Goal: Task Accomplishment & Management: Manage account settings

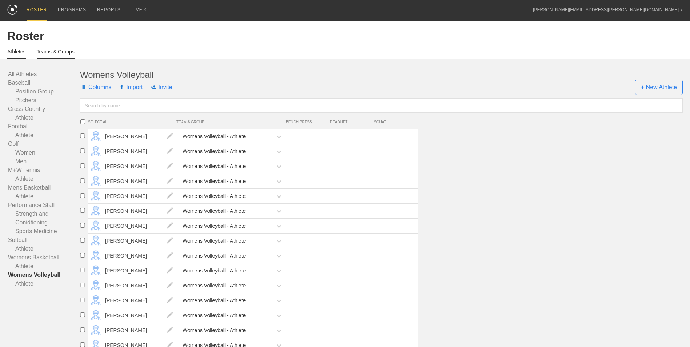
click at [51, 53] on link "Teams & Groups" at bounding box center [56, 54] width 38 height 10
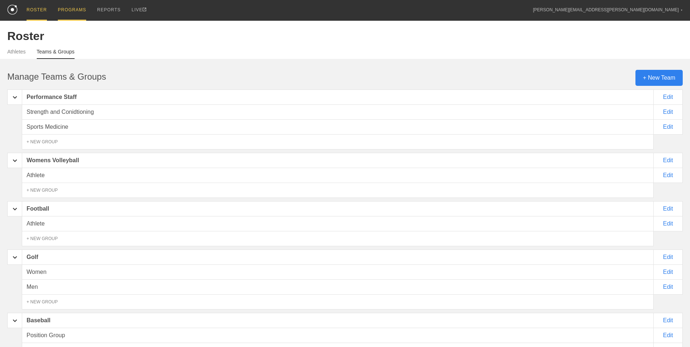
click at [75, 16] on div "PROGRAMS" at bounding box center [72, 10] width 28 height 21
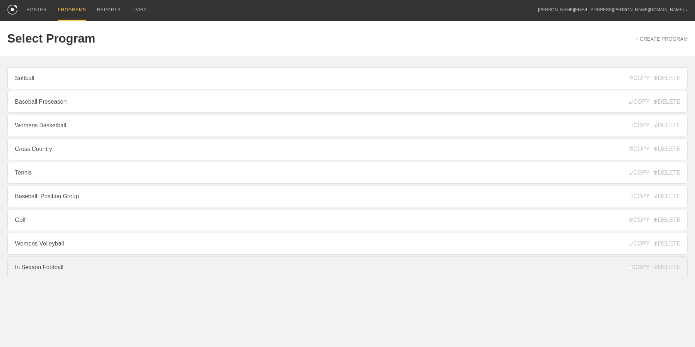
click at [45, 268] on link "In Season Football" at bounding box center [347, 267] width 681 height 22
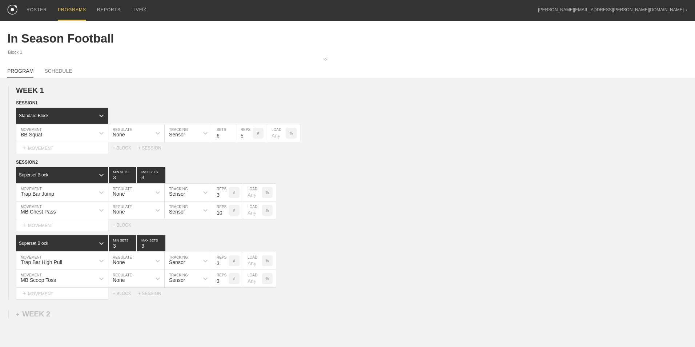
type textarea "x"
type input "In Season Football"
type textarea "Block 1"
click at [36, 10] on div "ROSTER" at bounding box center [37, 10] width 20 height 21
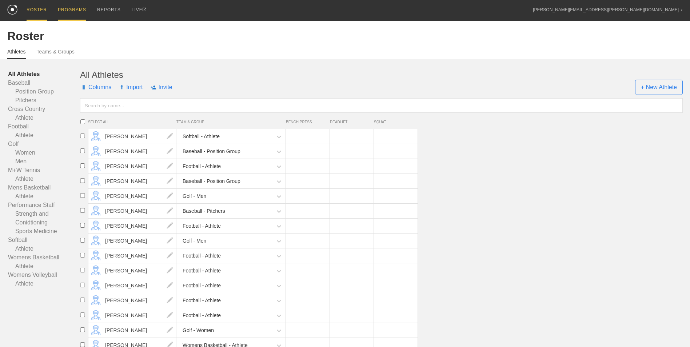
click at [70, 11] on div "PROGRAMS" at bounding box center [72, 10] width 28 height 21
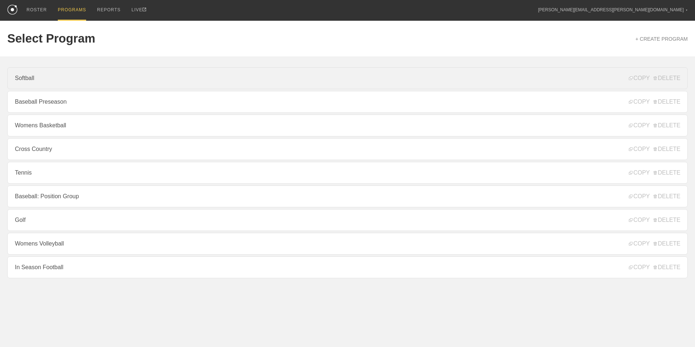
click at [39, 87] on link "Softball" at bounding box center [347, 78] width 681 height 22
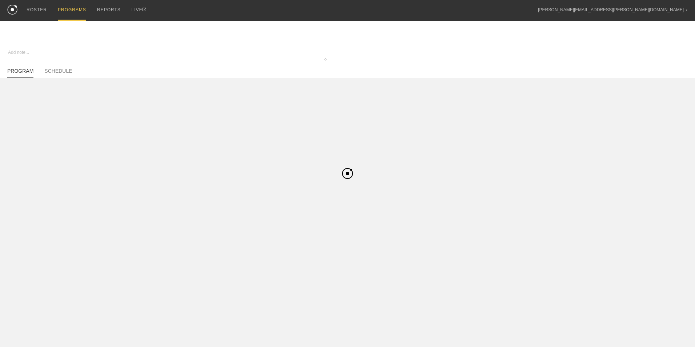
type textarea "x"
type input "Softball"
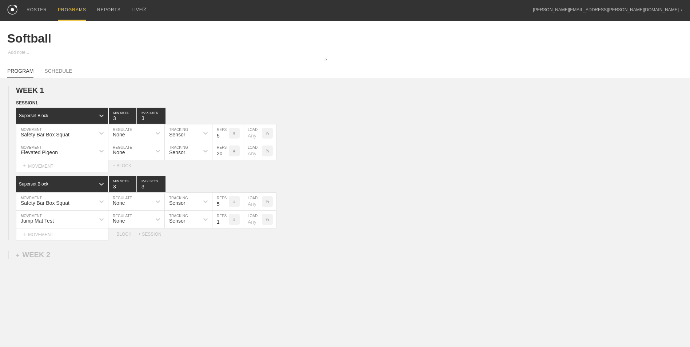
click at [64, 9] on div "PROGRAMS" at bounding box center [72, 10] width 28 height 21
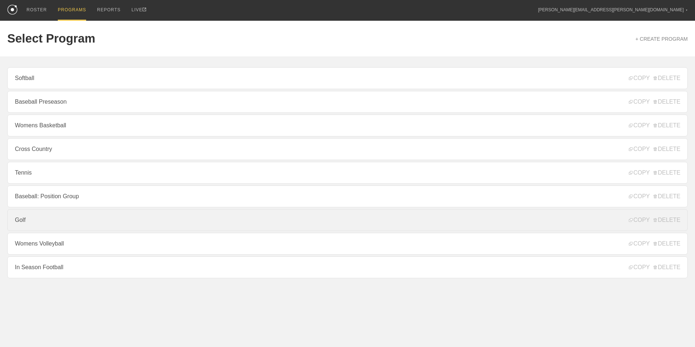
click at [56, 219] on link "Golf" at bounding box center [347, 220] width 681 height 22
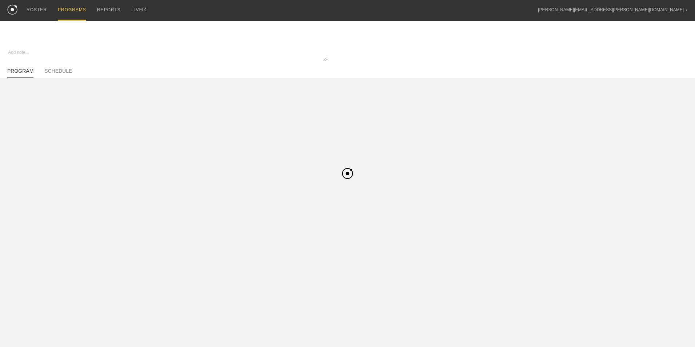
type textarea "x"
type input "Golf"
type textarea "In Season"
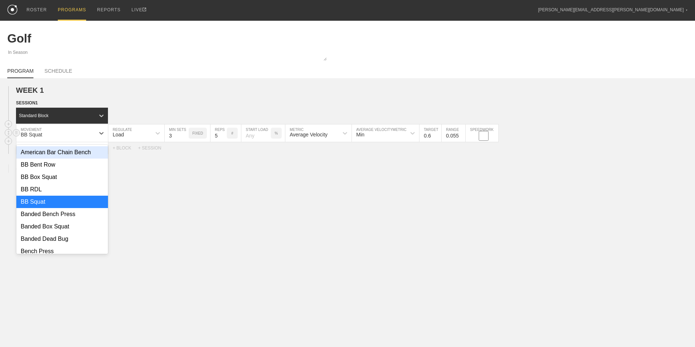
click at [77, 139] on div "BB Squat" at bounding box center [55, 133] width 79 height 12
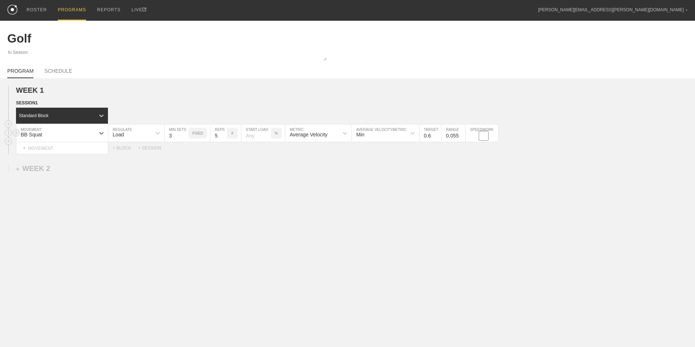
click at [77, 139] on div "BB Squat" at bounding box center [55, 133] width 79 height 12
type input "Goblet Squat"
click at [93, 153] on div "Create "Goblet Squat"" at bounding box center [62, 152] width 92 height 12
type input "6"
click at [223, 135] on input "6" at bounding box center [219, 132] width 16 height 17
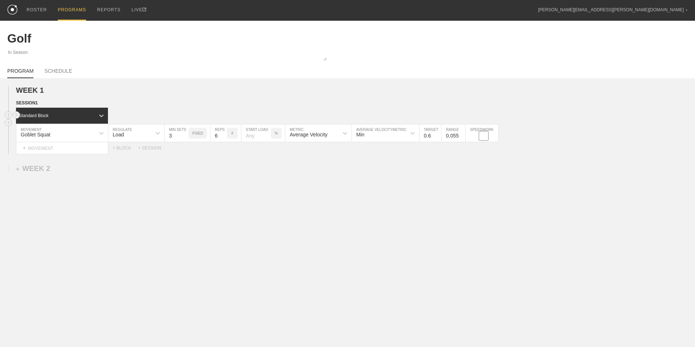
click at [56, 114] on div "Standard Block" at bounding box center [55, 115] width 79 height 7
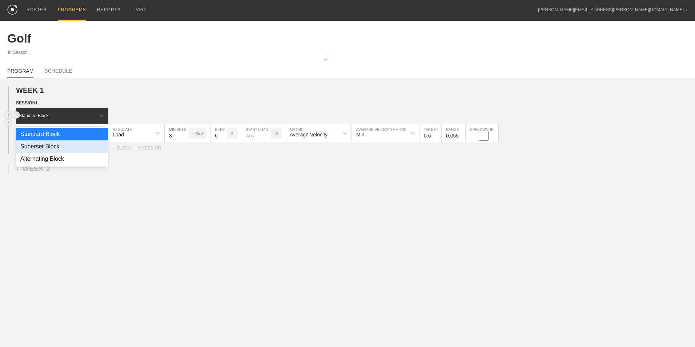
click at [59, 149] on div "Superset Block" at bounding box center [62, 146] width 92 height 12
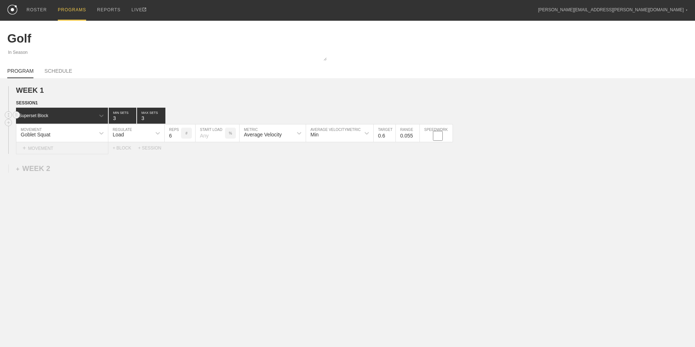
click at [67, 151] on div "+ MOVEMENT" at bounding box center [62, 148] width 92 height 12
click at [95, 168] on div "Couch Stretch" at bounding box center [62, 170] width 92 height 12
type input "Couch Stretch"
click at [225, 152] on input "9" at bounding box center [220, 150] width 16 height 17
click at [225, 152] on input "10" at bounding box center [220, 150] width 16 height 17
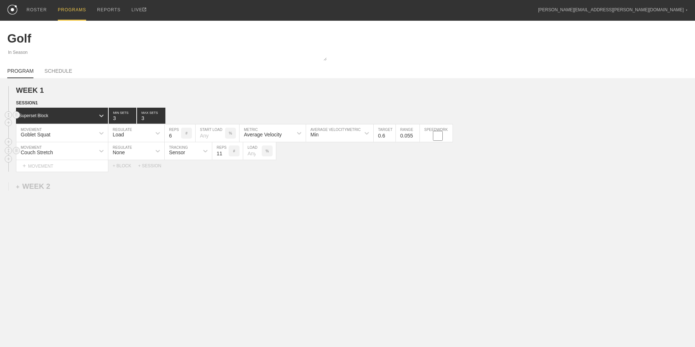
click at [225, 152] on input "11" at bounding box center [220, 150] width 16 height 17
click at [225, 152] on input "12" at bounding box center [220, 150] width 16 height 17
click at [225, 152] on input "13" at bounding box center [220, 150] width 16 height 17
click at [225, 152] on input "14" at bounding box center [220, 150] width 16 height 17
click at [225, 152] on input "15" at bounding box center [220, 150] width 16 height 17
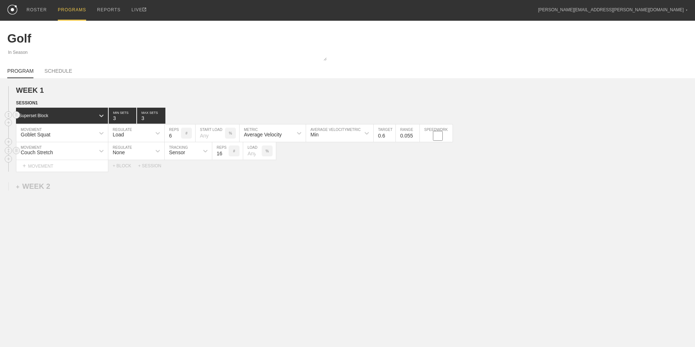
click at [225, 152] on input "16" at bounding box center [220, 150] width 16 height 17
click at [225, 152] on input "17" at bounding box center [220, 150] width 16 height 17
click at [225, 152] on input "18" at bounding box center [220, 150] width 16 height 17
click at [225, 152] on input "19" at bounding box center [220, 150] width 16 height 17
type input "20"
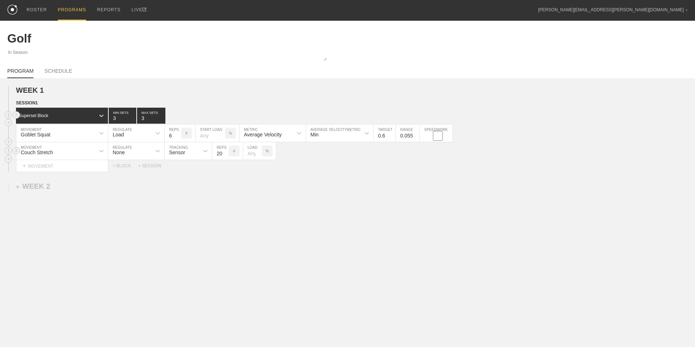
click at [225, 152] on input "20" at bounding box center [220, 150] width 16 height 17
click at [89, 167] on div "+ MOVEMENT" at bounding box center [62, 166] width 92 height 12
click at [96, 190] on div "Banded Dead Bug" at bounding box center [62, 188] width 92 height 12
type input "Banded D"
click at [225, 169] on input "9" at bounding box center [220, 168] width 16 height 17
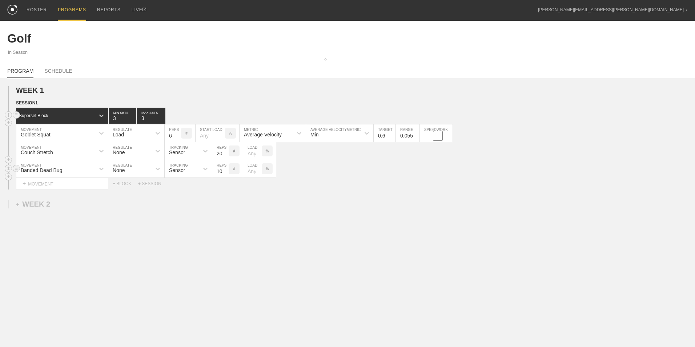
click at [225, 169] on input "10" at bounding box center [220, 168] width 16 height 17
click at [225, 169] on input "11" at bounding box center [220, 168] width 16 height 17
type input "12"
click at [225, 169] on input "12" at bounding box center [220, 168] width 16 height 17
drag, startPoint x: 129, startPoint y: 185, endPoint x: 125, endPoint y: 185, distance: 4.7
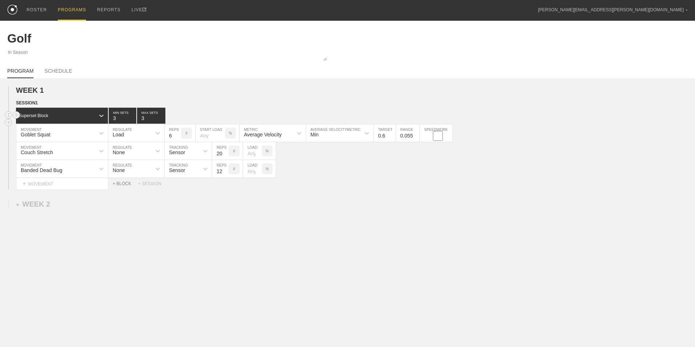
click at [129, 184] on div "+ BLOCK" at bounding box center [125, 183] width 25 height 5
click at [68, 217] on div "+ MOVEMENT" at bounding box center [62, 217] width 92 height 12
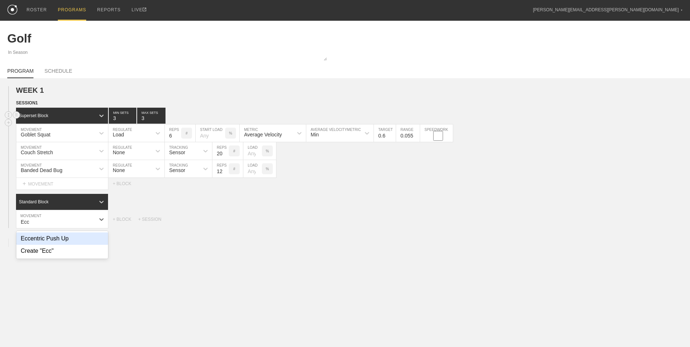
click at [67, 242] on div "Eccentric Push Up" at bounding box center [62, 238] width 92 height 12
type input "Ecc"
click at [48, 234] on div "+ MOVEMENT" at bounding box center [62, 234] width 92 height 12
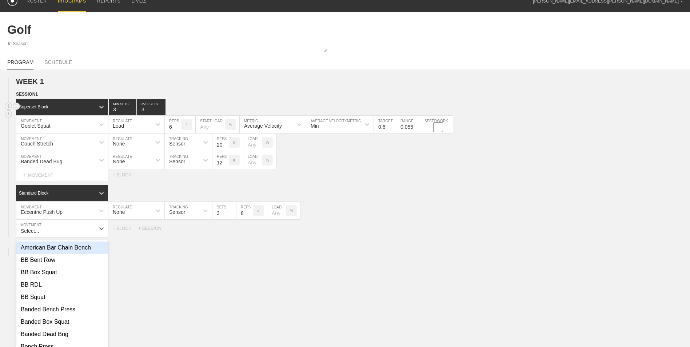
scroll to position [15, 0]
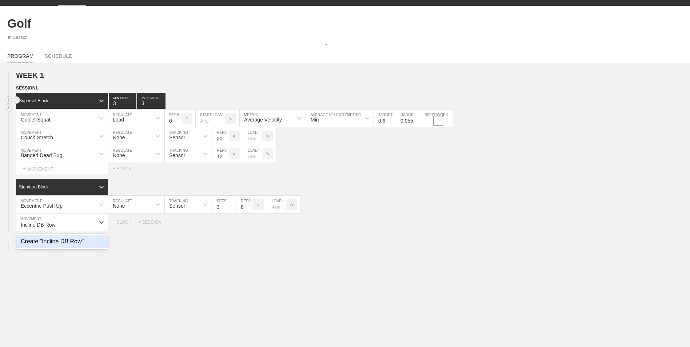
click at [53, 243] on div "Create "Incline DB Row"" at bounding box center [62, 241] width 92 height 12
type input "Incline DB Row"
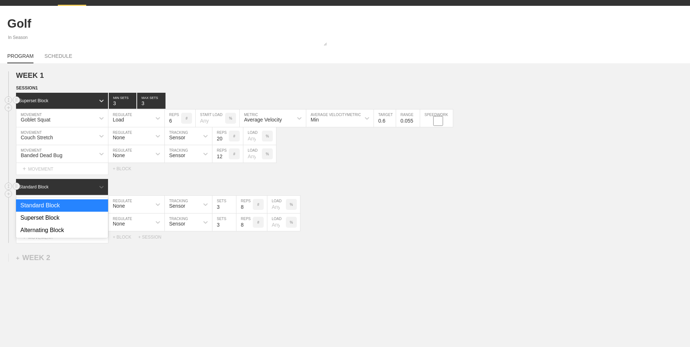
click at [60, 192] on div "Standard Block" at bounding box center [62, 187] width 92 height 16
click at [58, 214] on div "Superset Block" at bounding box center [62, 218] width 92 height 12
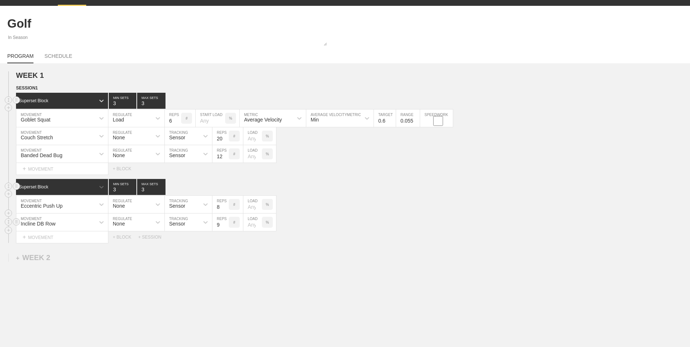
click at [225, 224] on input "9" at bounding box center [220, 221] width 16 height 17
click at [225, 224] on input "10" at bounding box center [220, 221] width 16 height 17
click at [226, 223] on input "11" at bounding box center [220, 221] width 16 height 17
type input "12"
click at [226, 223] on input "12" at bounding box center [220, 221] width 16 height 17
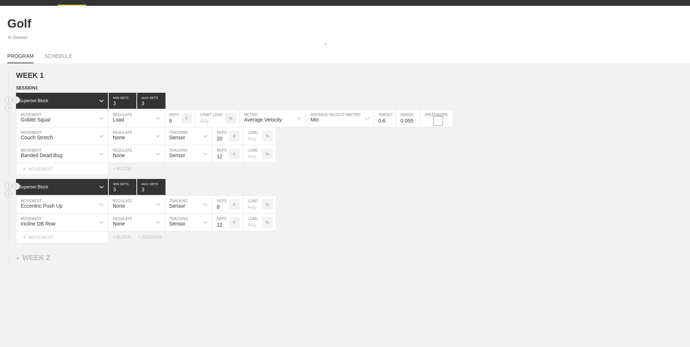
click at [208, 273] on div "WEEK 1 DUPLICATE DELETE SESSION 1 Superset Block 3 MIN SETS 3 MAX SETS DUPLICAT…" at bounding box center [345, 217] width 690 height 308
click at [57, 52] on div "PROGRAM SCHEDULE" at bounding box center [344, 55] width 675 height 16
click at [61, 52] on div "PROGRAM SCHEDULE" at bounding box center [344, 55] width 675 height 16
click at [61, 58] on link "SCHEDULE" at bounding box center [58, 58] width 28 height 10
type textarea "x"
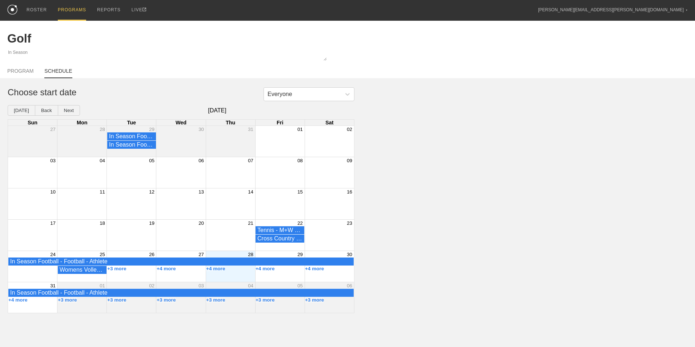
click at [233, 278] on div "Month View" at bounding box center [230, 266] width 49 height 31
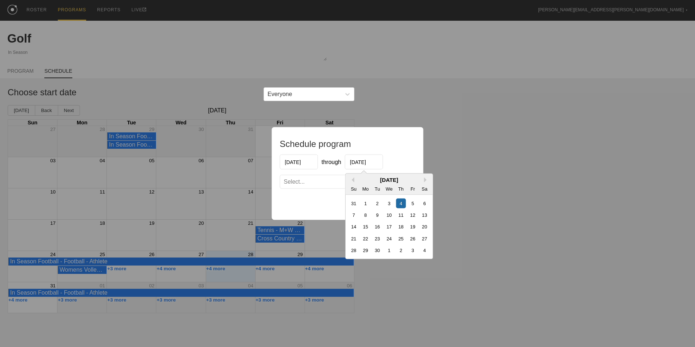
click at [363, 159] on input "[DATE]" at bounding box center [364, 162] width 38 height 15
click at [425, 179] on button "Next Month" at bounding box center [426, 179] width 5 height 5
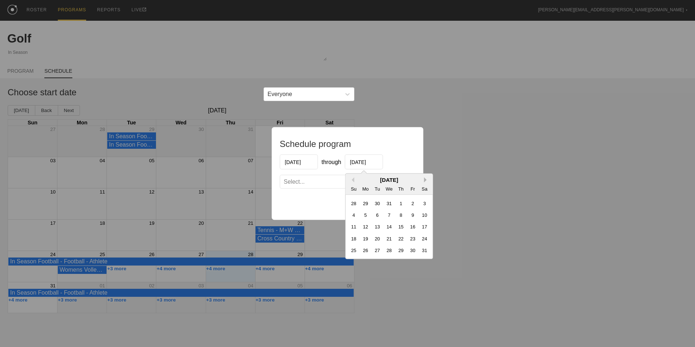
click at [425, 179] on button "Next Month" at bounding box center [426, 179] width 5 height 5
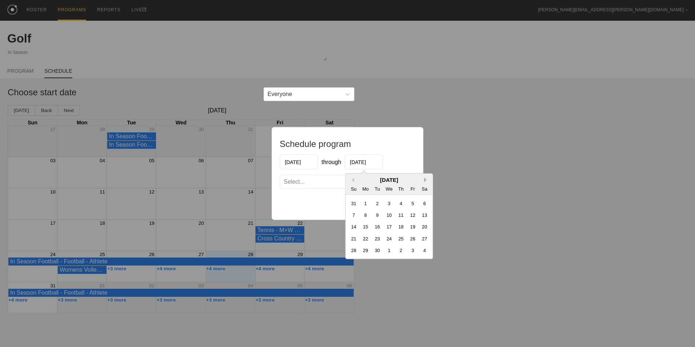
click at [425, 179] on button "Next Month" at bounding box center [426, 179] width 5 height 5
click at [354, 181] on button "Previous Month" at bounding box center [351, 179] width 5 height 5
click at [352, 180] on button "Previous Month" at bounding box center [351, 179] width 5 height 5
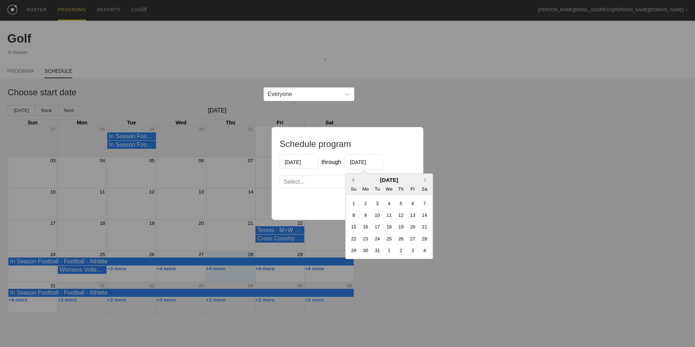
click at [352, 180] on button "Previous Month" at bounding box center [351, 179] width 5 height 5
click at [401, 224] on div "18" at bounding box center [401, 227] width 10 height 10
type input "[DATE]"
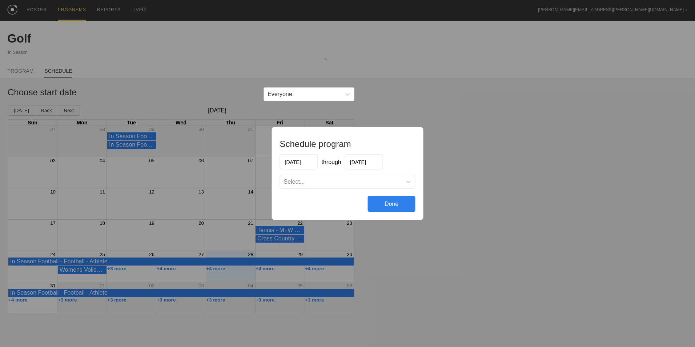
click at [385, 184] on div "Select..." at bounding box center [341, 181] width 122 height 7
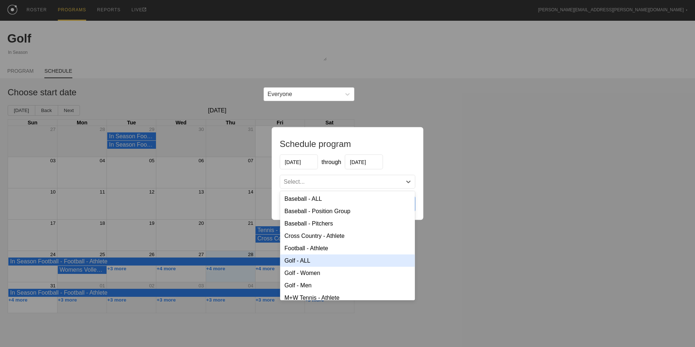
click at [335, 265] on div "Golf - ALL" at bounding box center [347, 261] width 135 height 12
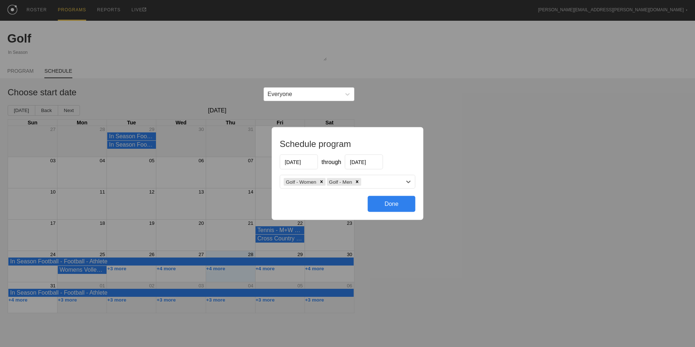
click at [387, 205] on div "Done" at bounding box center [392, 204] width 48 height 16
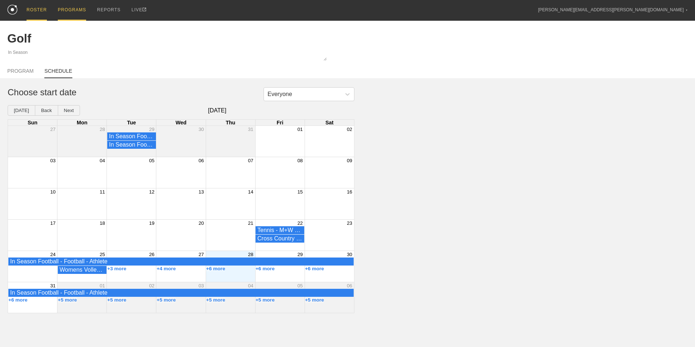
click at [38, 13] on div "ROSTER" at bounding box center [37, 10] width 20 height 21
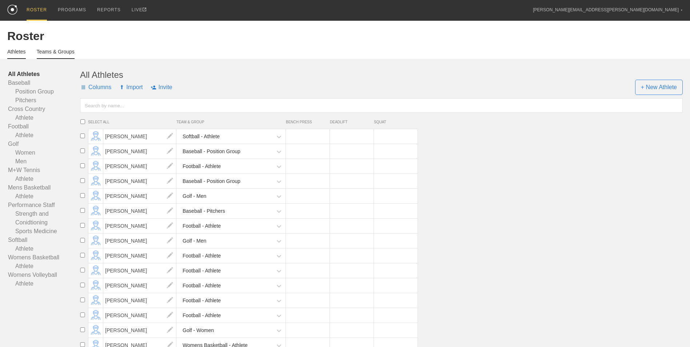
click at [66, 55] on link "Teams & Groups" at bounding box center [56, 54] width 38 height 10
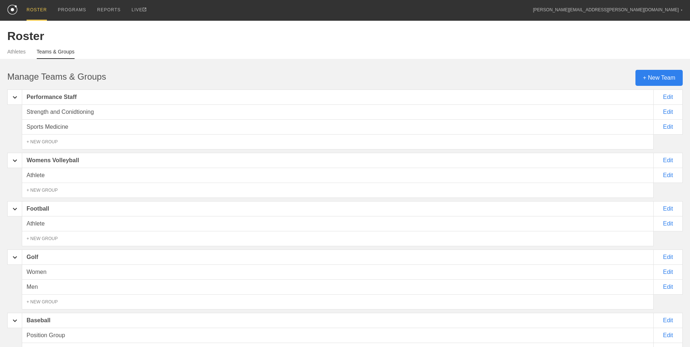
click at [660, 79] on div "+ New Team" at bounding box center [658, 78] width 47 height 16
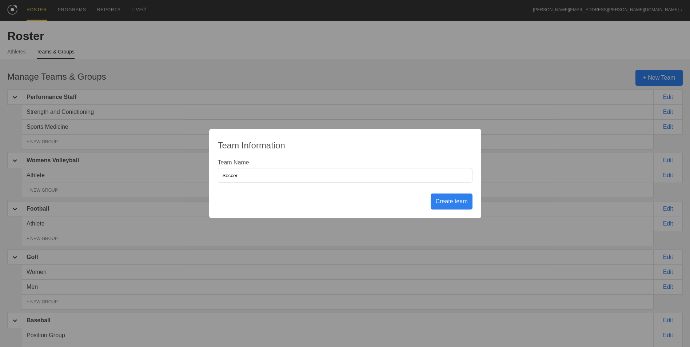
type input "Soccer"
click at [449, 205] on div "Create team" at bounding box center [451, 201] width 41 height 16
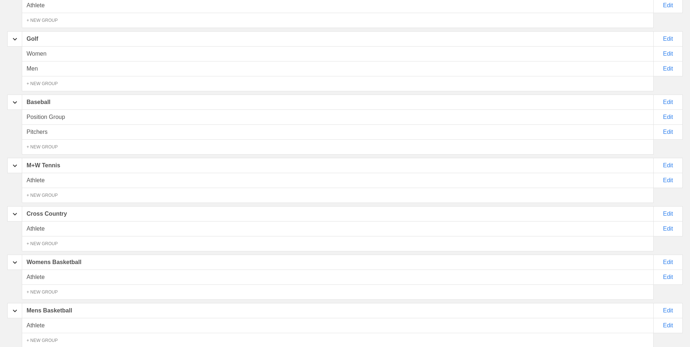
scroll to position [342, 0]
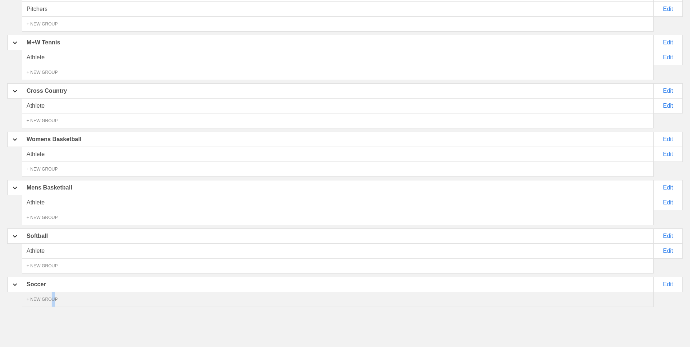
click at [54, 305] on div "+ NEW GROUP" at bounding box center [338, 299] width 632 height 15
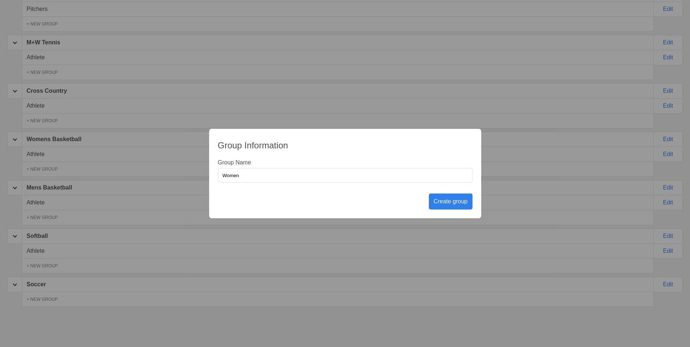
type input "Women"
click at [454, 202] on div "Create group" at bounding box center [450, 201] width 43 height 16
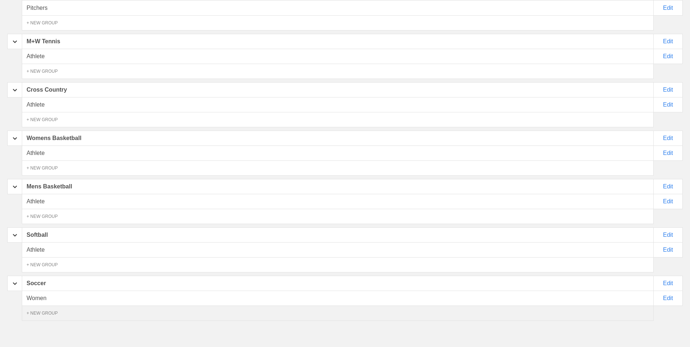
click at [48, 313] on div "+ NEW GROUP" at bounding box center [338, 312] width 632 height 15
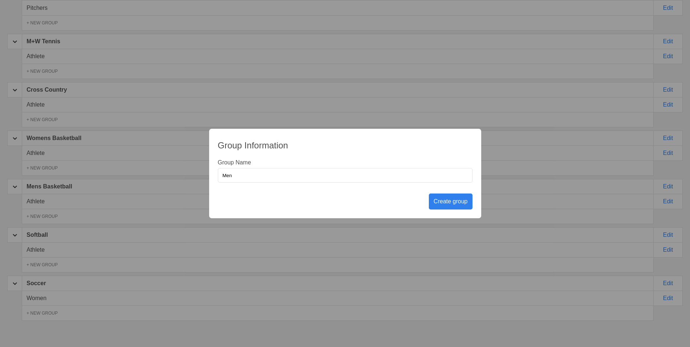
type input "Men"
click at [451, 199] on div "Create group" at bounding box center [450, 201] width 43 height 16
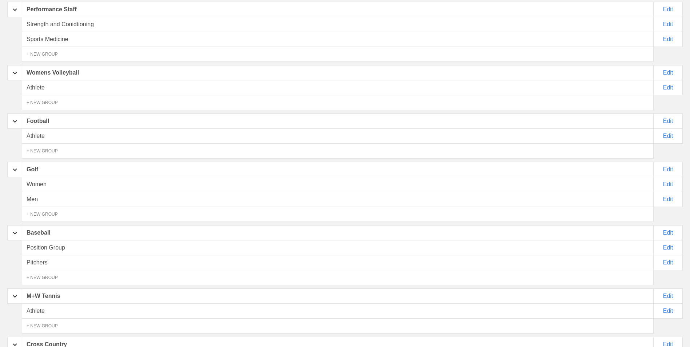
scroll to position [0, 0]
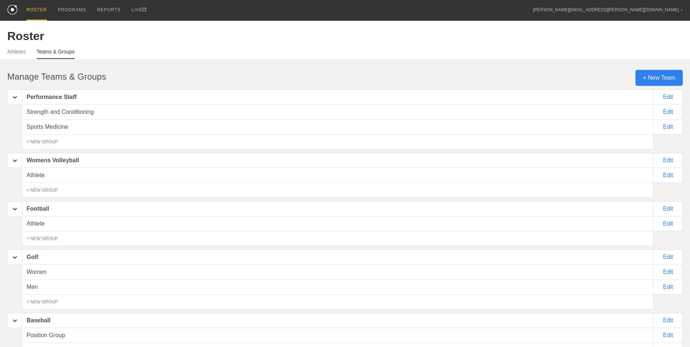
drag, startPoint x: 7, startPoint y: 53, endPoint x: 518, endPoint y: 16, distance: 512.2
click at [7, 53] on link "Athletes" at bounding box center [16, 53] width 19 height 9
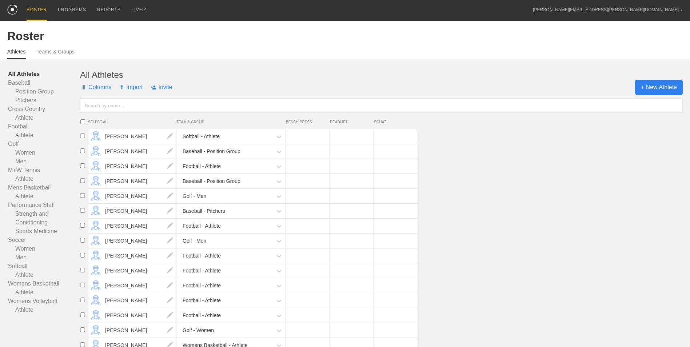
click at [657, 91] on span "+ New Athlete" at bounding box center [659, 87] width 48 height 15
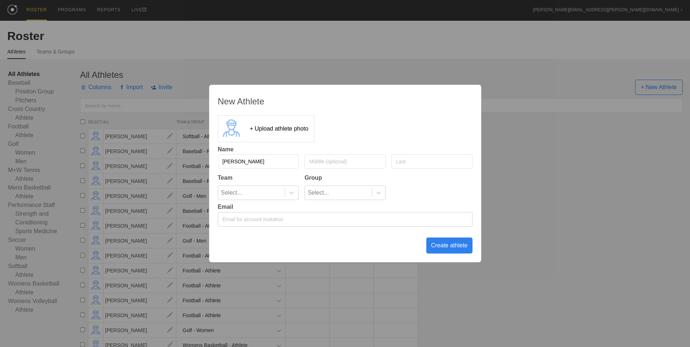
type input "[PERSON_NAME]"
click at [291, 195] on icon at bounding box center [291, 192] width 7 height 7
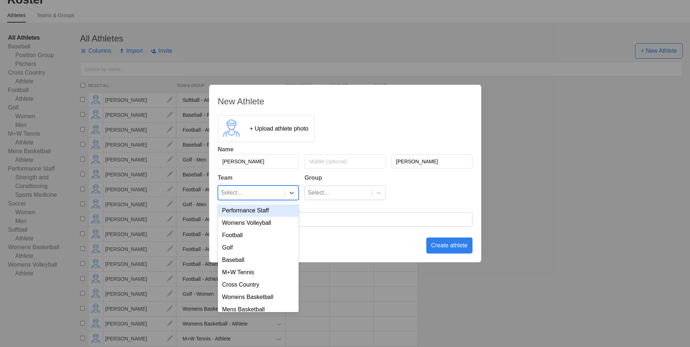
scroll to position [34, 0]
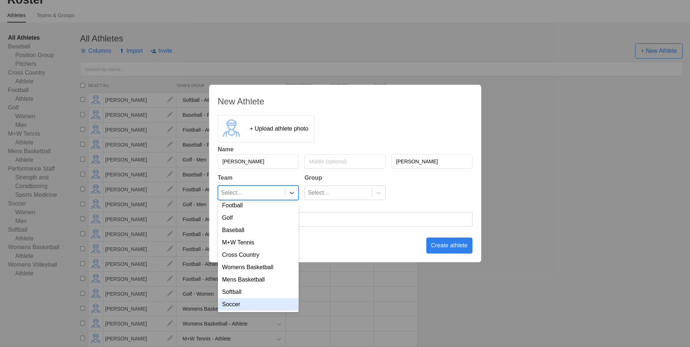
click at [251, 307] on div "Soccer" at bounding box center [258, 304] width 81 height 12
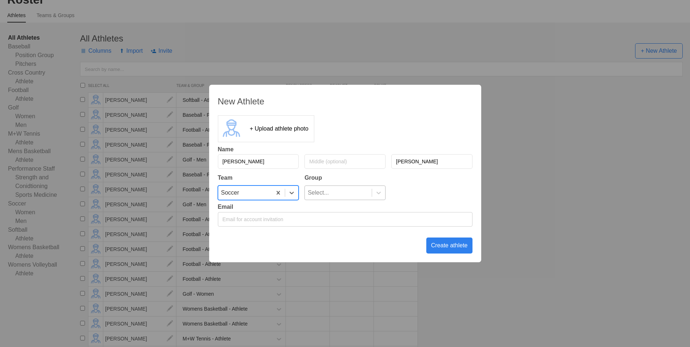
click at [341, 193] on div "Select..." at bounding box center [338, 193] width 67 height 14
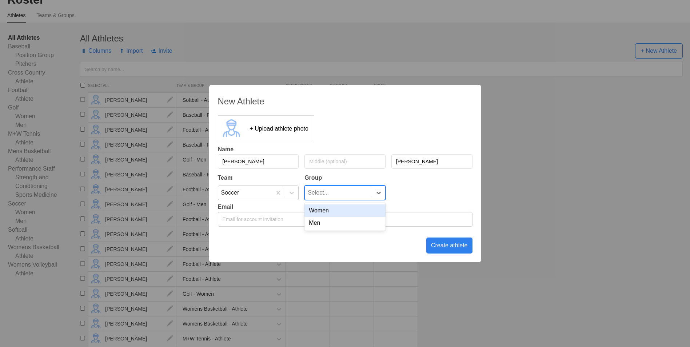
click at [332, 211] on div "Women" at bounding box center [344, 210] width 81 height 12
click at [440, 247] on div "Create athlete" at bounding box center [449, 245] width 46 height 16
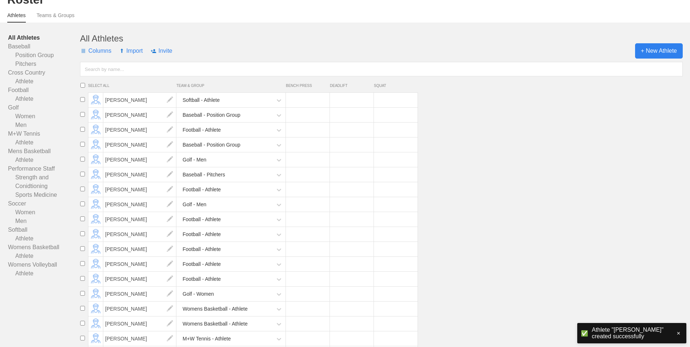
click at [653, 49] on span "+ New Athlete" at bounding box center [659, 50] width 48 height 15
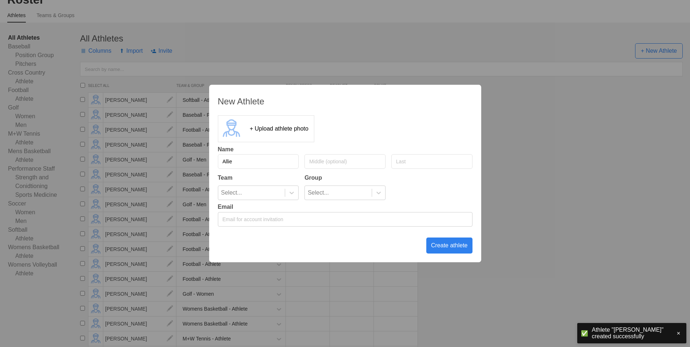
type input "Allie"
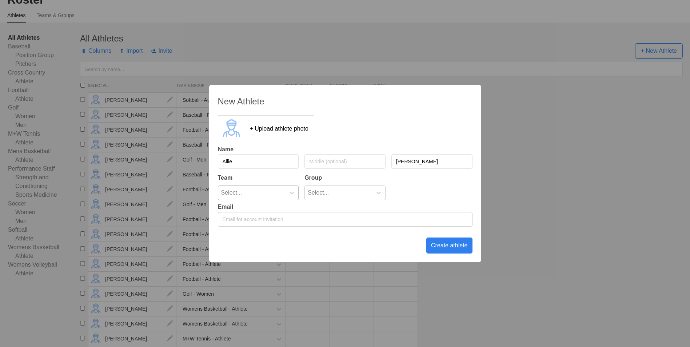
type input "[PERSON_NAME]"
click at [289, 197] on div at bounding box center [291, 193] width 13 height 14
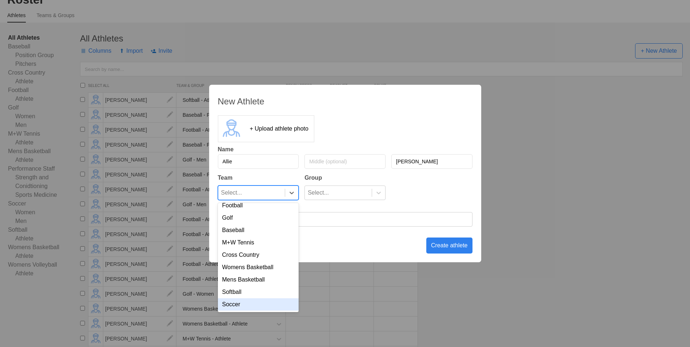
click at [249, 304] on div "Soccer" at bounding box center [258, 304] width 81 height 12
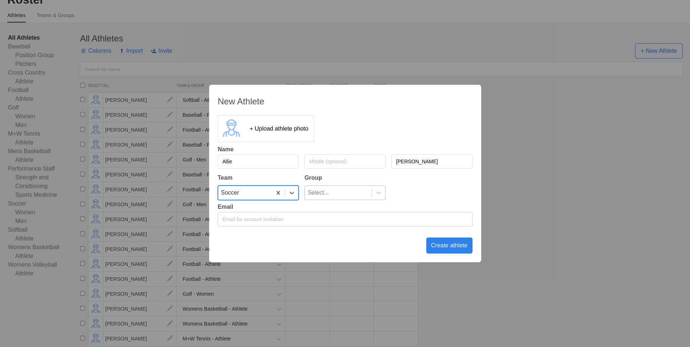
click at [364, 196] on div "Select..." at bounding box center [338, 193] width 67 height 14
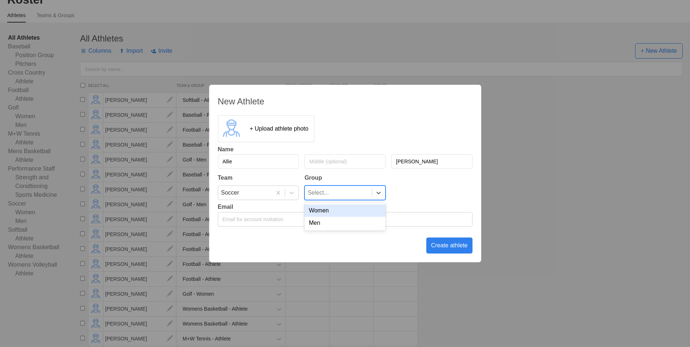
drag, startPoint x: 355, startPoint y: 211, endPoint x: 418, endPoint y: 230, distance: 66.0
click at [355, 211] on div "Women" at bounding box center [344, 210] width 81 height 12
click at [449, 246] on div "Create athlete" at bounding box center [449, 245] width 46 height 16
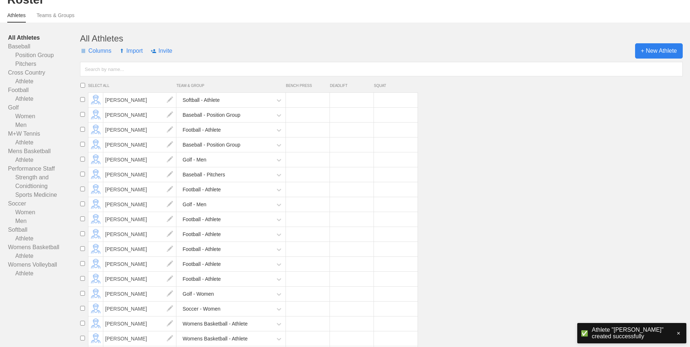
click at [660, 50] on span "+ New Athlete" at bounding box center [659, 50] width 48 height 15
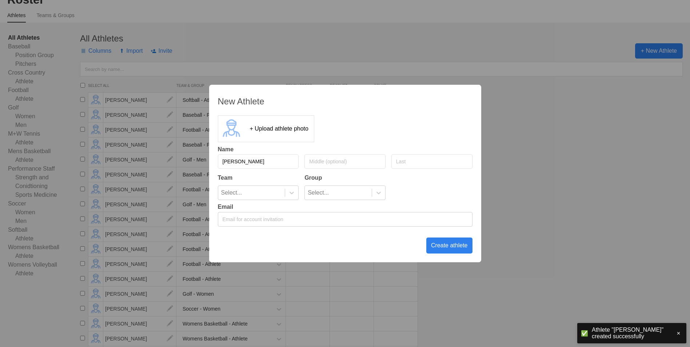
type input "[PERSON_NAME]"
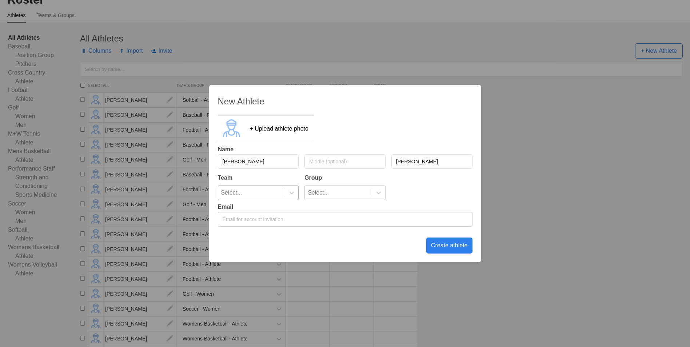
type input "[PERSON_NAME]"
click at [284, 190] on div "Select..." at bounding box center [251, 193] width 67 height 14
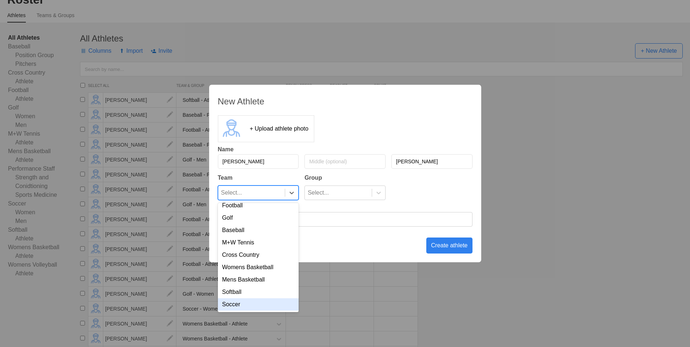
click at [259, 304] on div "Soccer" at bounding box center [258, 304] width 81 height 12
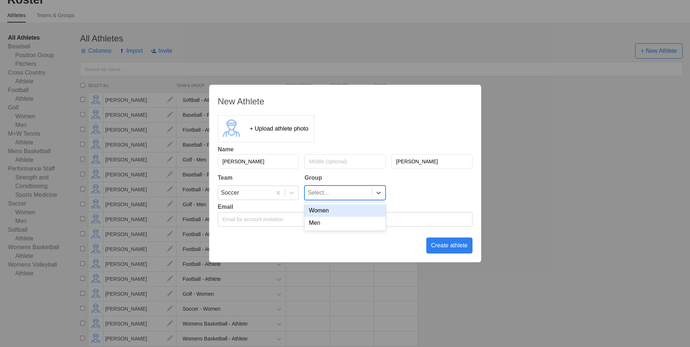
click at [330, 194] on div "Select..." at bounding box center [338, 193] width 67 height 14
click at [330, 213] on div "Women" at bounding box center [344, 210] width 81 height 12
click at [441, 245] on div "Create athlete" at bounding box center [449, 245] width 46 height 16
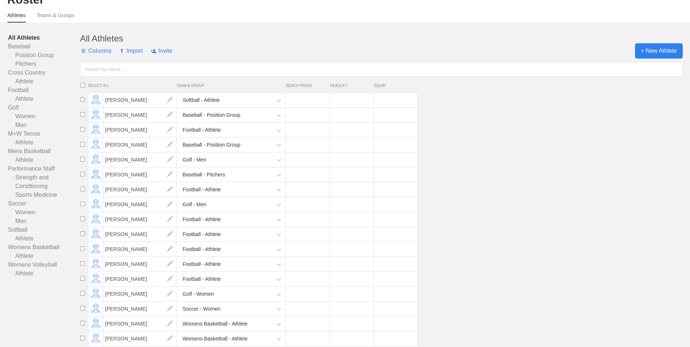
click at [648, 52] on span "+ New Athlete" at bounding box center [659, 50] width 48 height 15
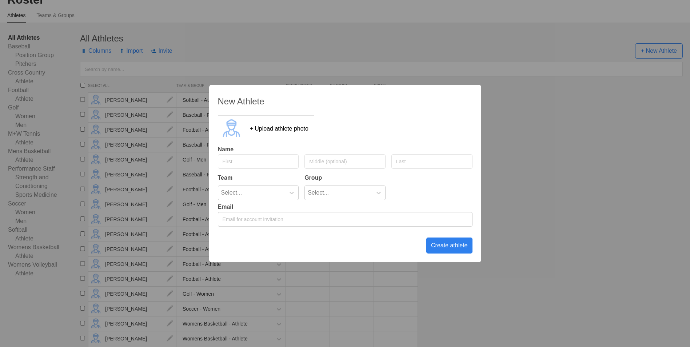
type input "N"
type input "Bella"
type input "[PERSON_NAME]"
click at [293, 194] on icon at bounding box center [291, 192] width 7 height 7
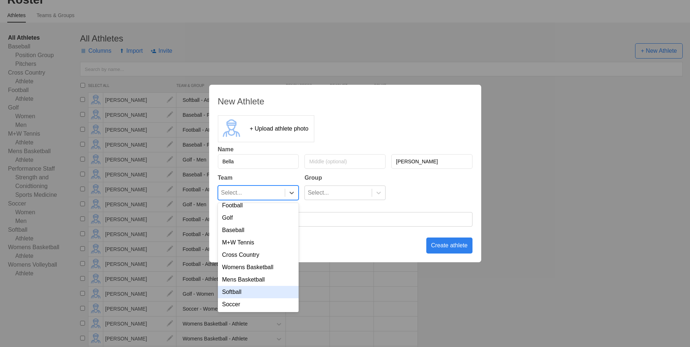
click at [255, 292] on div "Softball" at bounding box center [258, 292] width 81 height 12
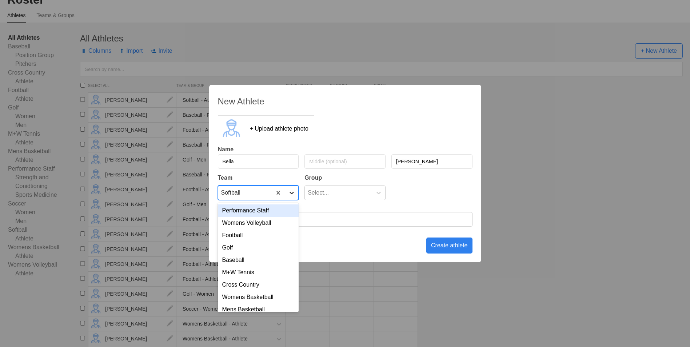
click at [292, 194] on icon at bounding box center [291, 193] width 4 height 3
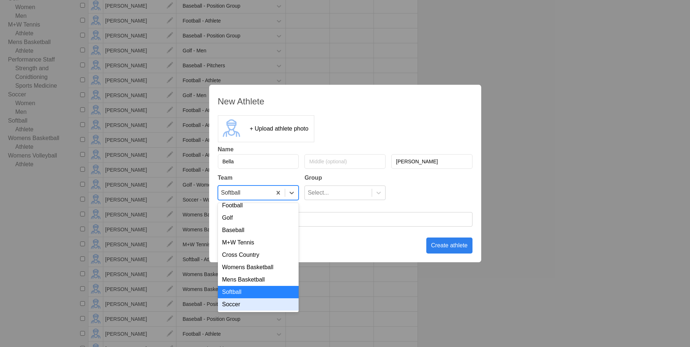
click at [254, 302] on div "Soccer" at bounding box center [258, 304] width 81 height 12
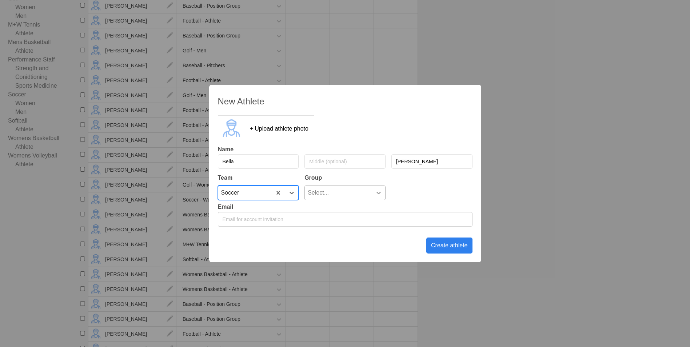
click at [373, 190] on div at bounding box center [378, 192] width 13 height 7
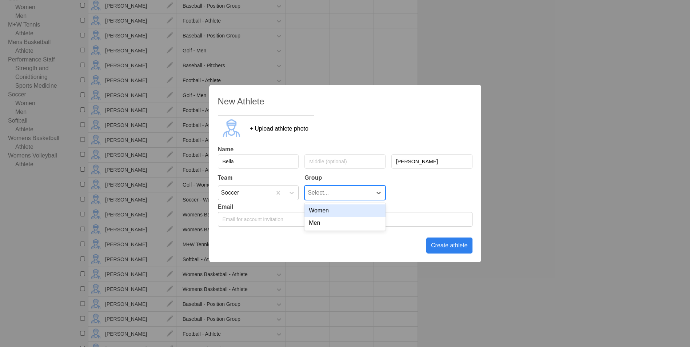
click at [345, 212] on div "Women" at bounding box center [344, 210] width 81 height 12
click at [445, 248] on div "Create athlete" at bounding box center [449, 245] width 46 height 16
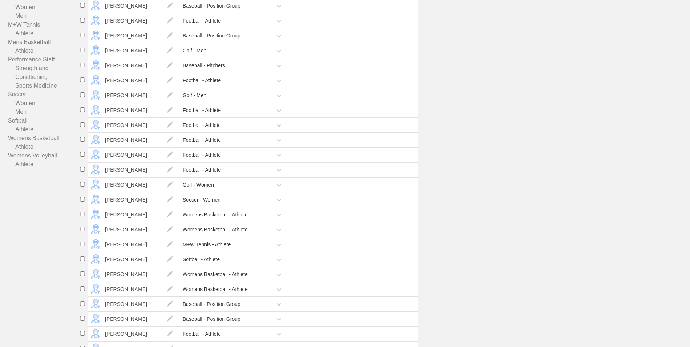
scroll to position [0, 0]
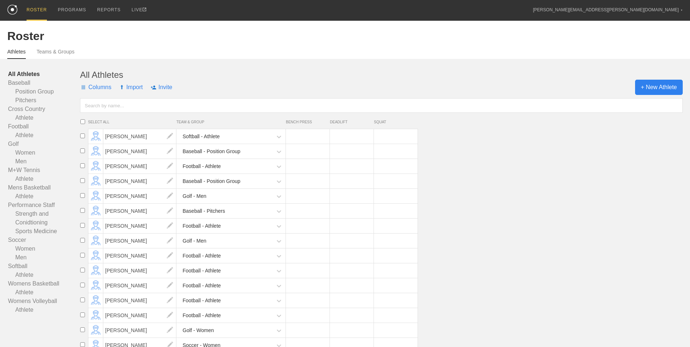
click at [657, 92] on span "+ New Athlete" at bounding box center [659, 87] width 48 height 15
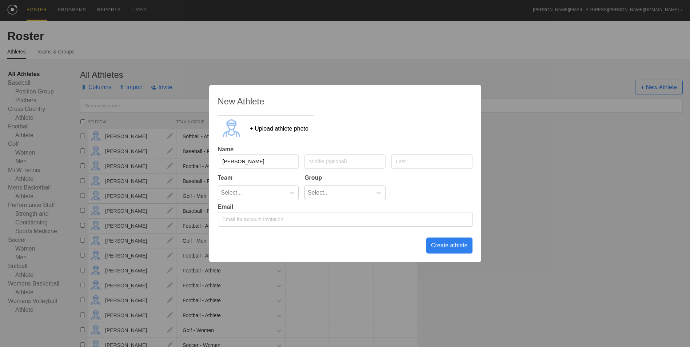
type input "[PERSON_NAME]"
click at [284, 197] on div "Select..." at bounding box center [251, 193] width 67 height 14
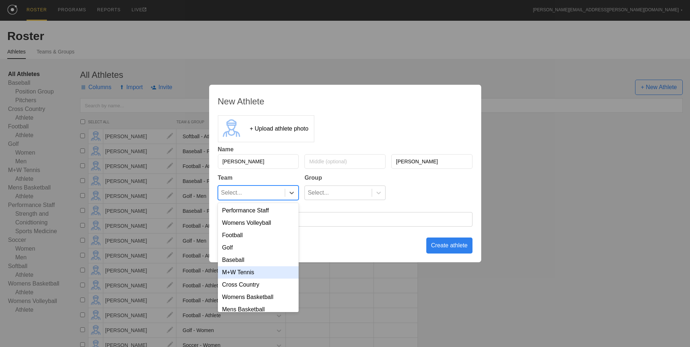
scroll to position [34, 0]
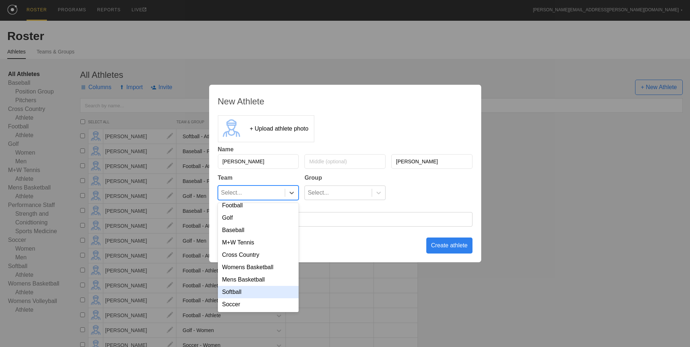
click at [267, 293] on div "Softball" at bounding box center [258, 292] width 81 height 12
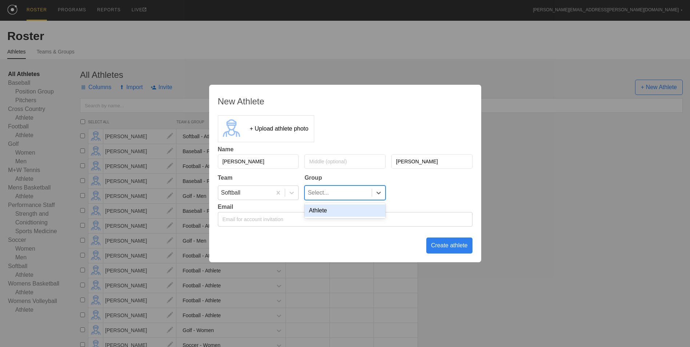
click at [365, 199] on div "Select..." at bounding box center [338, 193] width 67 height 14
click at [361, 211] on div "Athlete" at bounding box center [344, 210] width 81 height 12
click at [447, 246] on div "Create athlete" at bounding box center [449, 245] width 46 height 16
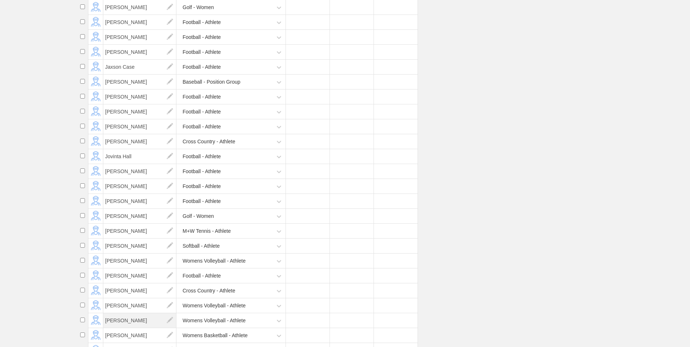
scroll to position [2327, 0]
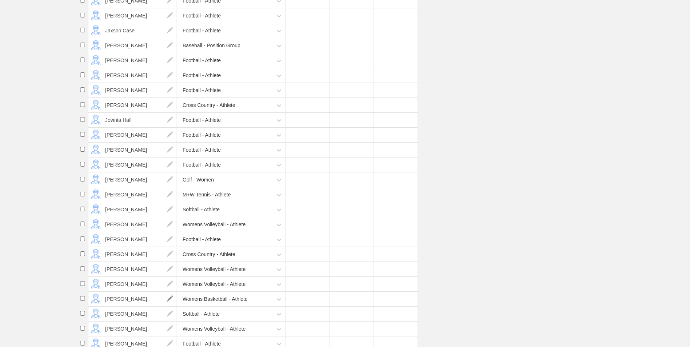
click at [170, 306] on img at bounding box center [170, 299] width 15 height 15
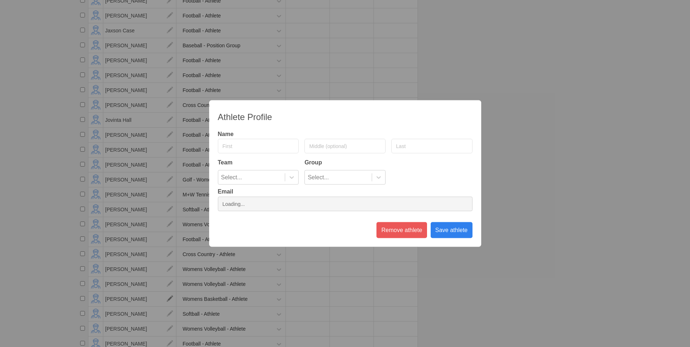
type input "Kendal"
type input "[PERSON_NAME]"
click at [522, 182] on div "Athlete Profile Name [PERSON_NAME] Team Group Womens Basketball Athlete Email R…" at bounding box center [345, 173] width 690 height 347
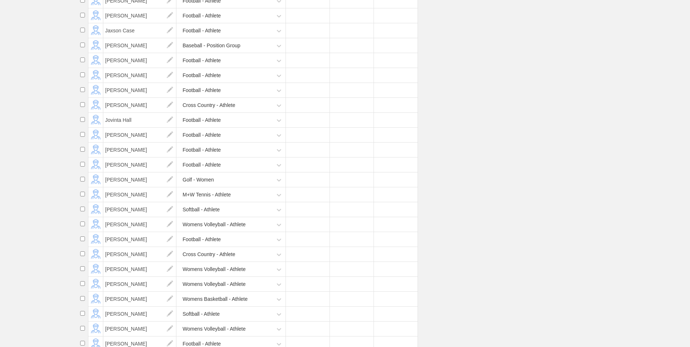
scroll to position [2400, 0]
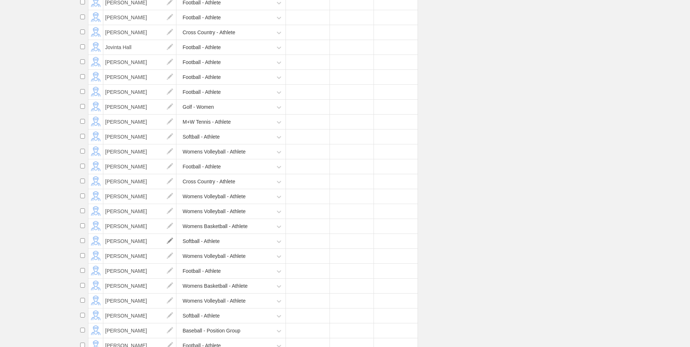
click at [170, 248] on img at bounding box center [170, 241] width 15 height 15
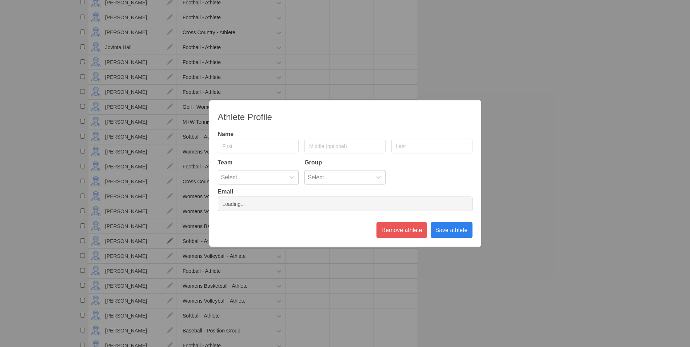
type input "[PERSON_NAME]"
click at [288, 175] on div at bounding box center [291, 177] width 13 height 7
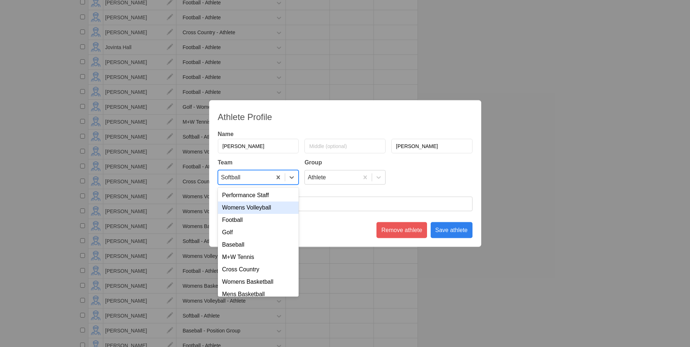
scroll to position [34, 0]
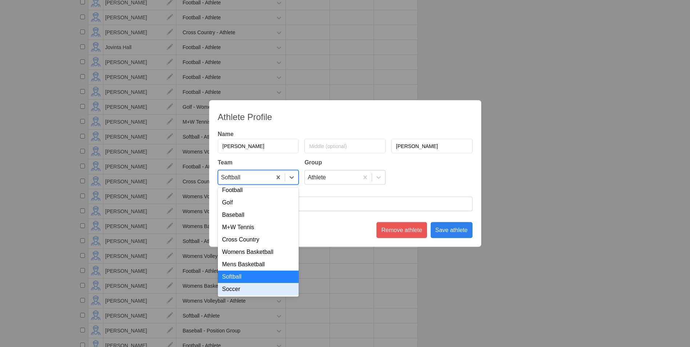
click at [275, 289] on div "Soccer" at bounding box center [258, 289] width 81 height 12
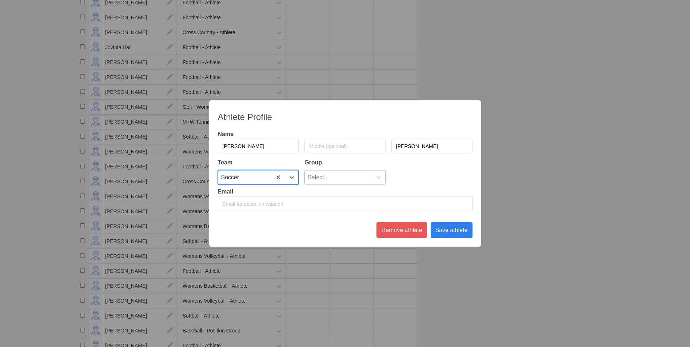
click at [334, 177] on div "Select..." at bounding box center [338, 178] width 67 height 14
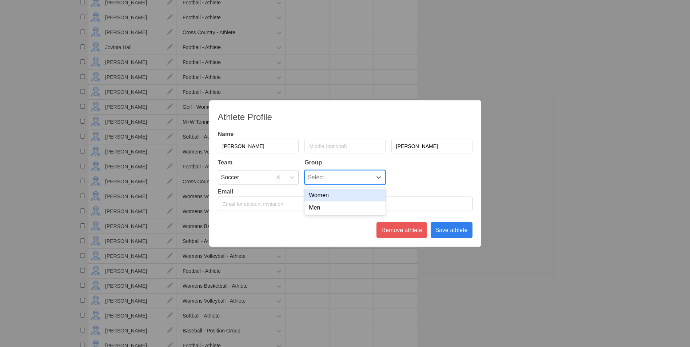
click at [335, 195] on div "Women" at bounding box center [344, 195] width 81 height 12
click at [444, 229] on div "Save athlete" at bounding box center [452, 230] width 42 height 16
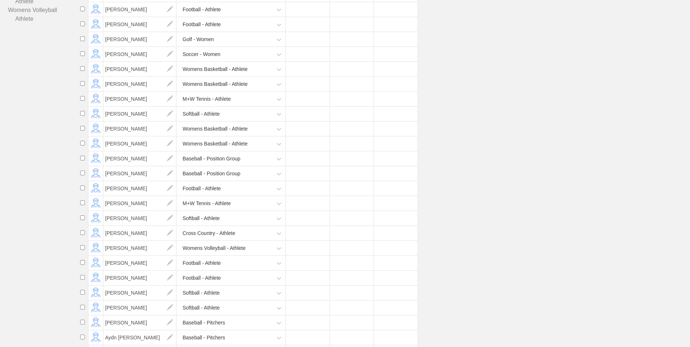
scroll to position [0, 0]
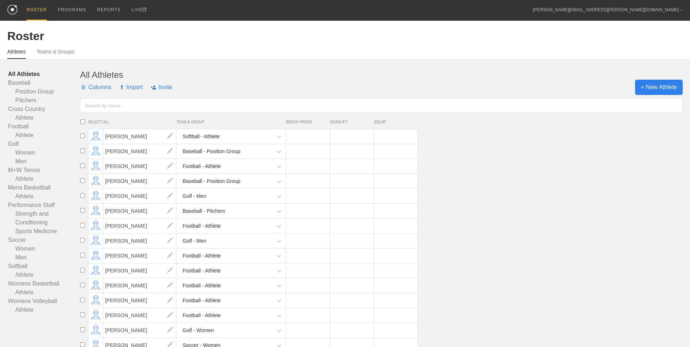
click at [662, 91] on span "+ New Athlete" at bounding box center [659, 87] width 48 height 15
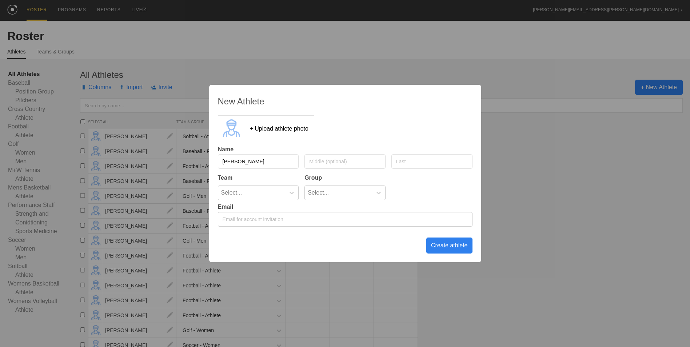
type input "[PERSON_NAME]"
click at [293, 191] on icon at bounding box center [291, 192] width 7 height 7
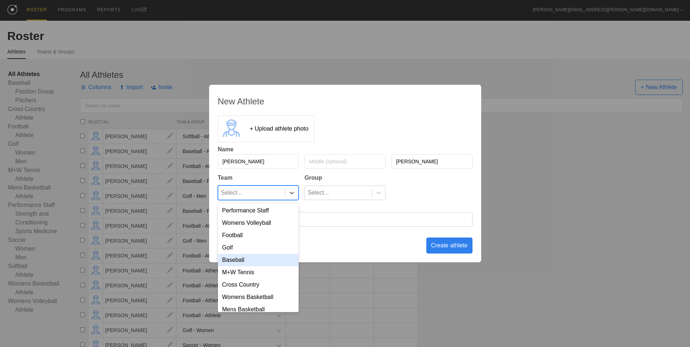
scroll to position [34, 0]
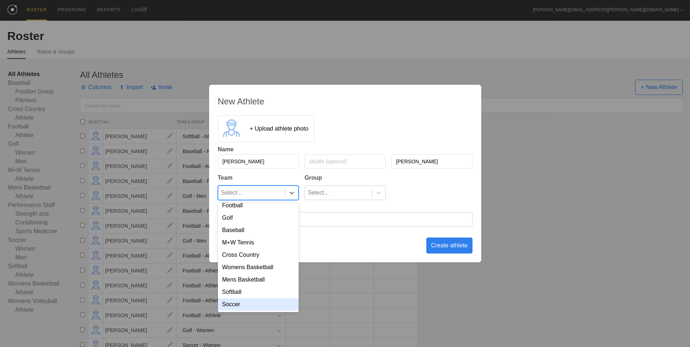
click at [256, 299] on div "Soccer" at bounding box center [258, 304] width 81 height 12
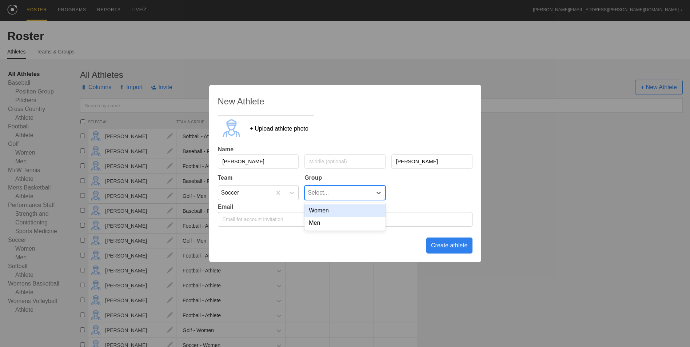
click at [345, 188] on div "Select..." at bounding box center [338, 193] width 67 height 14
click at [343, 207] on div "Women" at bounding box center [344, 210] width 81 height 12
click at [439, 247] on div "Create athlete" at bounding box center [449, 245] width 46 height 16
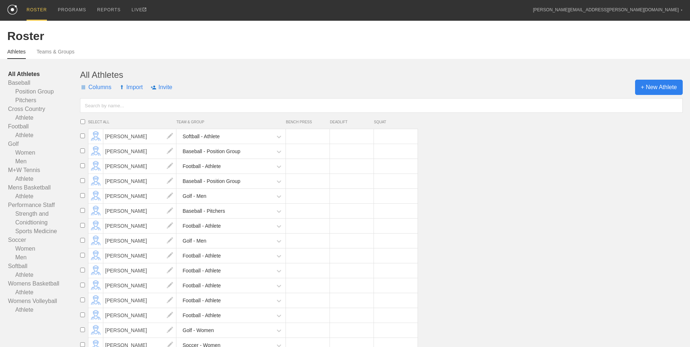
click at [651, 89] on span "+ New Athlete" at bounding box center [659, 87] width 48 height 15
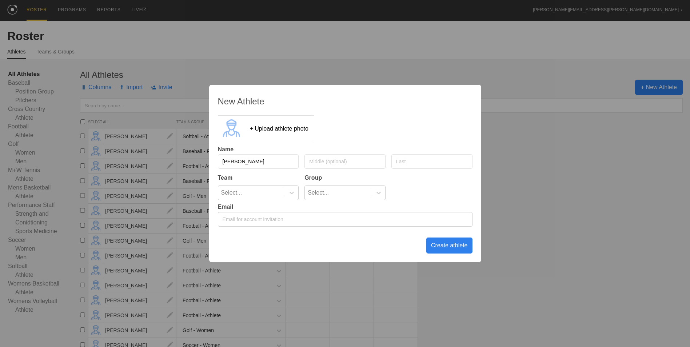
type input "[PERSON_NAME]"
click at [273, 191] on div "Select..." at bounding box center [251, 193] width 67 height 14
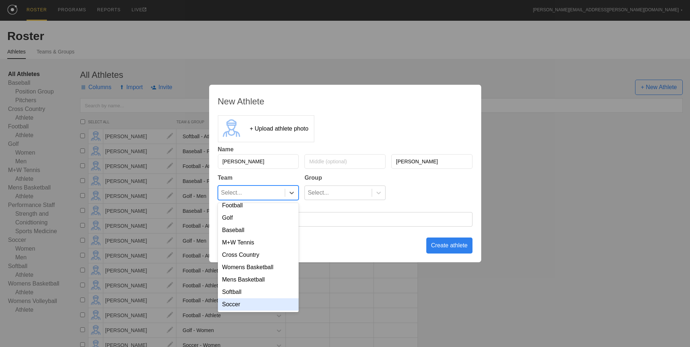
click at [265, 308] on div "Soccer" at bounding box center [258, 304] width 81 height 12
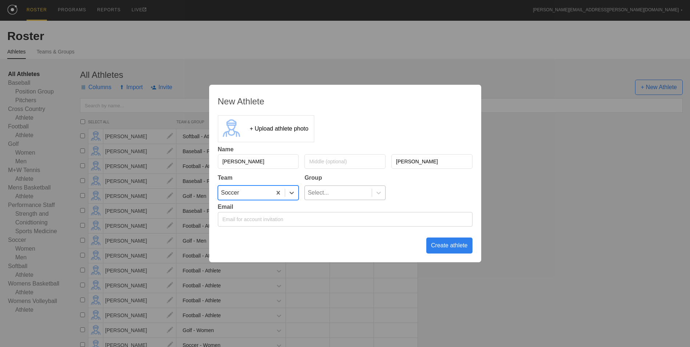
click at [328, 192] on div "Select..." at bounding box center [338, 193] width 67 height 14
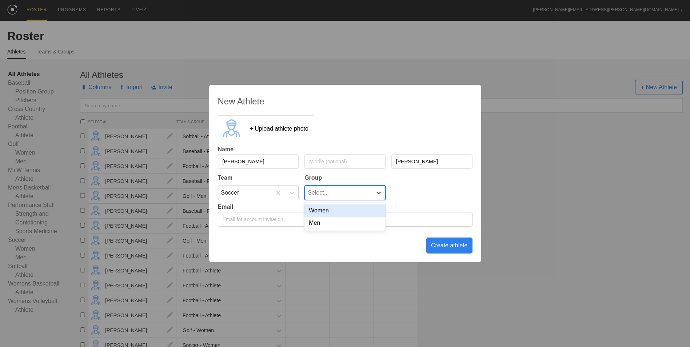
click at [324, 215] on div "Women" at bounding box center [344, 210] width 81 height 12
click at [440, 248] on div "Create athlete" at bounding box center [449, 245] width 46 height 16
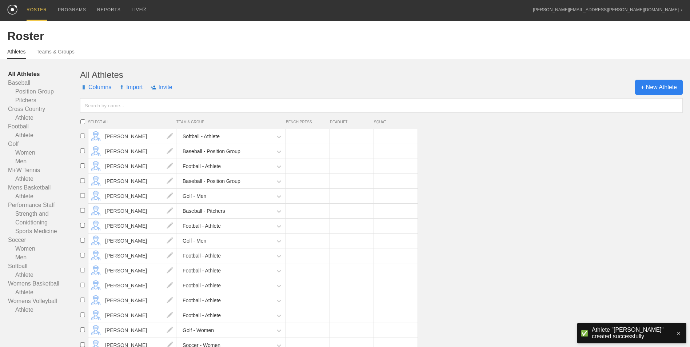
click at [653, 88] on span "+ New Athlete" at bounding box center [659, 87] width 48 height 15
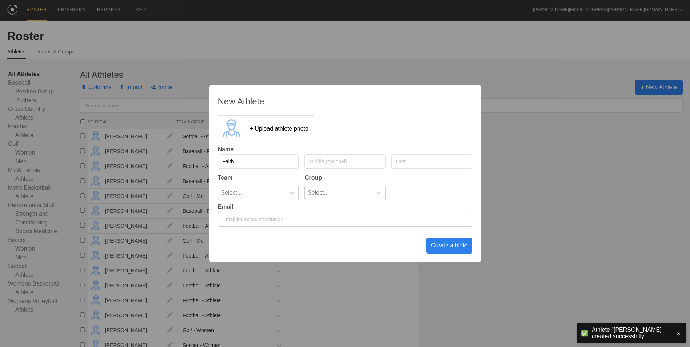
type input "Faith"
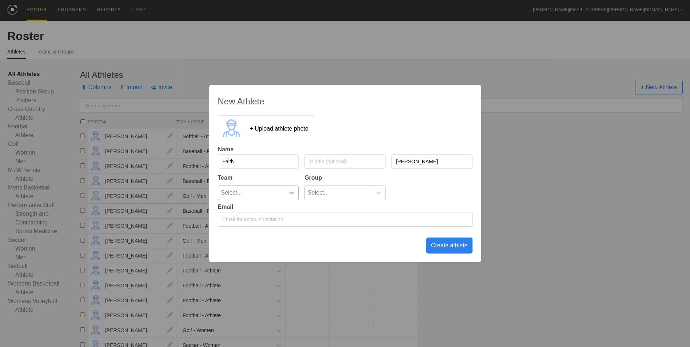
type input "[PERSON_NAME]"
click at [289, 193] on icon at bounding box center [291, 192] width 7 height 7
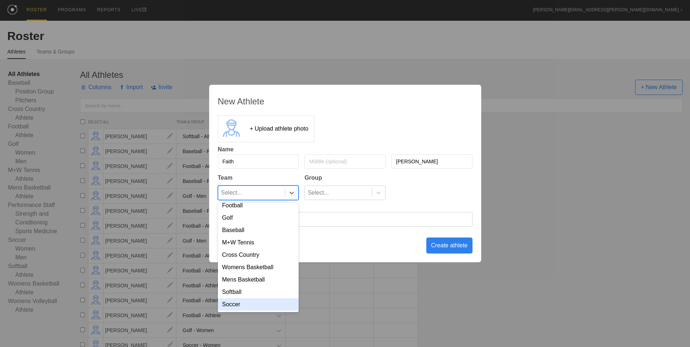
click at [269, 309] on div "Soccer" at bounding box center [258, 304] width 81 height 12
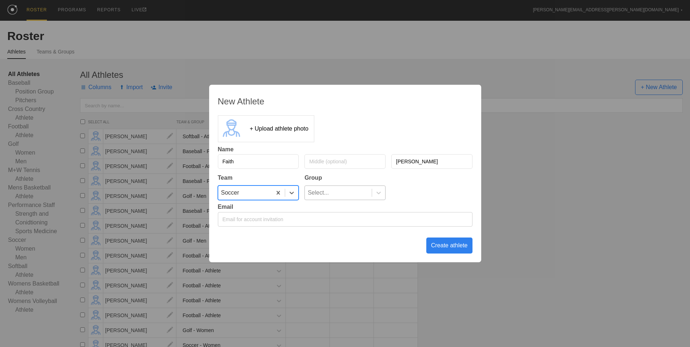
click at [326, 192] on div "Select..." at bounding box center [318, 193] width 21 height 14
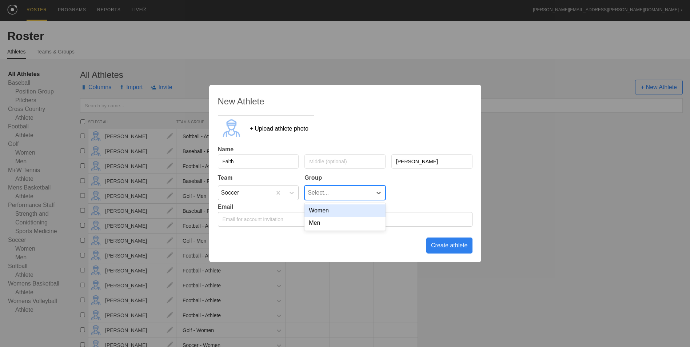
click at [329, 210] on div "Women" at bounding box center [344, 210] width 81 height 12
click at [444, 244] on div "Create athlete" at bounding box center [449, 245] width 46 height 16
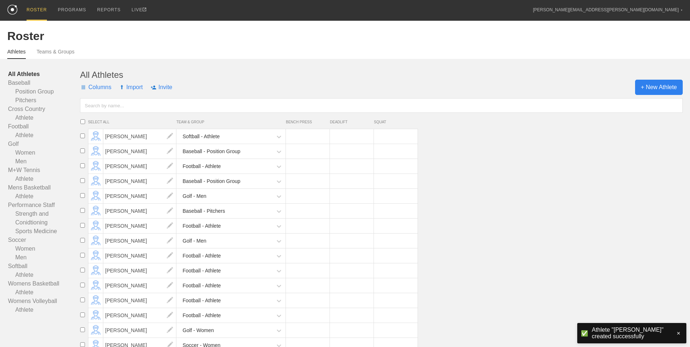
click at [646, 88] on span "+ New Athlete" at bounding box center [659, 87] width 48 height 15
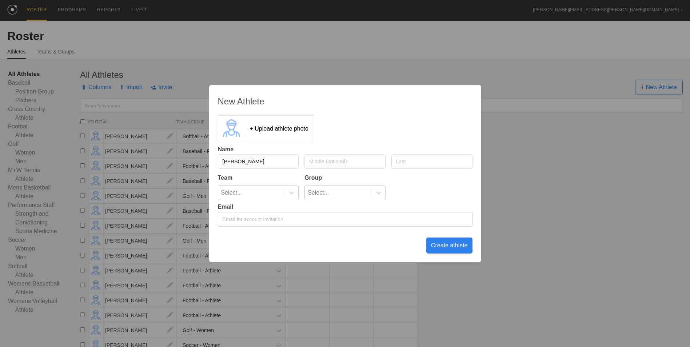
type input "[PERSON_NAME]"
click at [291, 196] on icon at bounding box center [291, 192] width 7 height 7
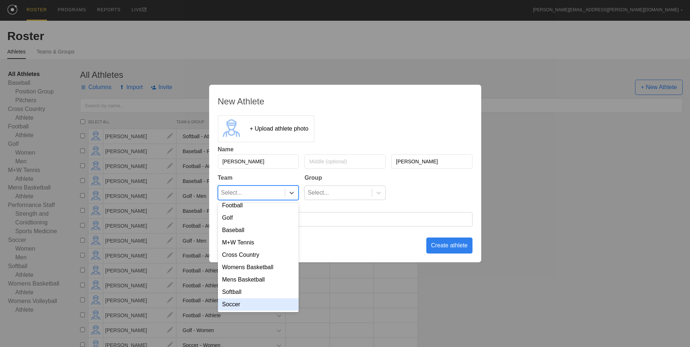
click at [254, 301] on div "Soccer" at bounding box center [258, 304] width 81 height 12
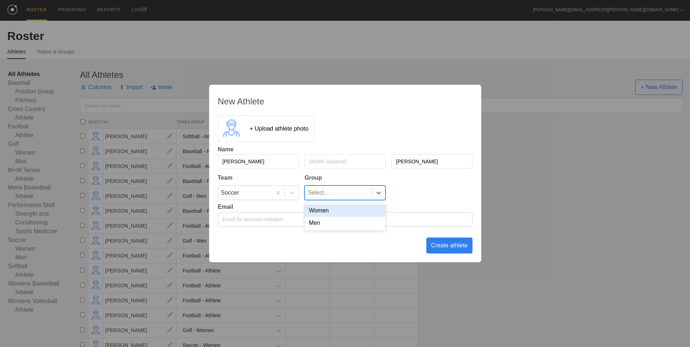
drag, startPoint x: 335, startPoint y: 192, endPoint x: 335, endPoint y: 213, distance: 21.1
click at [336, 192] on div "Select..." at bounding box center [338, 193] width 67 height 14
click at [333, 211] on div "Women" at bounding box center [344, 210] width 81 height 12
click at [444, 244] on div "Create athlete" at bounding box center [449, 245] width 46 height 16
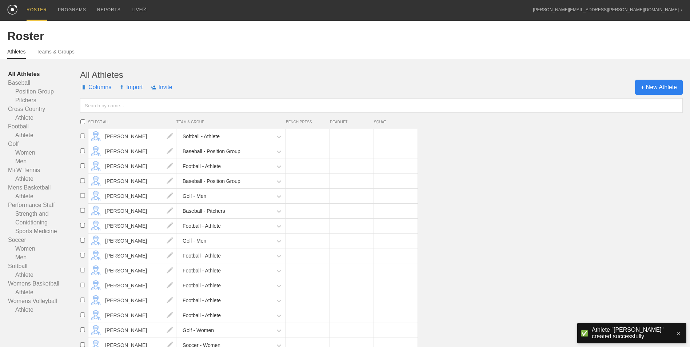
click at [652, 90] on span "+ New Athlete" at bounding box center [659, 87] width 48 height 15
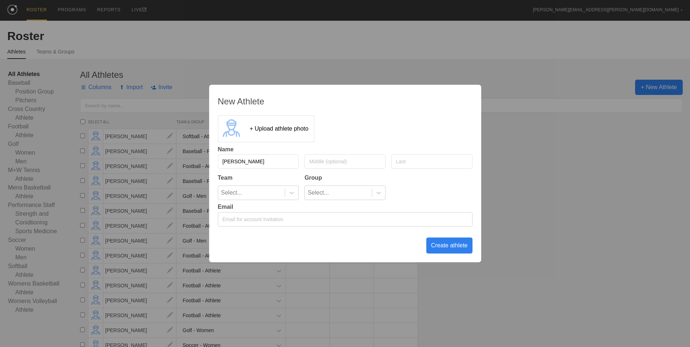
type input "[PERSON_NAME]"
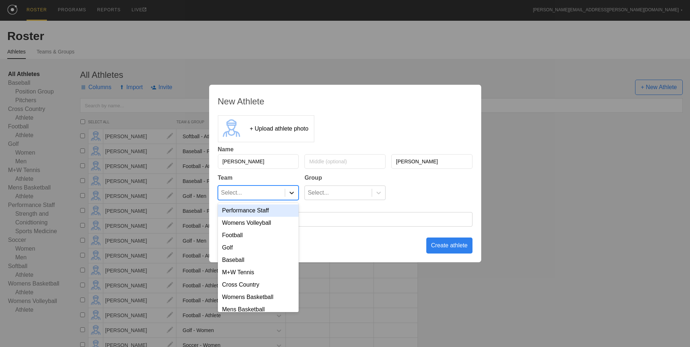
click at [293, 192] on icon at bounding box center [291, 192] width 7 height 7
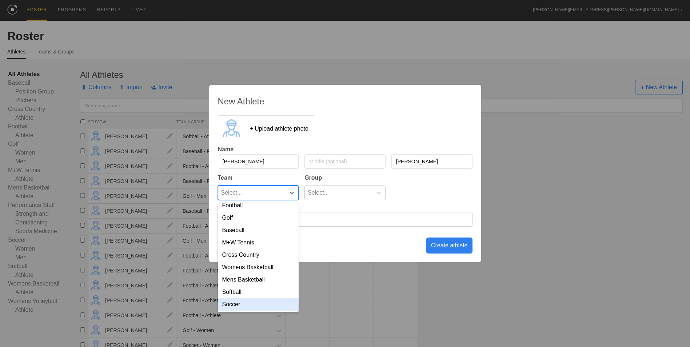
click at [258, 301] on div "Soccer" at bounding box center [258, 304] width 81 height 12
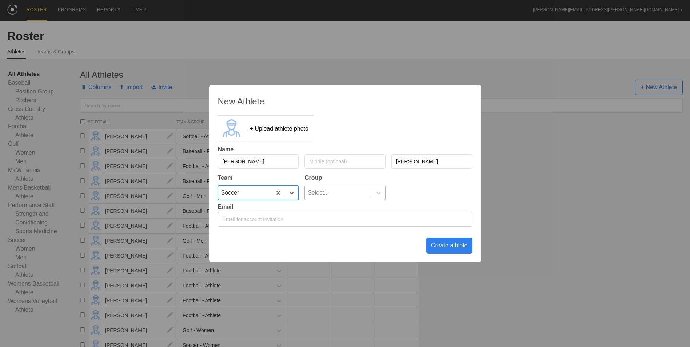
click at [339, 191] on div "Select..." at bounding box center [338, 193] width 67 height 14
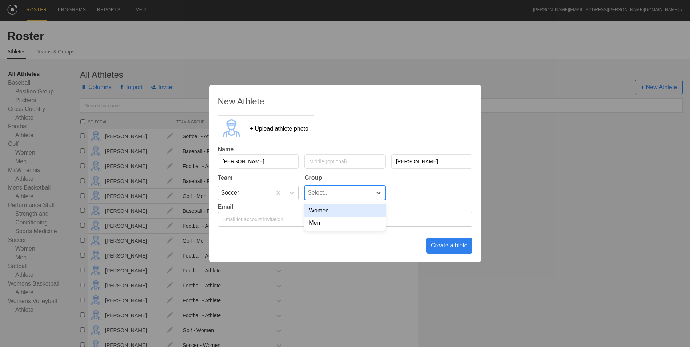
click at [332, 212] on div "Women" at bounding box center [344, 210] width 81 height 12
click at [439, 246] on div "Create athlete" at bounding box center [449, 245] width 46 height 16
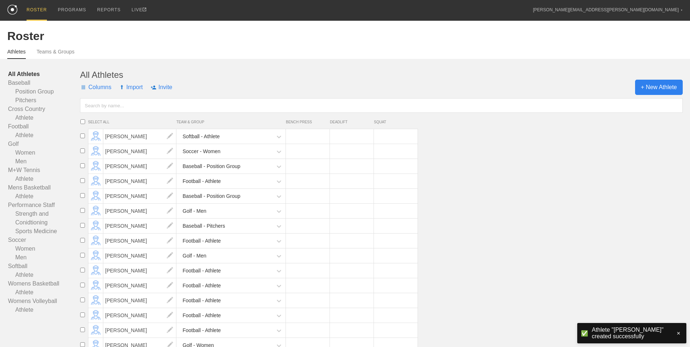
click at [650, 88] on span "+ New Athlete" at bounding box center [659, 87] width 48 height 15
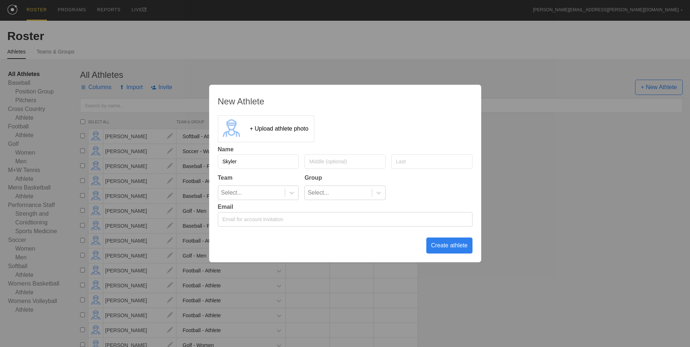
type input "Skyler"
type input "C"
type input "English"
click at [274, 195] on div "Select..." at bounding box center [251, 193] width 67 height 14
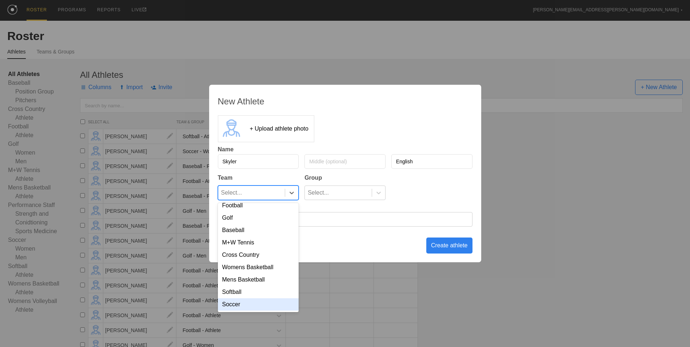
click at [243, 304] on div "Soccer" at bounding box center [258, 304] width 81 height 12
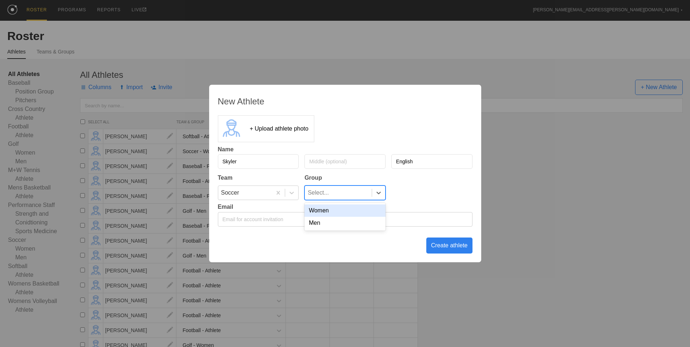
click at [336, 193] on div "Select..." at bounding box center [338, 193] width 67 height 14
click at [330, 212] on div "Women" at bounding box center [344, 210] width 81 height 12
click at [444, 243] on div "Create athlete" at bounding box center [449, 245] width 46 height 16
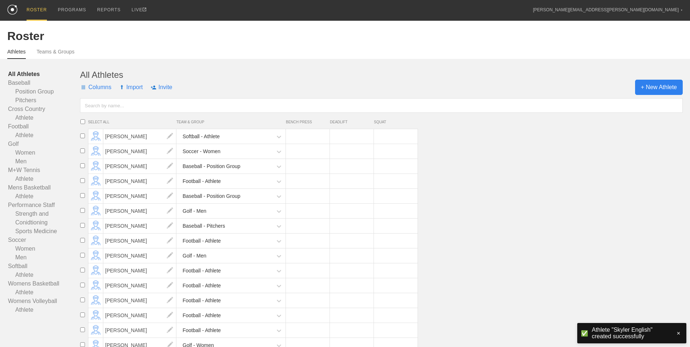
click at [639, 92] on span "+ New Athlete" at bounding box center [659, 87] width 48 height 15
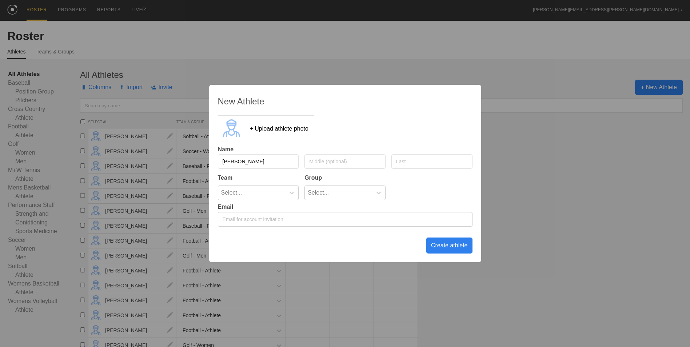
type input "[PERSON_NAME]"
click at [293, 189] on icon at bounding box center [291, 192] width 7 height 7
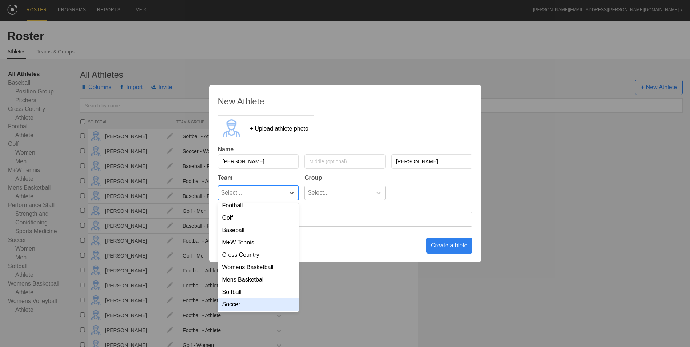
click at [265, 305] on div "Soccer" at bounding box center [258, 304] width 81 height 12
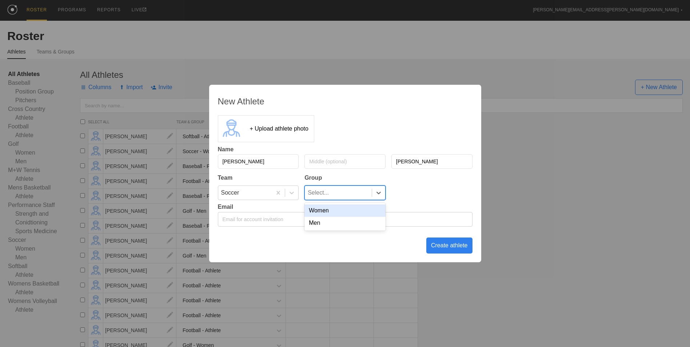
click at [348, 189] on div "Select..." at bounding box center [338, 193] width 67 height 14
drag, startPoint x: 344, startPoint y: 208, endPoint x: 348, endPoint y: 209, distance: 4.5
click at [344, 208] on div "Women" at bounding box center [344, 210] width 81 height 12
click at [444, 245] on div "Create athlete" at bounding box center [449, 245] width 46 height 16
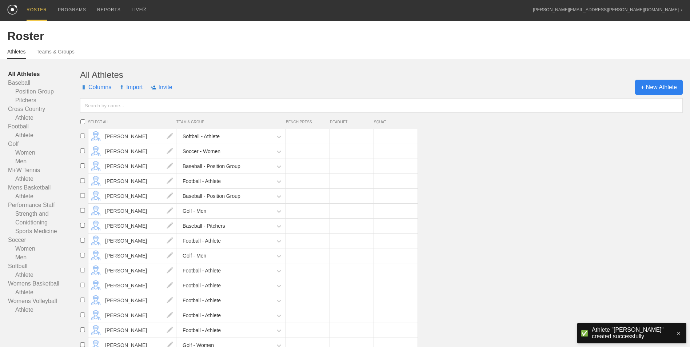
click at [642, 84] on span "+ New Athlete" at bounding box center [659, 87] width 48 height 15
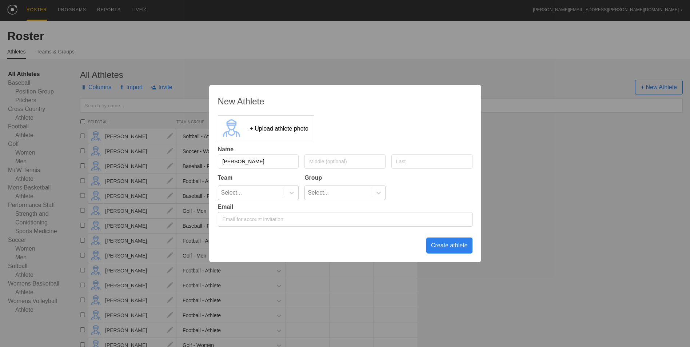
type input "[PERSON_NAME]"
click at [285, 195] on div "Select..." at bounding box center [251, 193] width 67 height 14
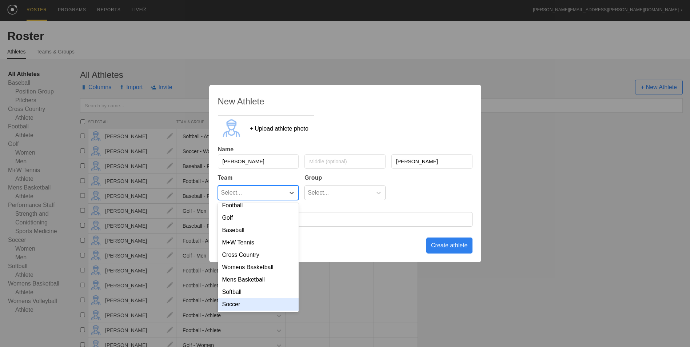
click at [254, 304] on div "Soccer" at bounding box center [258, 304] width 81 height 12
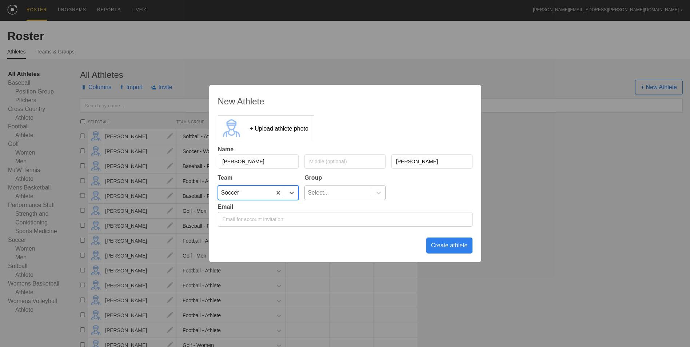
click at [340, 193] on div "Select..." at bounding box center [338, 193] width 67 height 14
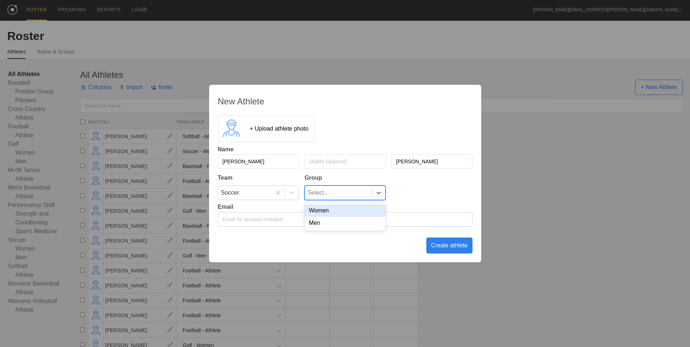
click at [335, 211] on div "Women" at bounding box center [344, 210] width 81 height 12
click at [444, 244] on div "Create athlete" at bounding box center [449, 245] width 46 height 16
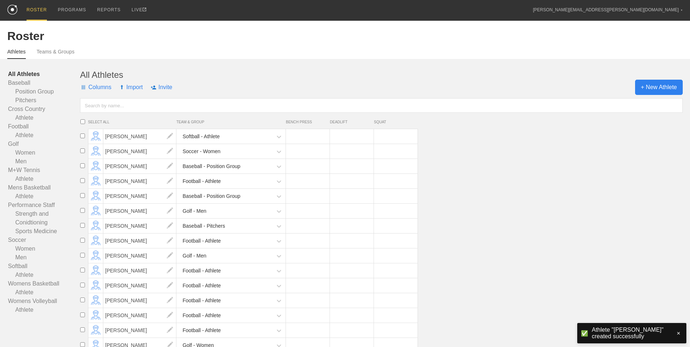
click at [656, 88] on span "+ New Athlete" at bounding box center [659, 87] width 48 height 15
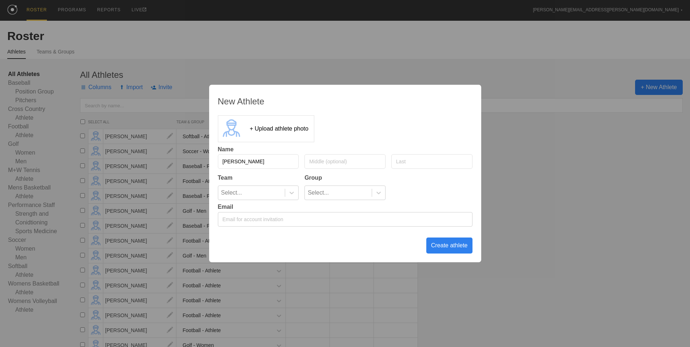
type input "[PERSON_NAME]"
click at [273, 191] on div "Select..." at bounding box center [251, 193] width 67 height 14
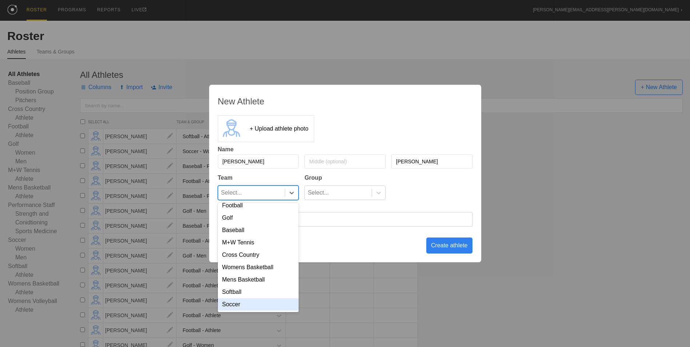
click at [252, 305] on div "Soccer" at bounding box center [258, 304] width 81 height 12
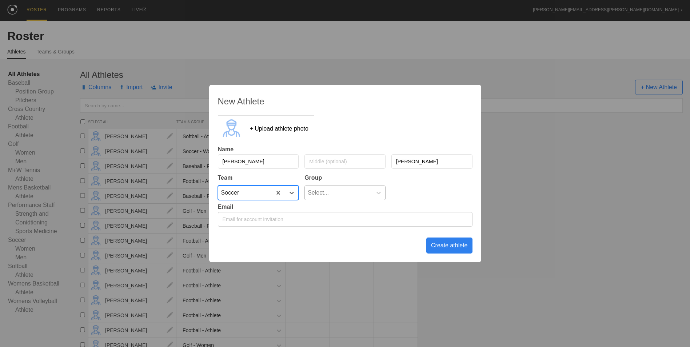
click at [323, 189] on div "Select..." at bounding box center [318, 193] width 21 height 14
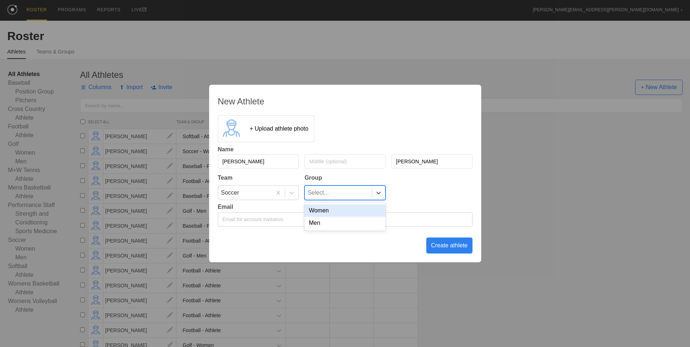
click at [324, 213] on div "Women" at bounding box center [344, 210] width 81 height 12
click at [448, 246] on div "Create athlete" at bounding box center [449, 245] width 46 height 16
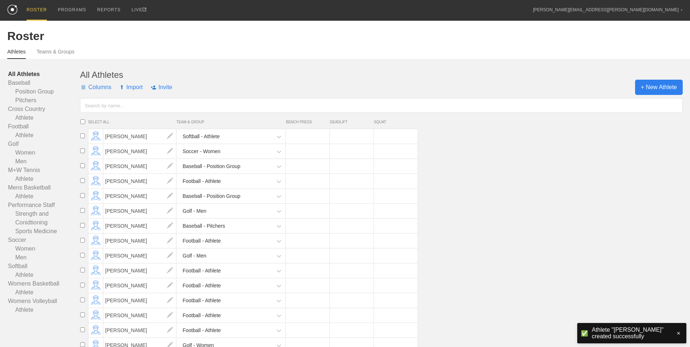
click at [655, 92] on span "+ New Athlete" at bounding box center [659, 87] width 48 height 15
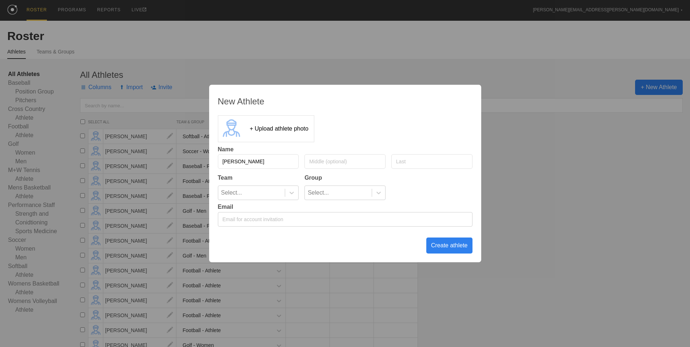
type input "[PERSON_NAME]"
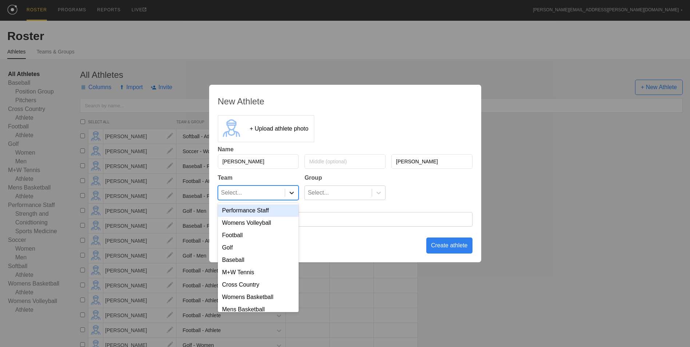
click at [288, 189] on icon at bounding box center [291, 192] width 7 height 7
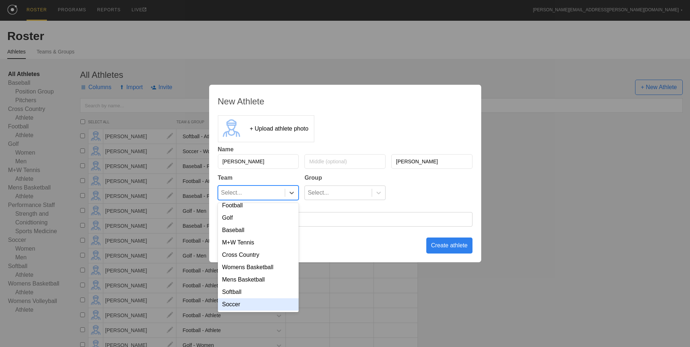
click at [257, 301] on div "Soccer" at bounding box center [258, 304] width 81 height 12
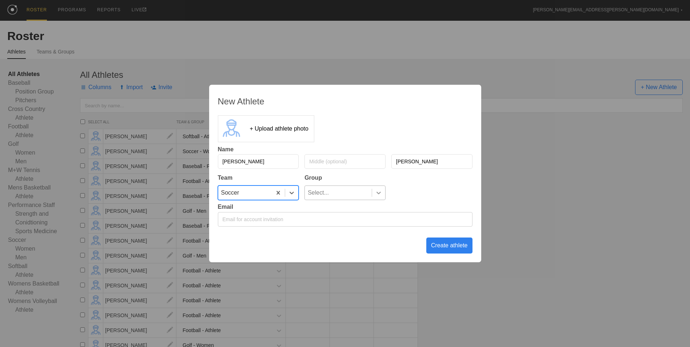
click at [378, 191] on icon at bounding box center [378, 192] width 7 height 7
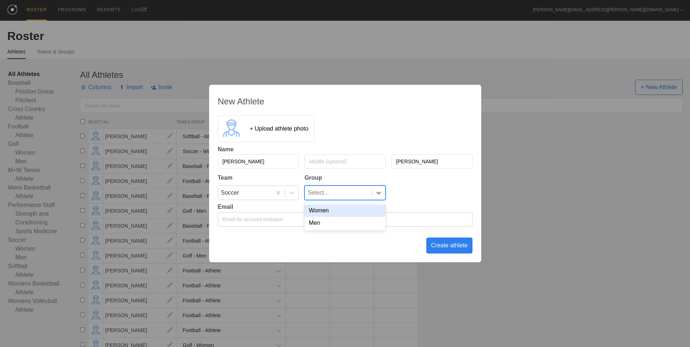
click at [360, 214] on div "Women" at bounding box center [344, 210] width 81 height 12
click at [453, 248] on div "Create athlete" at bounding box center [449, 245] width 46 height 16
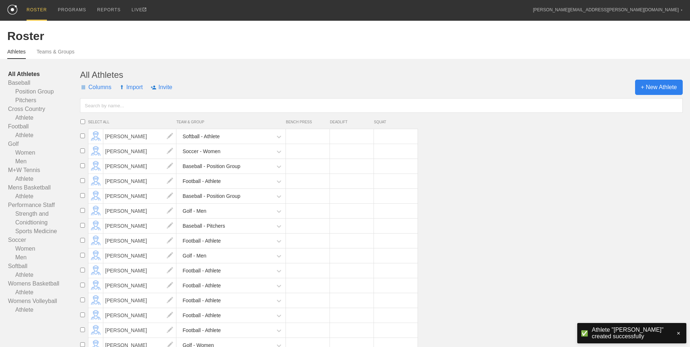
click at [640, 91] on span "+ New Athlete" at bounding box center [659, 87] width 48 height 15
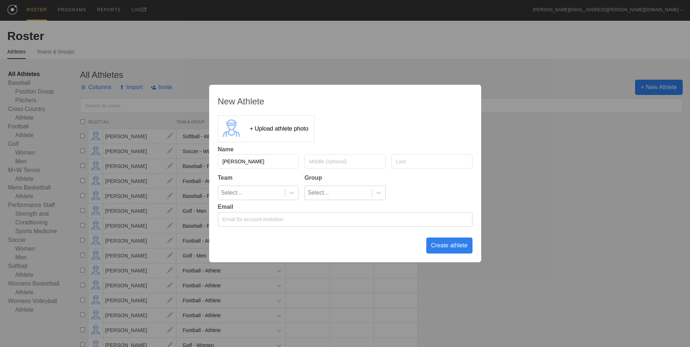
type input "[PERSON_NAME]"
click at [295, 193] on icon at bounding box center [291, 192] width 7 height 7
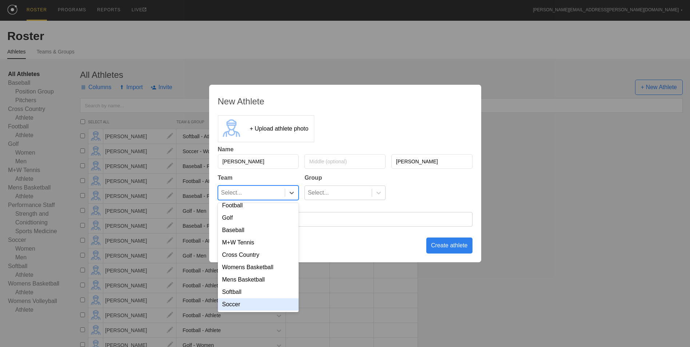
click at [253, 303] on div "Soccer" at bounding box center [258, 304] width 81 height 12
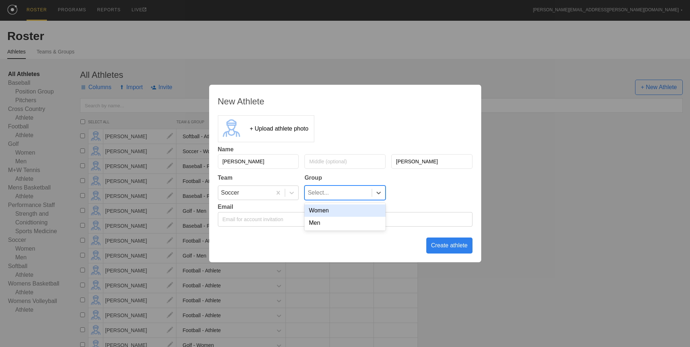
drag, startPoint x: 319, startPoint y: 195, endPoint x: 323, endPoint y: 210, distance: 15.6
click at [320, 195] on div "Select..." at bounding box center [318, 193] width 21 height 14
click at [323, 210] on div "Women" at bounding box center [344, 210] width 81 height 12
click at [441, 246] on div "Create athlete" at bounding box center [449, 245] width 46 height 16
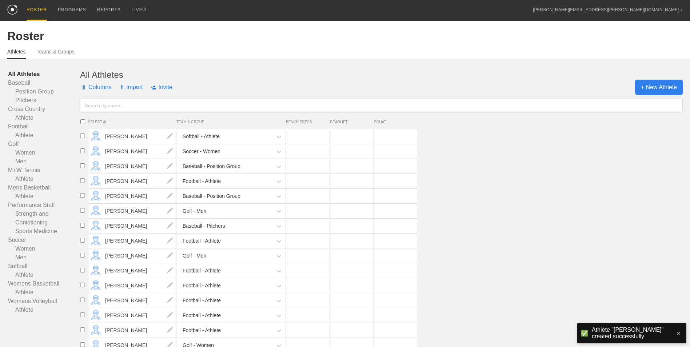
click at [665, 91] on span "+ New Athlete" at bounding box center [659, 87] width 48 height 15
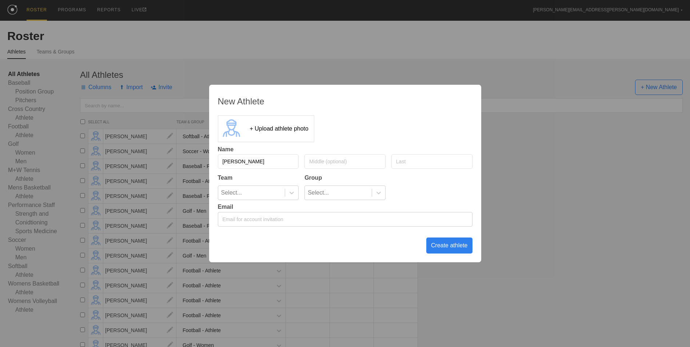
type input "[PERSON_NAME]"
click at [288, 192] on icon at bounding box center [291, 192] width 7 height 7
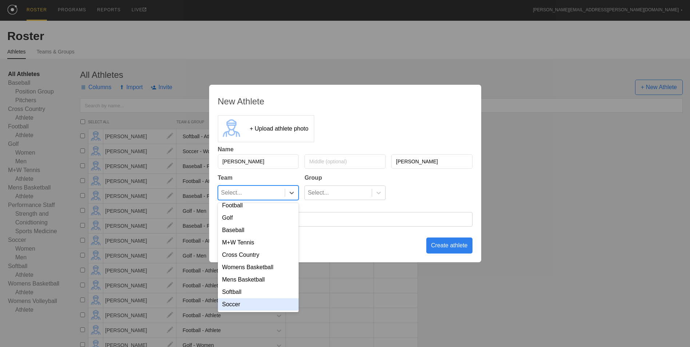
click at [259, 307] on div "Soccer" at bounding box center [258, 304] width 81 height 12
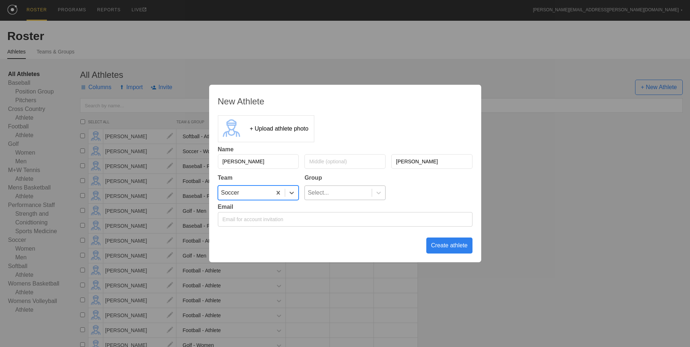
click at [339, 193] on div "Select..." at bounding box center [338, 193] width 67 height 14
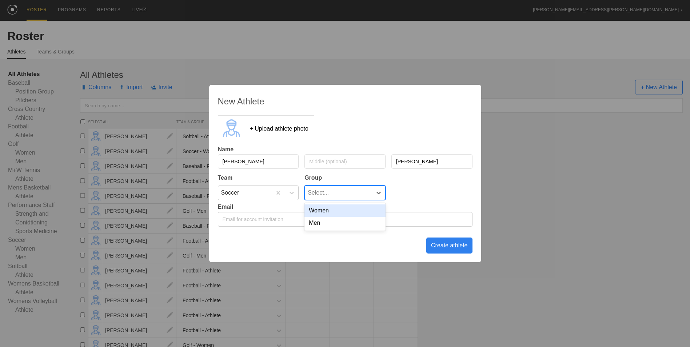
click at [342, 215] on div "Women" at bounding box center [344, 210] width 81 height 12
click at [451, 244] on div "Create athlete" at bounding box center [449, 245] width 46 height 16
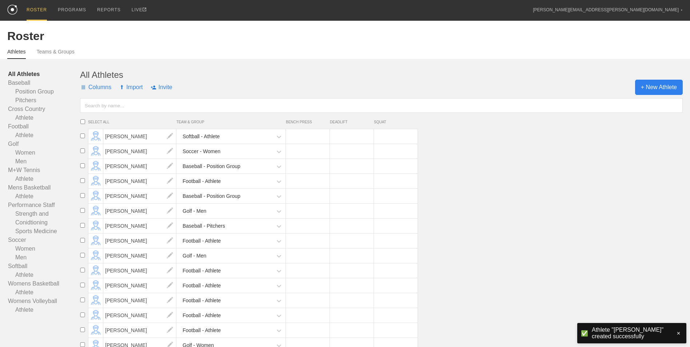
click at [659, 90] on span "+ New Athlete" at bounding box center [659, 87] width 48 height 15
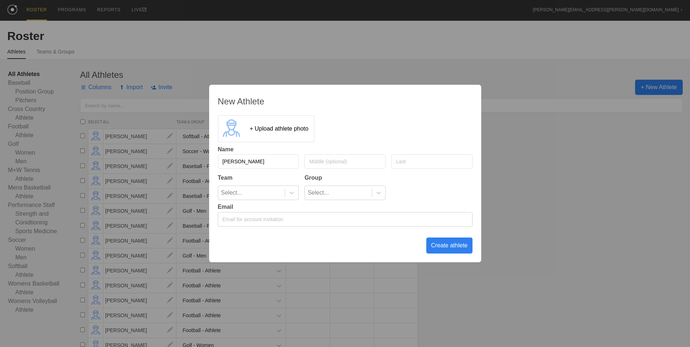
type input "[PERSON_NAME]"
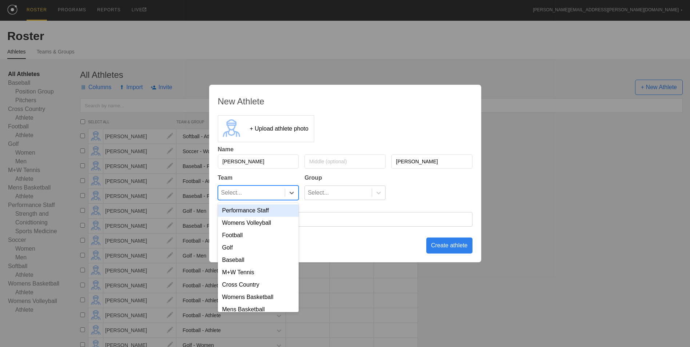
click at [288, 198] on div at bounding box center [291, 193] width 13 height 14
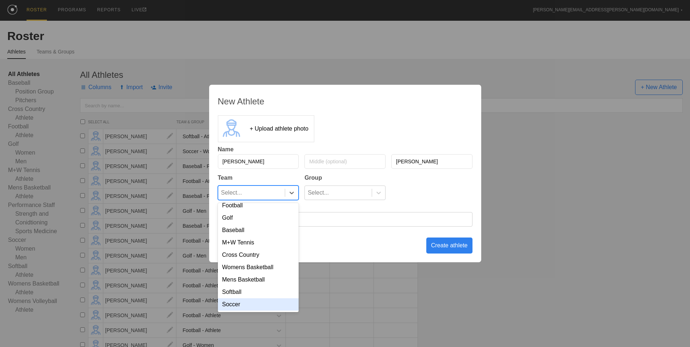
click at [260, 305] on div "Soccer" at bounding box center [258, 304] width 81 height 12
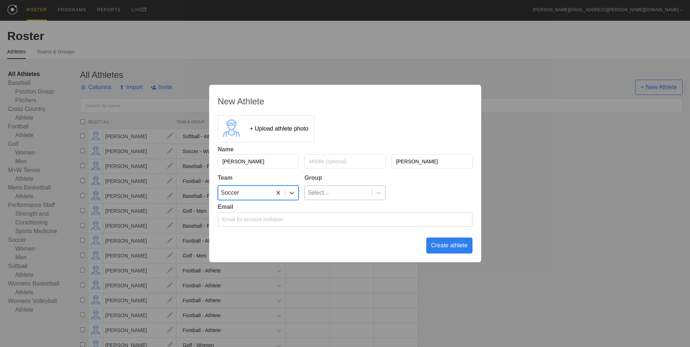
click at [368, 192] on div "Select..." at bounding box center [338, 193] width 67 height 14
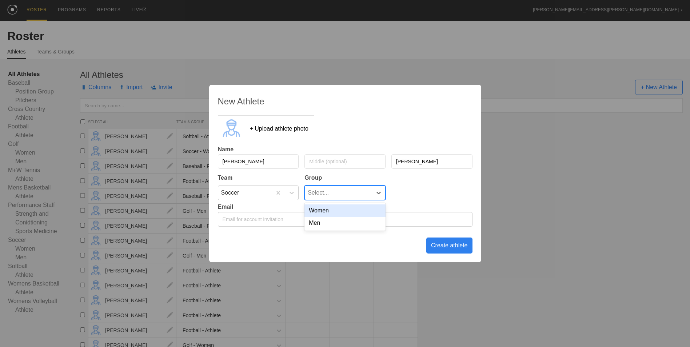
click at [350, 211] on div "Women" at bounding box center [344, 210] width 81 height 12
click at [444, 247] on div "Create athlete" at bounding box center [449, 245] width 46 height 16
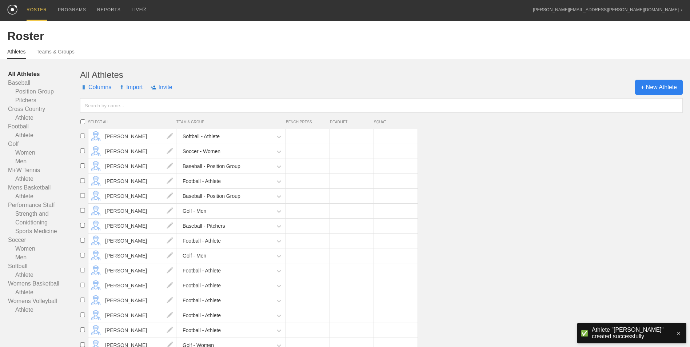
click at [662, 93] on span "+ New Athlete" at bounding box center [659, 87] width 48 height 15
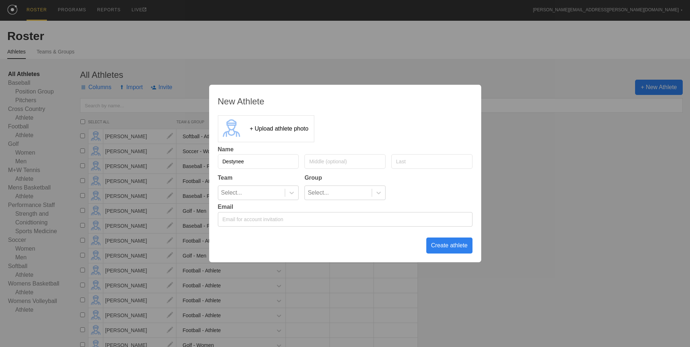
type input "Destynee"
type input "Orf"
click at [294, 192] on icon at bounding box center [291, 192] width 7 height 7
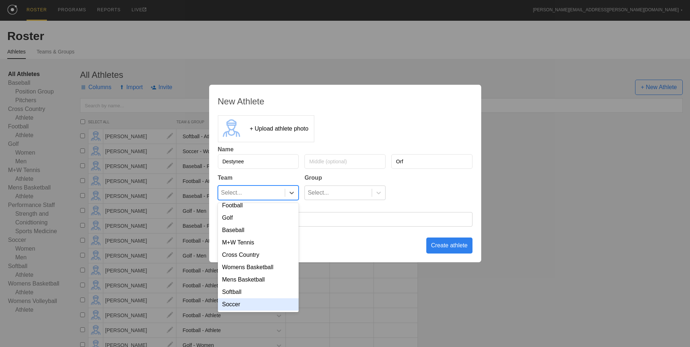
click at [265, 303] on div "Soccer" at bounding box center [258, 304] width 81 height 12
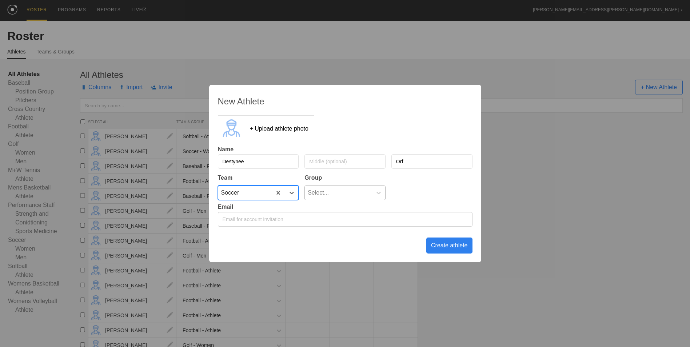
click at [334, 193] on div "Select..." at bounding box center [338, 193] width 67 height 14
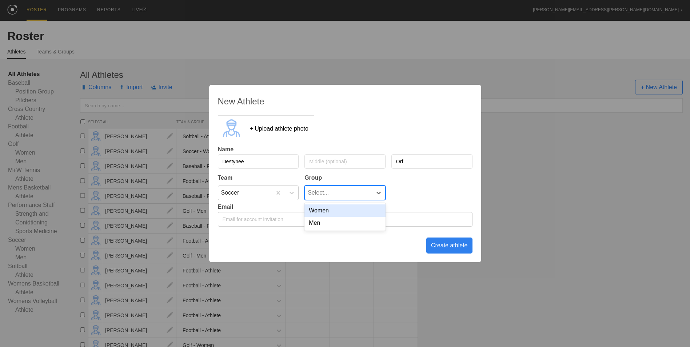
click at [328, 214] on div "Women" at bounding box center [344, 210] width 81 height 12
click at [438, 247] on div "Create athlete" at bounding box center [449, 245] width 46 height 16
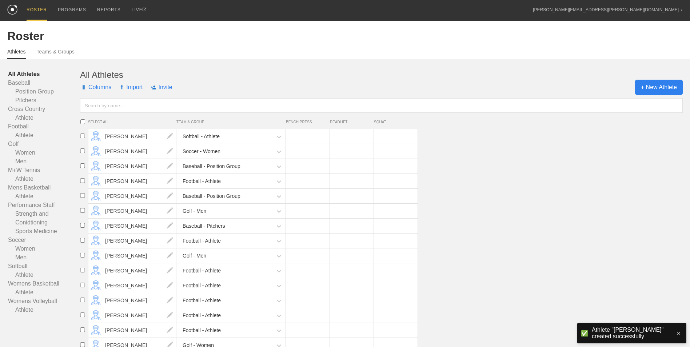
click at [643, 91] on span "+ New Athlete" at bounding box center [659, 87] width 48 height 15
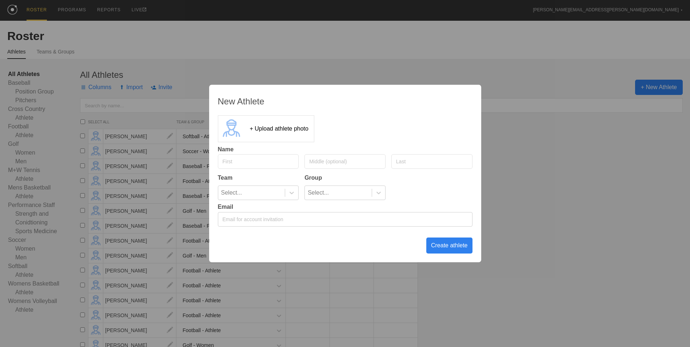
type input "<"
type input "Maya"
type input "[PERSON_NAME]"
click at [294, 194] on icon at bounding box center [291, 192] width 7 height 7
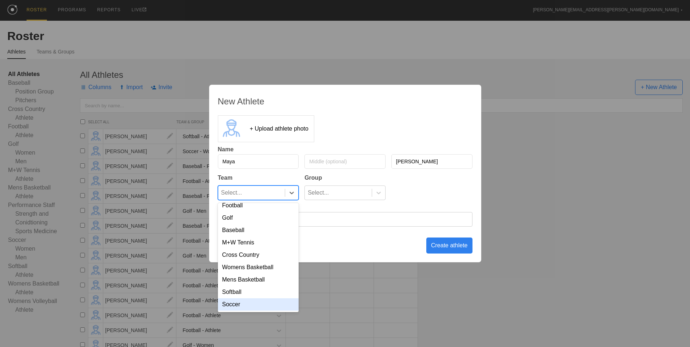
click at [249, 306] on div "Soccer" at bounding box center [258, 304] width 81 height 12
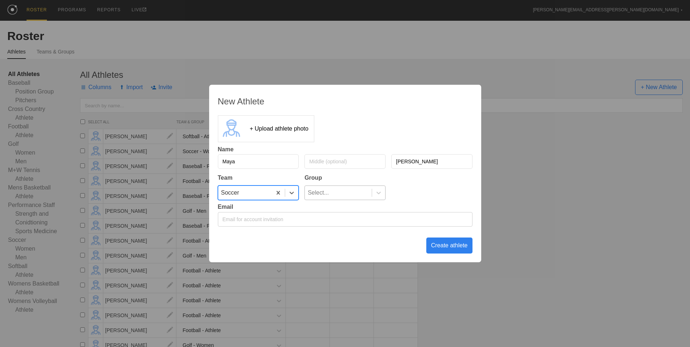
click at [332, 194] on div "Select..." at bounding box center [338, 193] width 67 height 14
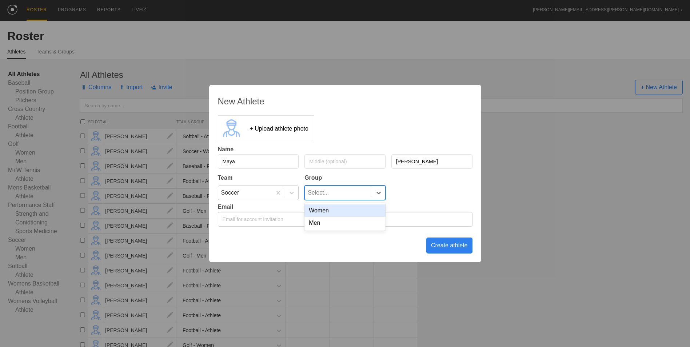
click at [336, 210] on div "Women" at bounding box center [344, 210] width 81 height 12
click at [451, 246] on div "Create athlete" at bounding box center [449, 245] width 46 height 16
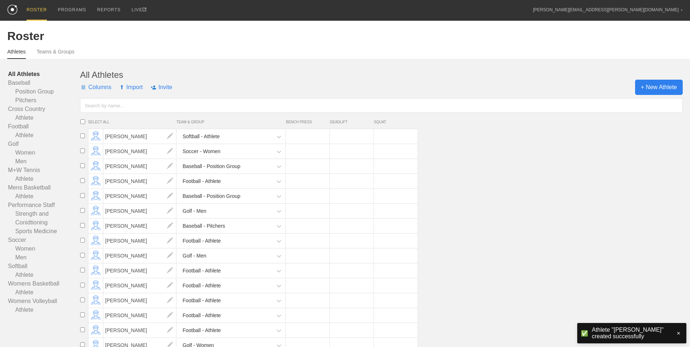
click at [664, 87] on span "+ New Athlete" at bounding box center [659, 87] width 48 height 15
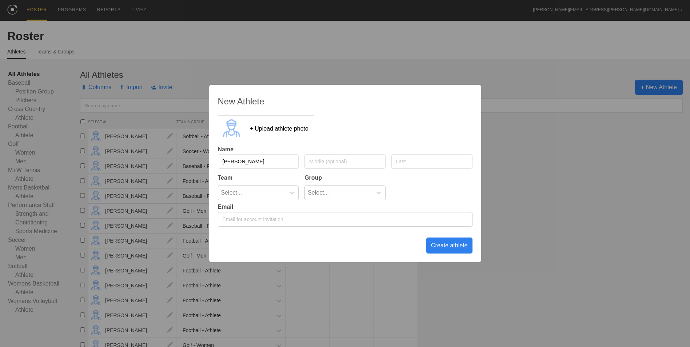
type input "[PERSON_NAME]"
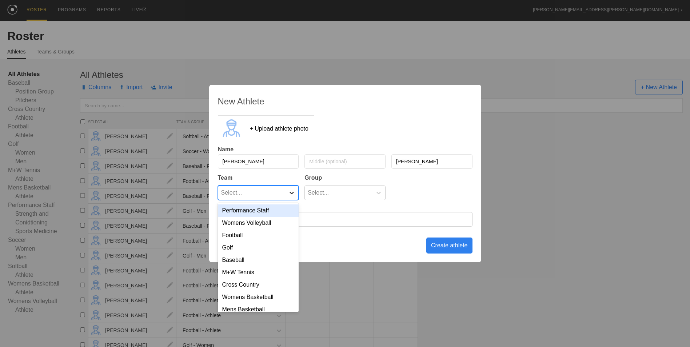
click at [291, 193] on icon at bounding box center [291, 192] width 7 height 7
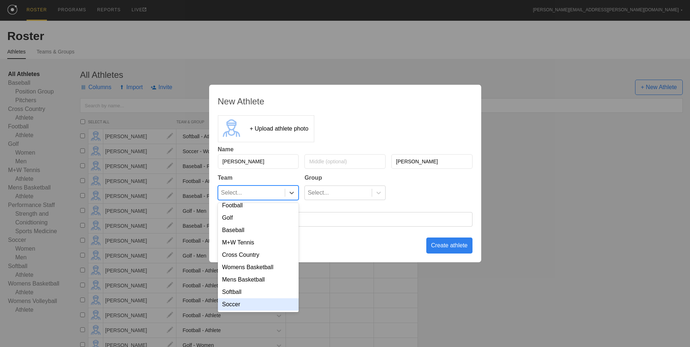
click at [260, 302] on div "Soccer" at bounding box center [258, 304] width 81 height 12
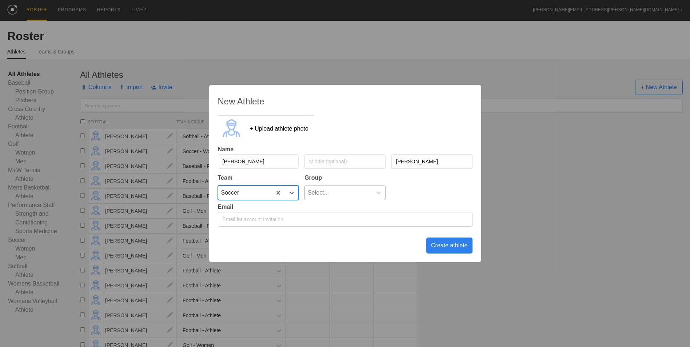
click at [354, 193] on div "Select..." at bounding box center [338, 193] width 67 height 14
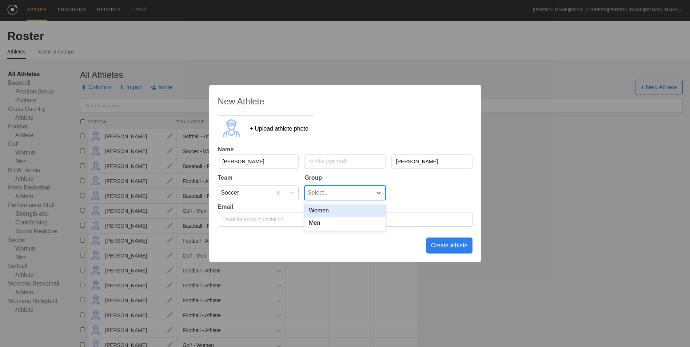
click at [346, 210] on div "Women" at bounding box center [344, 210] width 81 height 12
click at [443, 248] on div "Create athlete" at bounding box center [449, 245] width 46 height 16
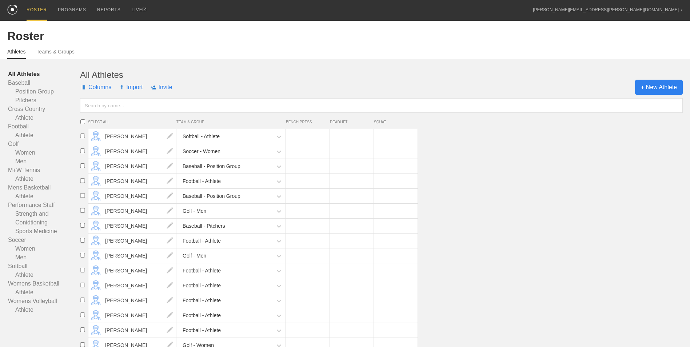
click at [661, 91] on span "+ New Athlete" at bounding box center [659, 87] width 48 height 15
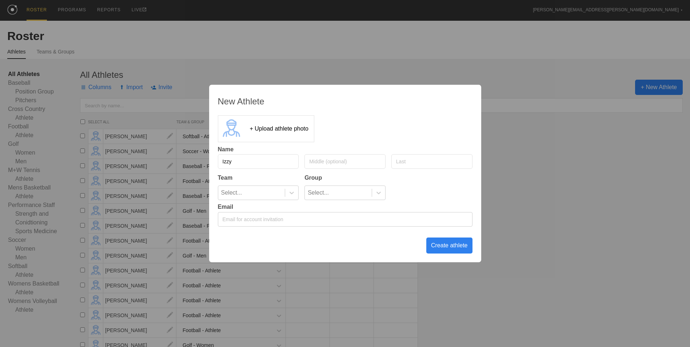
type input "Izzy"
type input "[PERSON_NAME]"
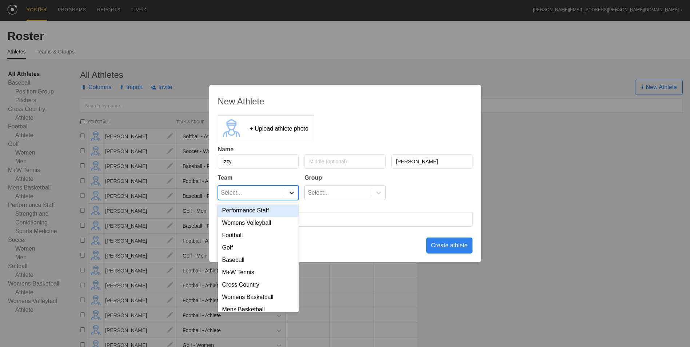
click at [288, 191] on div at bounding box center [291, 192] width 13 height 7
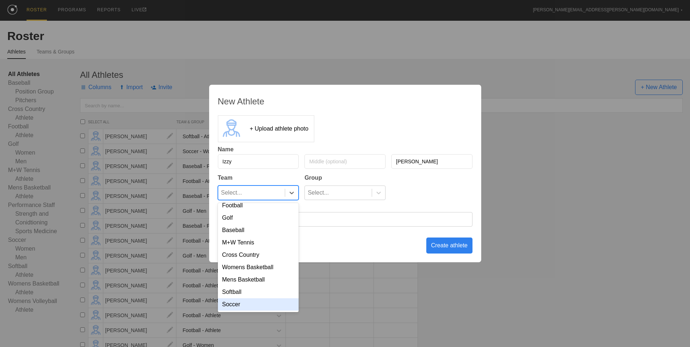
click at [267, 302] on div "Soccer" at bounding box center [258, 304] width 81 height 12
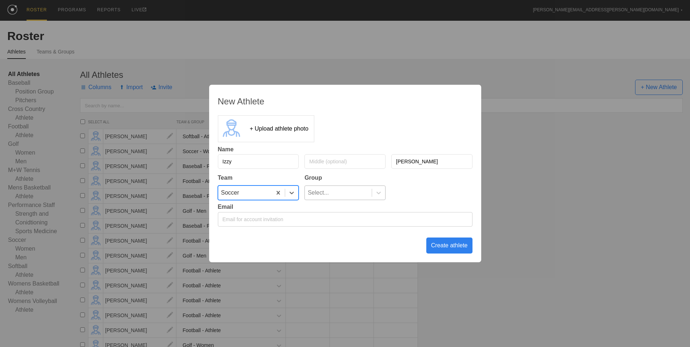
click at [355, 196] on div "Select..." at bounding box center [338, 193] width 67 height 14
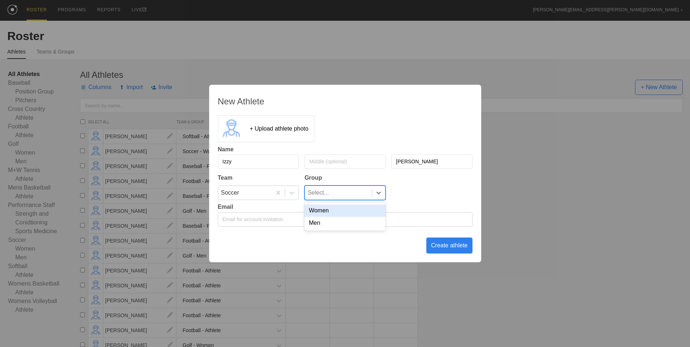
click at [352, 212] on div "Women" at bounding box center [344, 210] width 81 height 12
click at [444, 250] on div "Create athlete" at bounding box center [449, 245] width 46 height 16
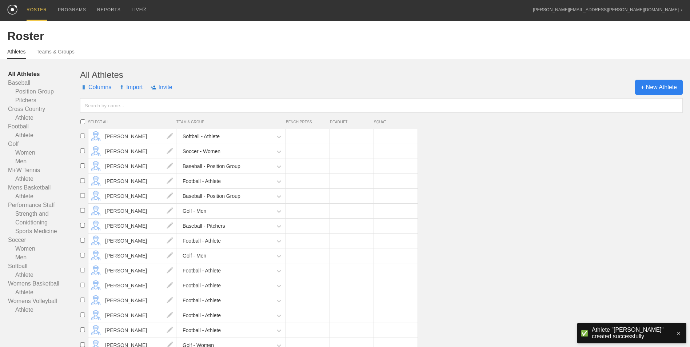
click at [644, 91] on span "+ New Athlete" at bounding box center [659, 87] width 48 height 15
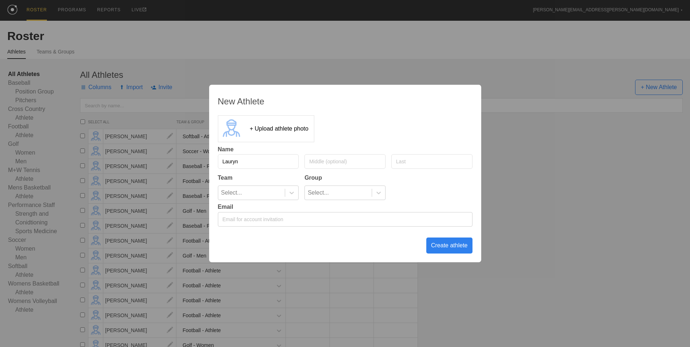
type input "Lauryn"
type input "[PERSON_NAME]"
click at [296, 193] on div at bounding box center [291, 192] width 13 height 7
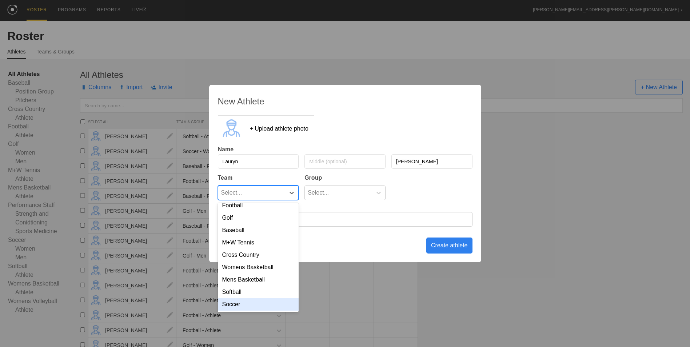
click at [262, 306] on div "Soccer" at bounding box center [258, 304] width 81 height 12
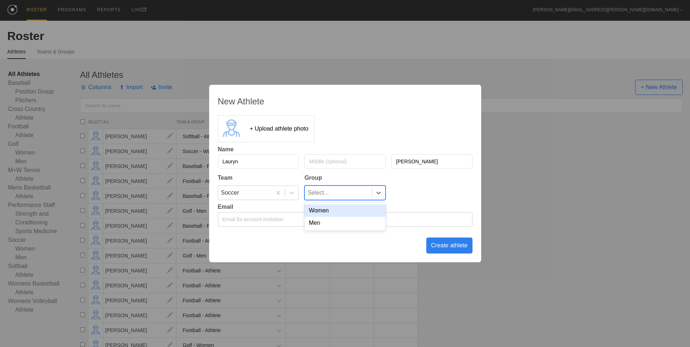
click at [338, 189] on div "Select..." at bounding box center [338, 193] width 67 height 14
click at [334, 208] on div "Women" at bounding box center [344, 210] width 81 height 12
click at [443, 248] on div "Create athlete" at bounding box center [449, 245] width 46 height 16
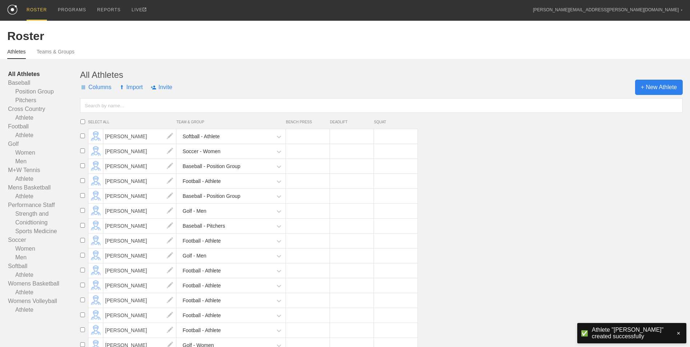
click at [644, 87] on span "+ New Athlete" at bounding box center [659, 87] width 48 height 15
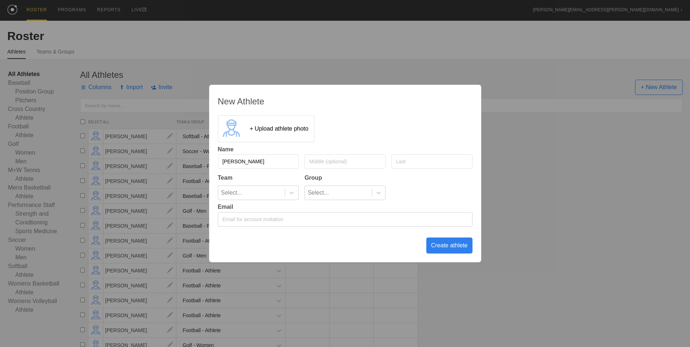
type input "[PERSON_NAME]"
click at [291, 192] on icon at bounding box center [291, 192] width 7 height 7
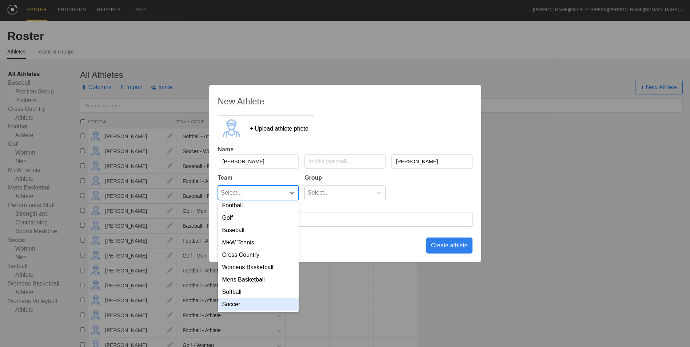
click at [257, 308] on div "Soccer" at bounding box center [258, 304] width 81 height 12
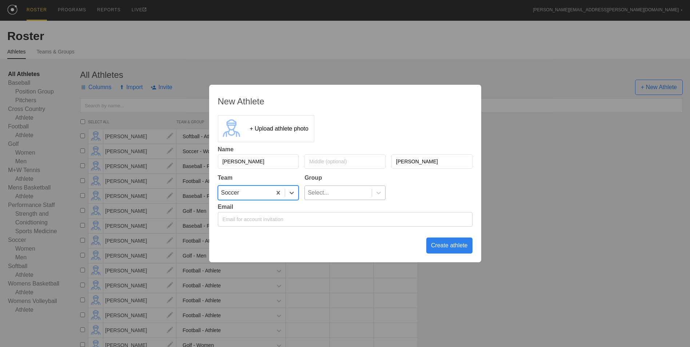
click at [339, 189] on div "Select..." at bounding box center [338, 193] width 67 height 14
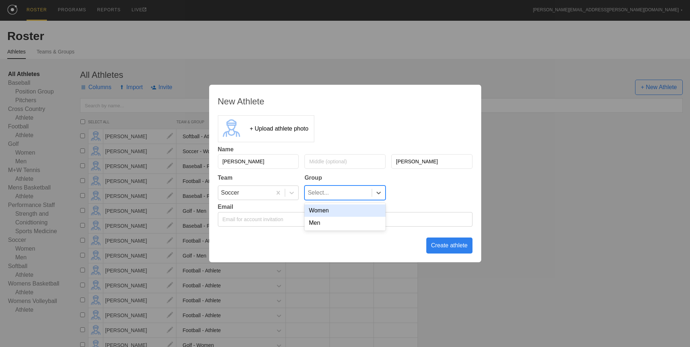
click at [340, 190] on div "Select..." at bounding box center [338, 193] width 67 height 14
click at [333, 208] on div "Women" at bounding box center [344, 210] width 81 height 12
click at [439, 249] on div "Create athlete" at bounding box center [449, 245] width 46 height 16
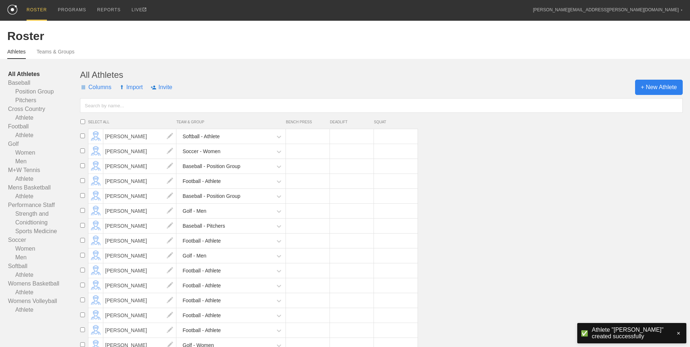
click at [659, 89] on span "+ New Athlete" at bounding box center [659, 87] width 48 height 15
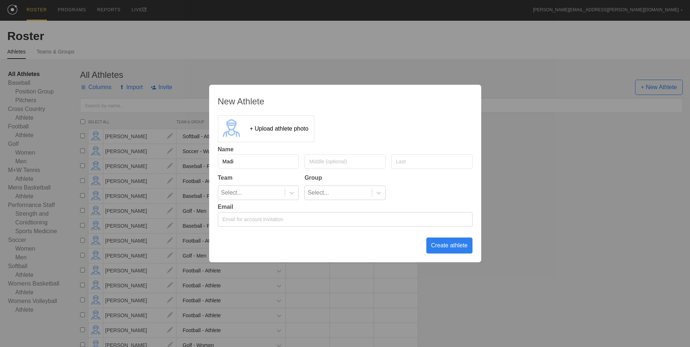
type input "Madi"
type input "[PERSON_NAME]"
click at [292, 190] on icon at bounding box center [291, 192] width 7 height 7
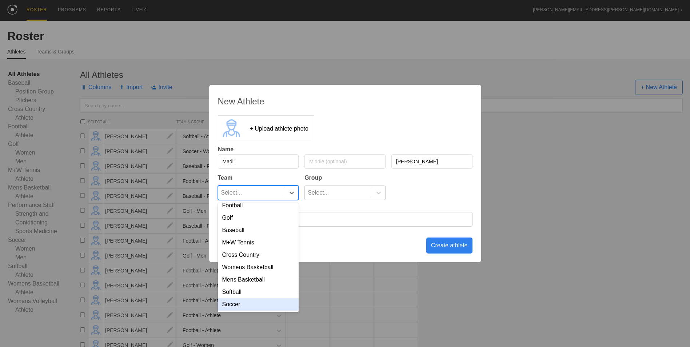
click at [246, 305] on div "Soccer" at bounding box center [258, 304] width 81 height 12
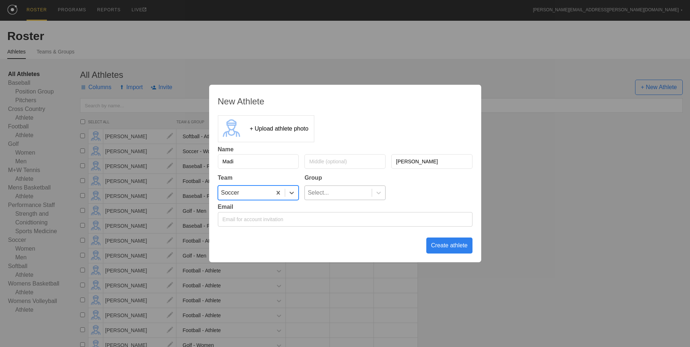
click at [357, 192] on div "Select..." at bounding box center [338, 193] width 67 height 14
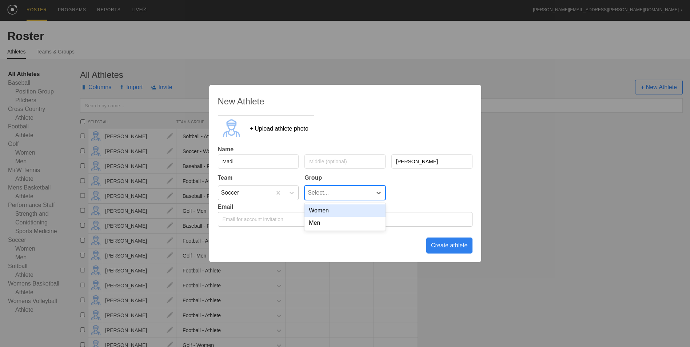
click at [353, 214] on div "Women" at bounding box center [344, 210] width 81 height 12
click at [447, 247] on div "Create athlete" at bounding box center [449, 245] width 46 height 16
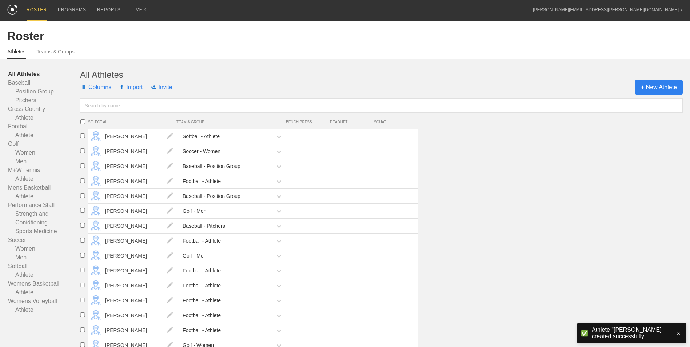
click at [646, 87] on span "+ New Athlete" at bounding box center [659, 87] width 48 height 15
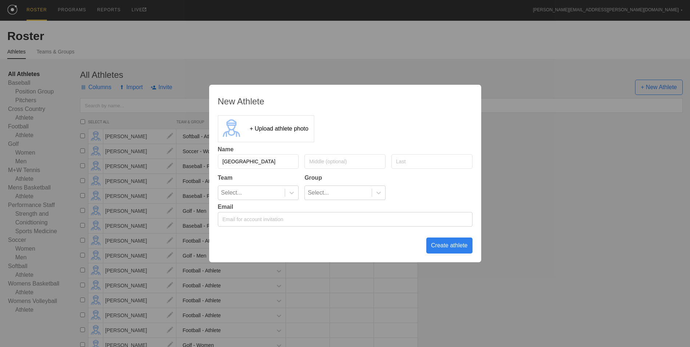
type input "[GEOGRAPHIC_DATA]"
type input "[PERSON_NAME]"
click at [290, 196] on icon at bounding box center [291, 192] width 7 height 7
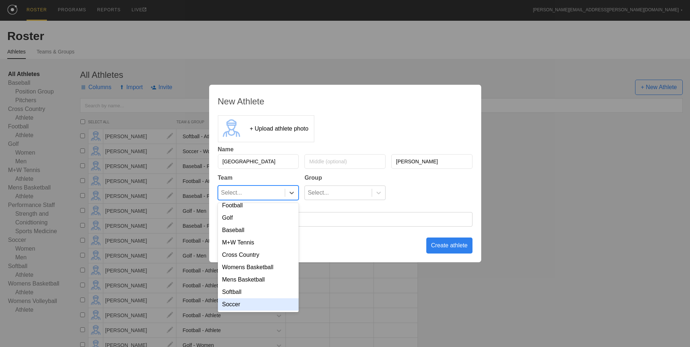
click at [263, 303] on div "Soccer" at bounding box center [258, 304] width 81 height 12
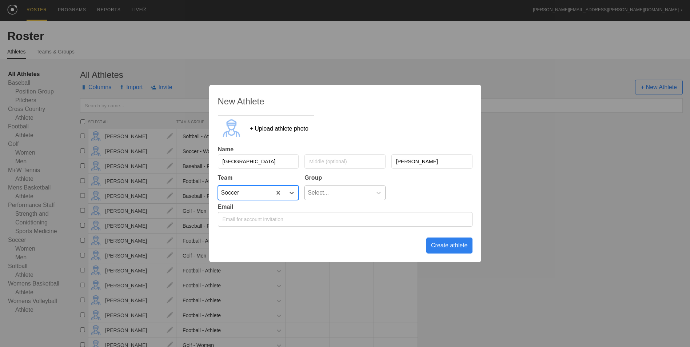
click at [338, 197] on div "Select..." at bounding box center [338, 193] width 67 height 14
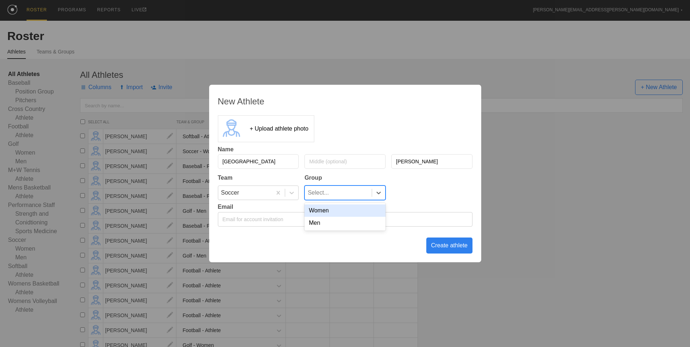
click at [340, 210] on div "Women" at bounding box center [344, 210] width 81 height 12
click at [449, 247] on div "Create athlete" at bounding box center [449, 245] width 46 height 16
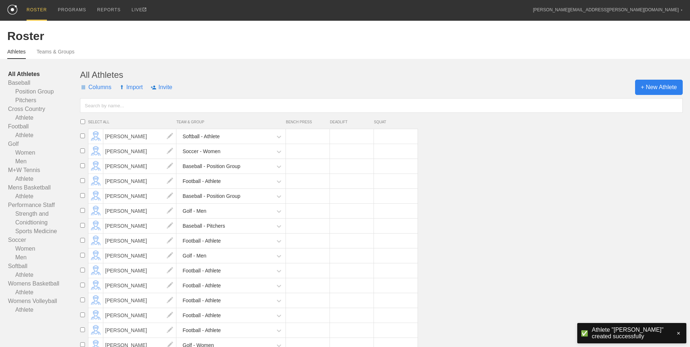
click at [652, 93] on span "+ New Athlete" at bounding box center [659, 87] width 48 height 15
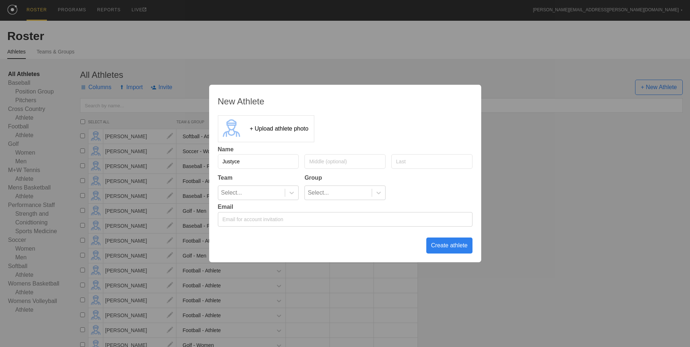
type input "Justyce"
type input "[PERSON_NAME]"
click at [293, 190] on icon at bounding box center [291, 192] width 7 height 7
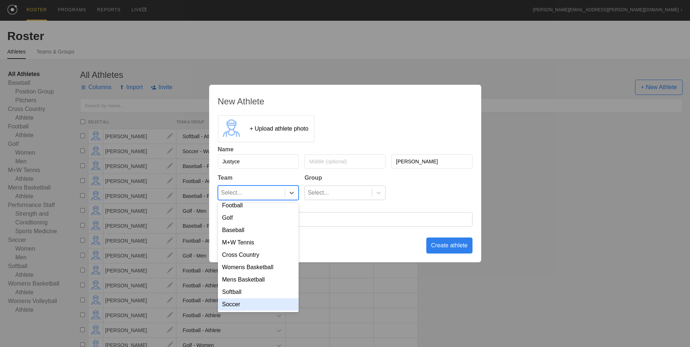
click at [256, 305] on div "Soccer" at bounding box center [258, 304] width 81 height 12
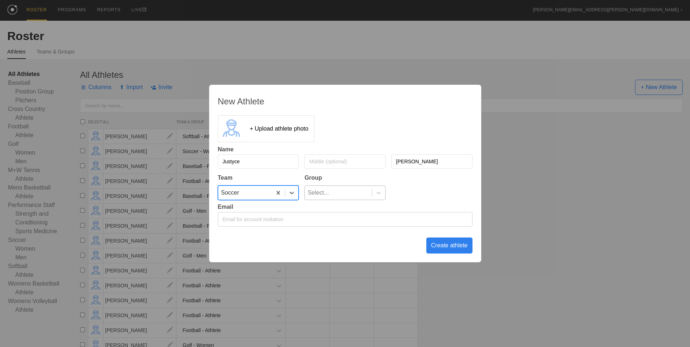
click at [340, 196] on div "Select..." at bounding box center [338, 193] width 67 height 14
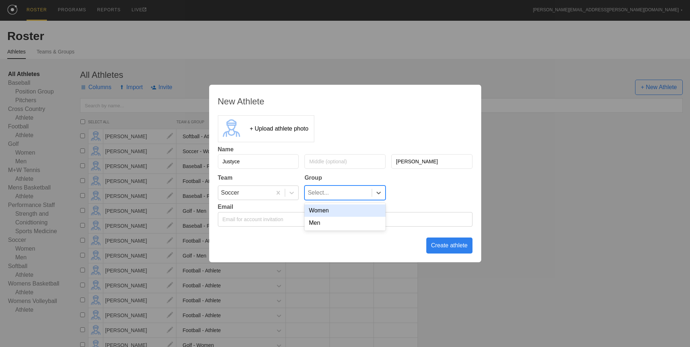
click at [336, 211] on div "Women" at bounding box center [344, 210] width 81 height 12
click at [445, 244] on div "Create athlete" at bounding box center [449, 245] width 46 height 16
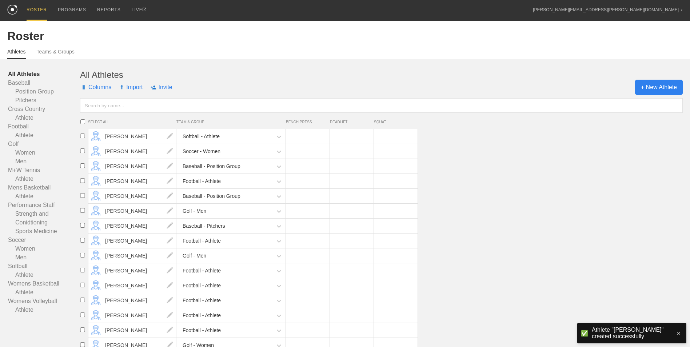
click at [659, 85] on span "+ New Athlete" at bounding box center [659, 87] width 48 height 15
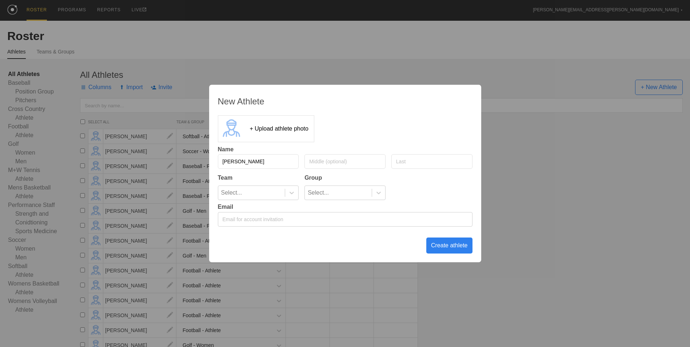
type input "[PERSON_NAME]"
type input "Yanskey"
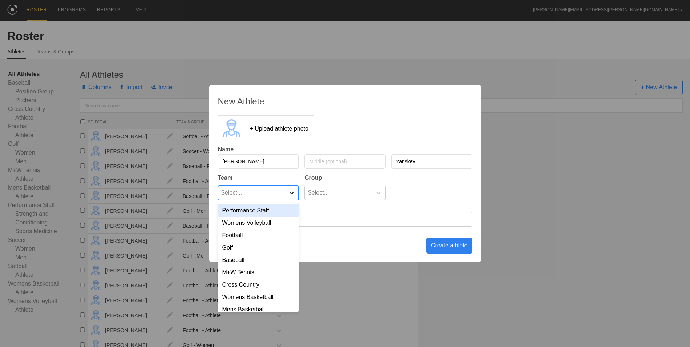
click at [292, 192] on icon at bounding box center [291, 192] width 7 height 7
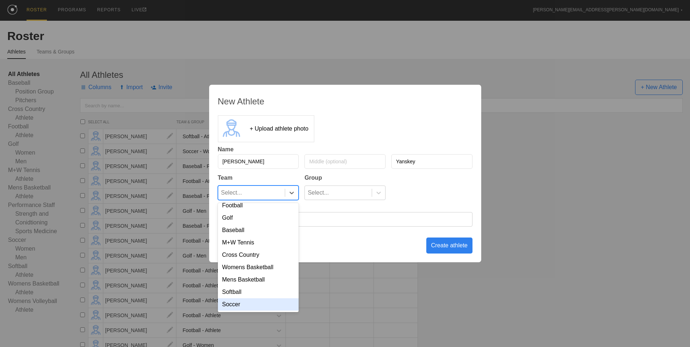
click at [277, 304] on div "Soccer" at bounding box center [258, 304] width 81 height 12
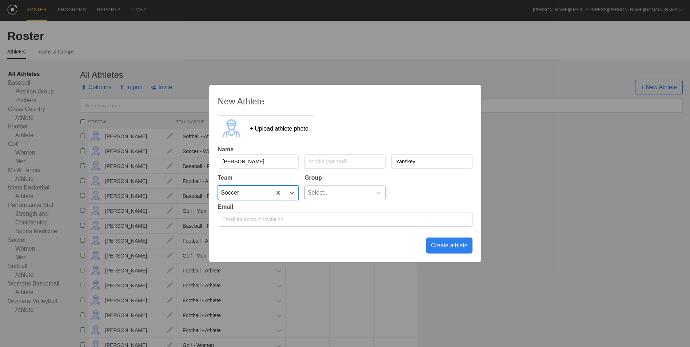
click at [359, 192] on div "Select..." at bounding box center [338, 193] width 67 height 14
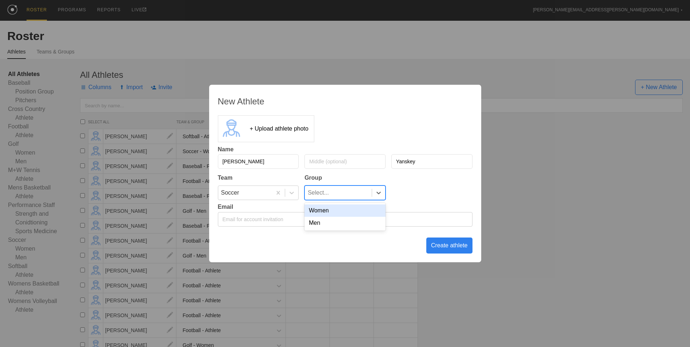
click at [348, 214] on div "Women" at bounding box center [344, 210] width 81 height 12
click at [437, 251] on div "Create athlete" at bounding box center [449, 245] width 46 height 16
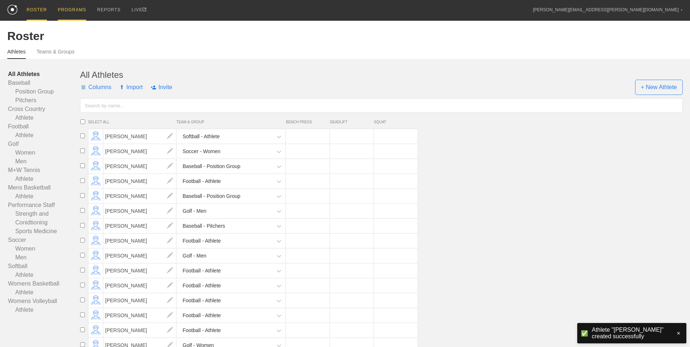
click at [71, 10] on div "PROGRAMS" at bounding box center [72, 10] width 28 height 21
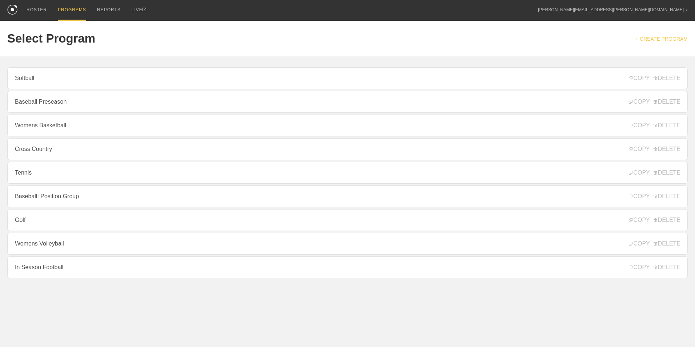
click at [646, 41] on link "+ CREATE PROGRAM" at bounding box center [662, 39] width 52 height 6
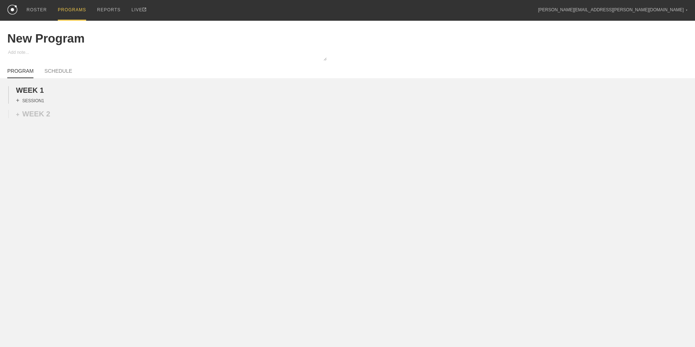
click at [35, 102] on div "+ SESSION 1" at bounding box center [30, 100] width 28 height 7
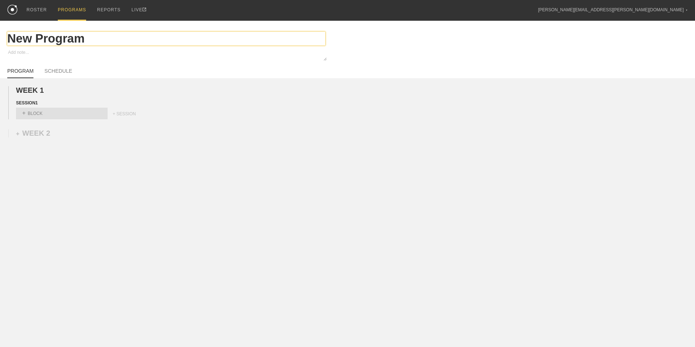
click at [56, 37] on input "New Program" at bounding box center [166, 39] width 318 height 14
type textarea "x"
type input "W"
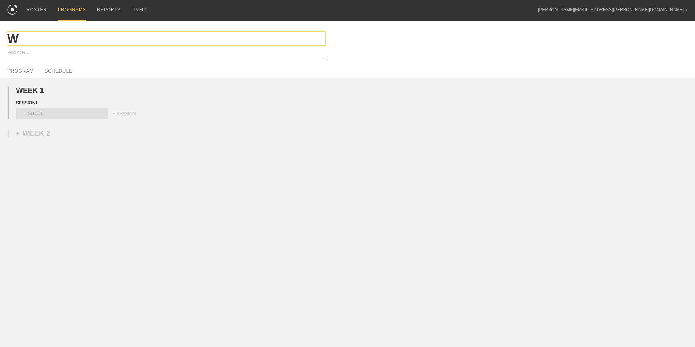
type textarea "x"
type input "Wom"
type textarea "x"
type input "Wome"
type textarea "x"
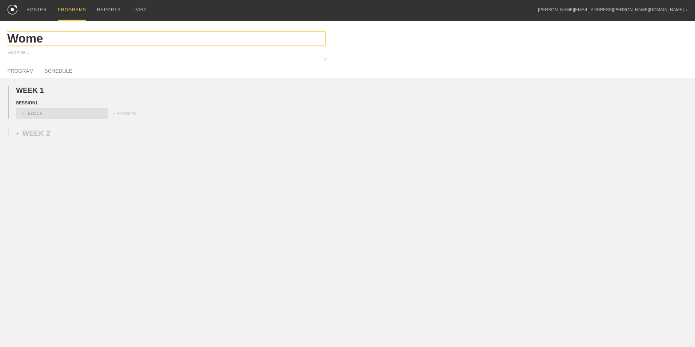
type input "Wom"
type textarea "x"
type input "W"
type textarea "x"
type input "WS"
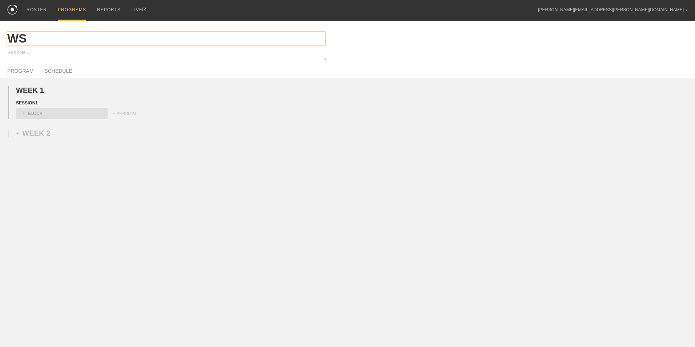
type textarea "x"
type input "WSO"
type textarea "x"
type input "WSOC"
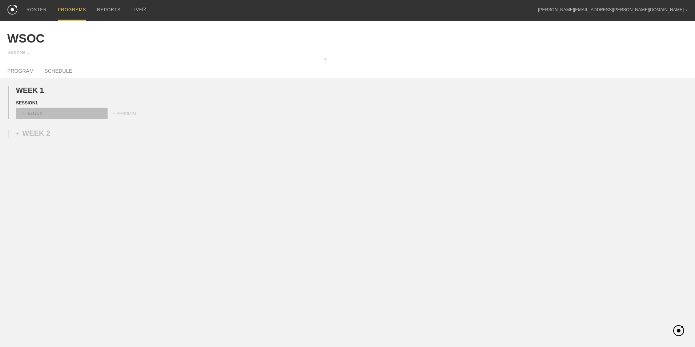
click at [53, 114] on div "+ BLOCK" at bounding box center [62, 114] width 92 height 12
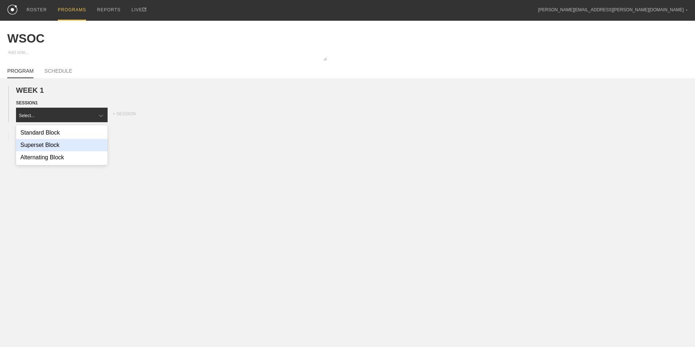
click at [56, 144] on div "Superset Block" at bounding box center [62, 145] width 92 height 12
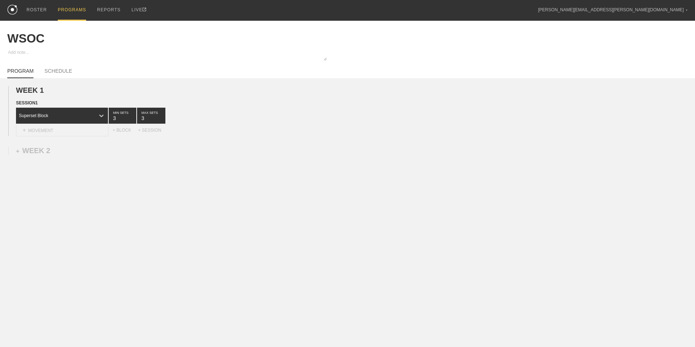
click at [49, 132] on div "+ MOVEMENT" at bounding box center [62, 130] width 92 height 12
click at [59, 153] on div "Create "Drop Squat"" at bounding box center [62, 152] width 92 height 12
type input "Drop Squat"
click at [225, 138] on input "7" at bounding box center [220, 132] width 16 height 17
click at [225, 138] on input "6" at bounding box center [220, 132] width 16 height 17
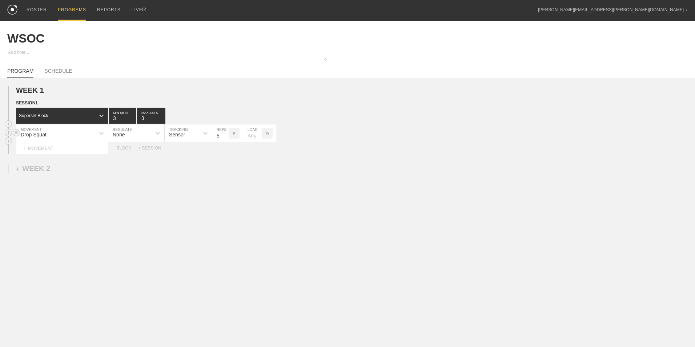
click at [225, 138] on input "5" at bounding box center [220, 132] width 16 height 17
click at [225, 138] on input "4" at bounding box center [220, 132] width 16 height 17
click at [225, 138] on input "3" at bounding box center [220, 132] width 16 height 17
click at [225, 134] on input "4" at bounding box center [220, 132] width 16 height 17
click at [225, 134] on input "5" at bounding box center [220, 132] width 16 height 17
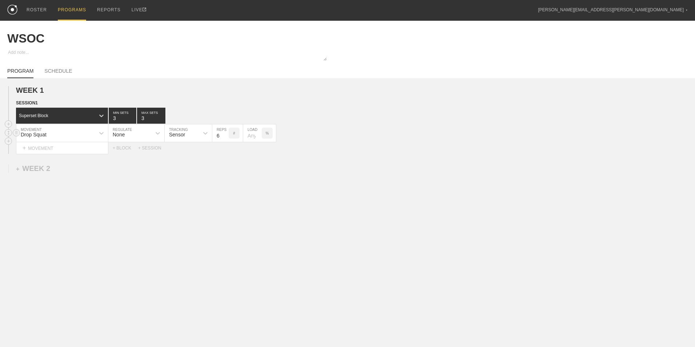
type input "6"
click at [225, 134] on input "6" at bounding box center [220, 132] width 16 height 17
click at [85, 147] on div "+ MOVEMENT" at bounding box center [62, 148] width 92 height 12
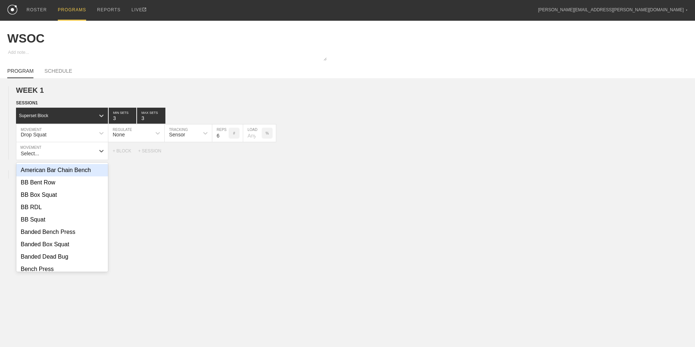
type input "D"
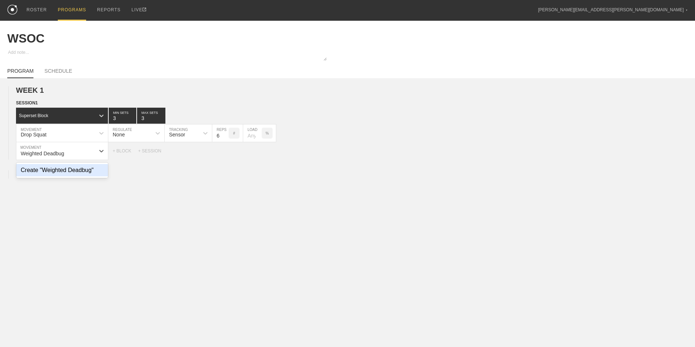
click at [59, 172] on div "Create "Weighted Deadbug"" at bounding box center [62, 170] width 92 height 12
type input "Weighted Deadbug"
click at [224, 153] on input "9" at bounding box center [220, 150] width 16 height 17
click at [224, 153] on input "10" at bounding box center [220, 150] width 16 height 17
click at [227, 154] on input "11" at bounding box center [220, 150] width 16 height 17
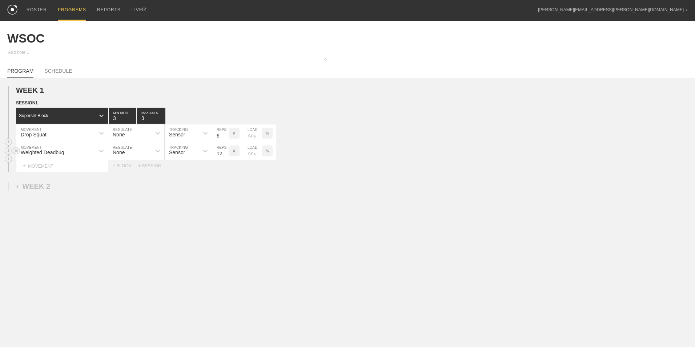
type input "12"
click at [227, 154] on input "12" at bounding box center [220, 150] width 16 height 17
click at [89, 165] on div "+ MOVEMENT" at bounding box center [62, 166] width 92 height 12
click at [95, 187] on div "Couch Stretch" at bounding box center [62, 188] width 92 height 12
type input "Couch Stretch"
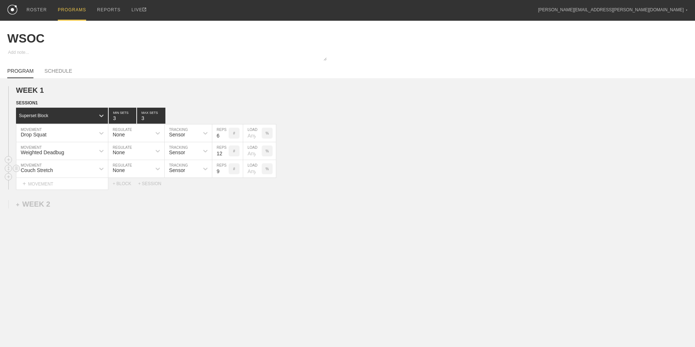
click at [225, 171] on input "9" at bounding box center [220, 168] width 16 height 17
click at [225, 171] on input "10" at bounding box center [220, 168] width 16 height 17
click at [225, 171] on input "11" at bounding box center [220, 168] width 16 height 17
click at [225, 171] on input "12" at bounding box center [220, 168] width 16 height 17
click at [225, 171] on input "13" at bounding box center [220, 168] width 16 height 17
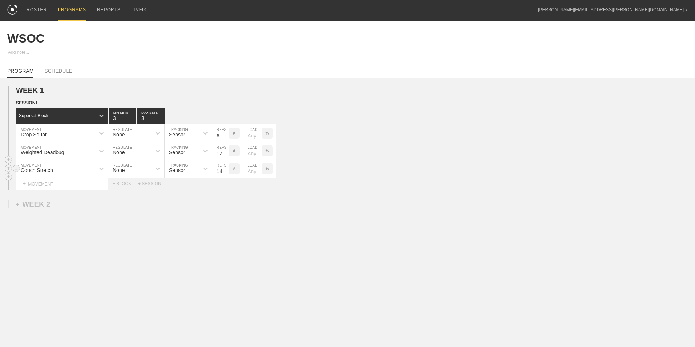
click at [225, 171] on input "14" at bounding box center [220, 168] width 16 height 17
click at [225, 171] on input "15" at bounding box center [220, 168] width 16 height 17
click at [225, 171] on input "16" at bounding box center [220, 168] width 16 height 17
click at [225, 171] on input "17" at bounding box center [220, 168] width 16 height 17
click at [225, 171] on input "18" at bounding box center [220, 168] width 16 height 17
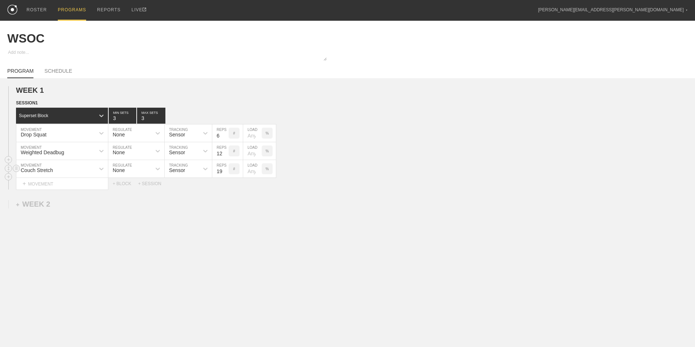
click at [225, 171] on input "19" at bounding box center [220, 168] width 16 height 17
click at [225, 171] on input "20" at bounding box center [220, 168] width 16 height 17
click at [225, 171] on input "21" at bounding box center [220, 168] width 16 height 17
click at [225, 171] on input "22" at bounding box center [220, 168] width 16 height 17
click at [225, 171] on input "23" at bounding box center [220, 168] width 16 height 17
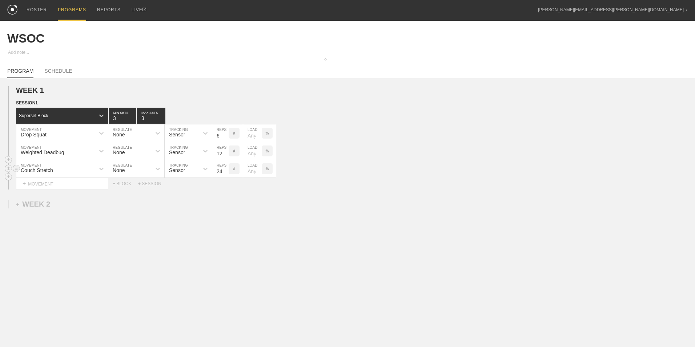
click at [225, 171] on input "24" at bounding box center [220, 168] width 16 height 17
click at [225, 171] on input "25" at bounding box center [220, 168] width 16 height 17
click at [225, 171] on input "26" at bounding box center [220, 168] width 16 height 17
click at [225, 171] on input "27" at bounding box center [220, 168] width 16 height 17
click at [225, 171] on input "28" at bounding box center [220, 168] width 16 height 17
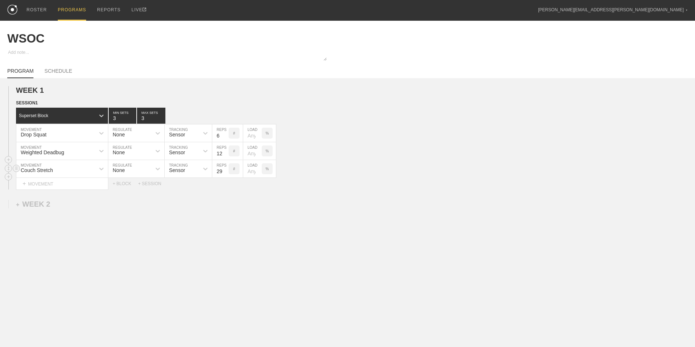
click at [225, 171] on input "29" at bounding box center [220, 168] width 16 height 17
type input "30"
click at [225, 171] on input "30" at bounding box center [220, 168] width 16 height 17
click at [130, 184] on div "+ BLOCK" at bounding box center [125, 183] width 25 height 5
click at [74, 220] on div "+ MOVEMENT" at bounding box center [62, 217] width 92 height 12
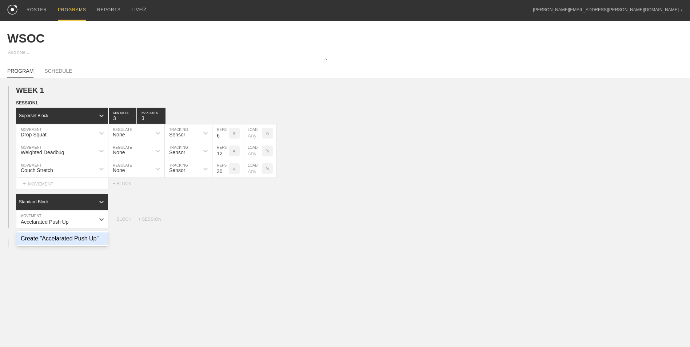
click at [61, 243] on div "Create "Accelarated Push Up"" at bounding box center [62, 238] width 92 height 12
type input "Accelarated Push Up"
click at [78, 204] on div "Standard Block" at bounding box center [55, 202] width 79 height 7
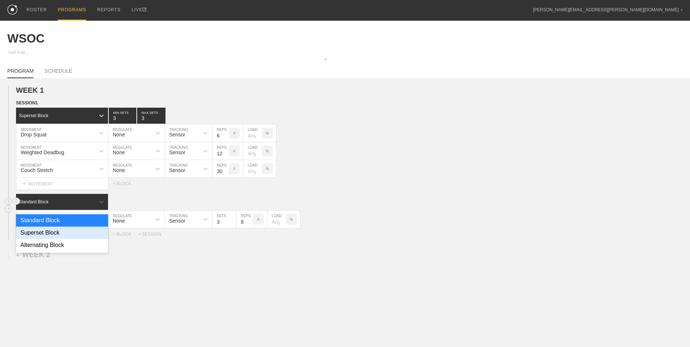
click at [68, 237] on div "Superset Block" at bounding box center [62, 233] width 92 height 12
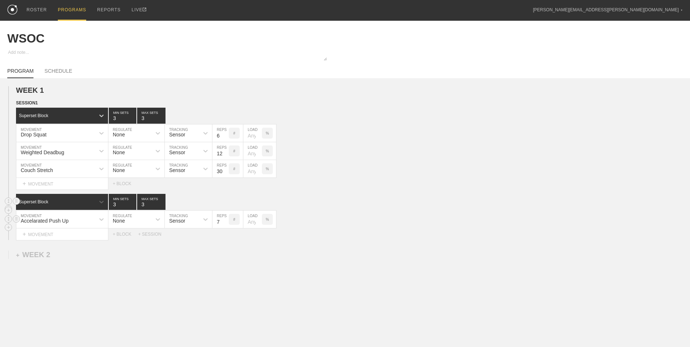
click at [225, 224] on input "7" at bounding box center [220, 219] width 16 height 17
click at [225, 224] on input "6" at bounding box center [220, 219] width 16 height 17
click at [225, 224] on input "5" at bounding box center [220, 219] width 16 height 17
click at [225, 224] on input "4" at bounding box center [220, 219] width 16 height 17
type input "3"
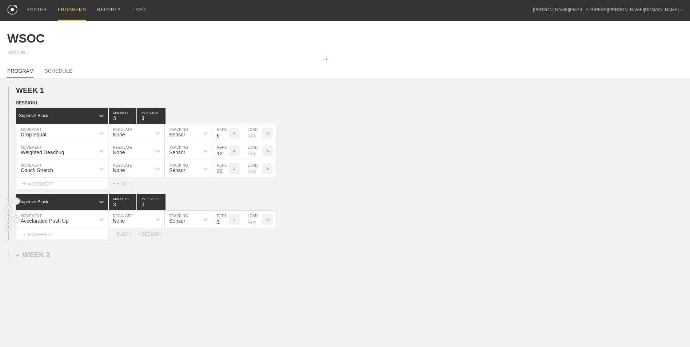
click at [225, 224] on input "3" at bounding box center [220, 219] width 16 height 17
click at [61, 237] on div "+ MOVEMENT" at bounding box center [62, 234] width 92 height 12
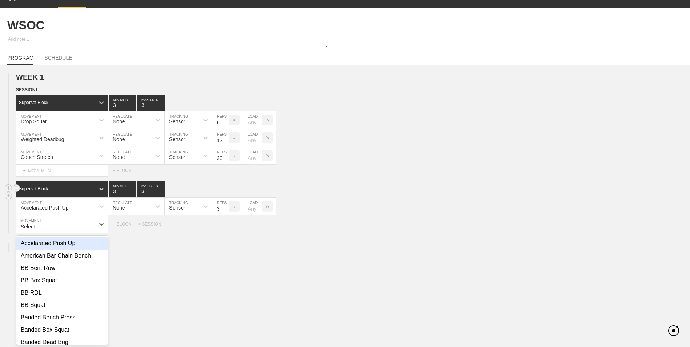
scroll to position [15, 0]
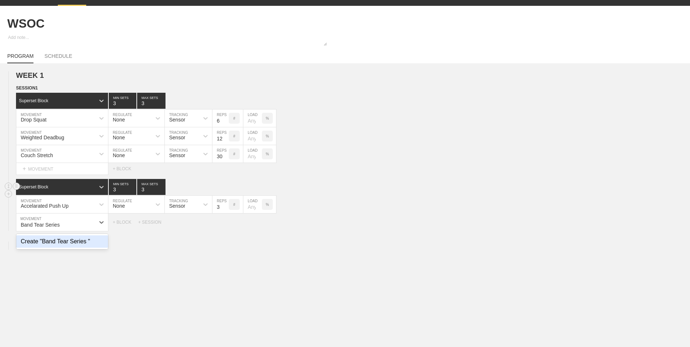
click at [69, 244] on div "Create "Band Tear Series "" at bounding box center [62, 241] width 92 height 12
type input "Band Tear Series"
click at [225, 225] on input "9" at bounding box center [220, 221] width 16 height 17
click at [225, 225] on input "10" at bounding box center [220, 221] width 16 height 17
click at [225, 225] on input "11" at bounding box center [220, 221] width 16 height 17
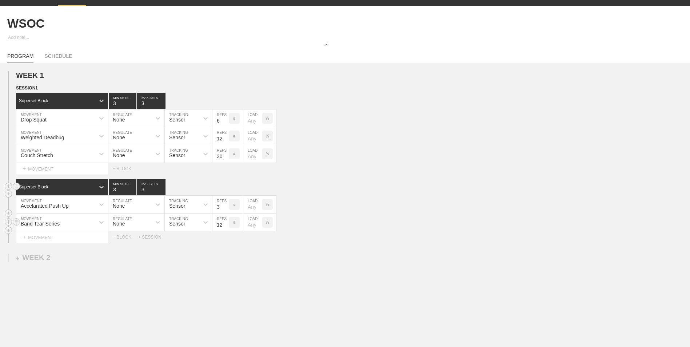
click at [225, 225] on input "12" at bounding box center [220, 221] width 16 height 17
click at [225, 225] on input "13" at bounding box center [220, 221] width 16 height 17
click at [225, 225] on input "14" at bounding box center [220, 221] width 16 height 17
type input "15"
click at [225, 225] on input "15" at bounding box center [220, 221] width 16 height 17
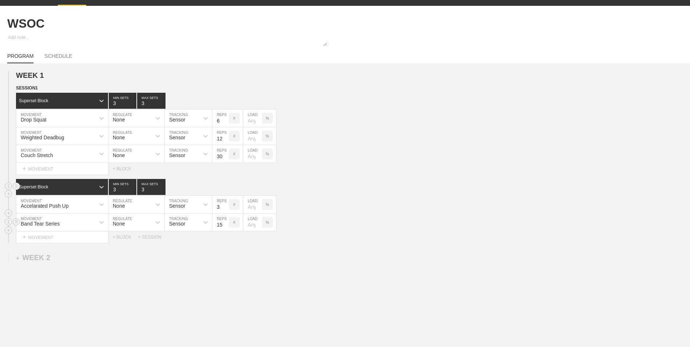
click at [63, 224] on div "Band Tear Series" at bounding box center [55, 222] width 79 height 12
type input "Half Kneel [PERSON_NAME] Row"
click at [226, 228] on input "14" at bounding box center [220, 221] width 16 height 17
click at [226, 228] on input "13" at bounding box center [220, 221] width 16 height 17
click at [224, 227] on input "12" at bounding box center [220, 221] width 16 height 17
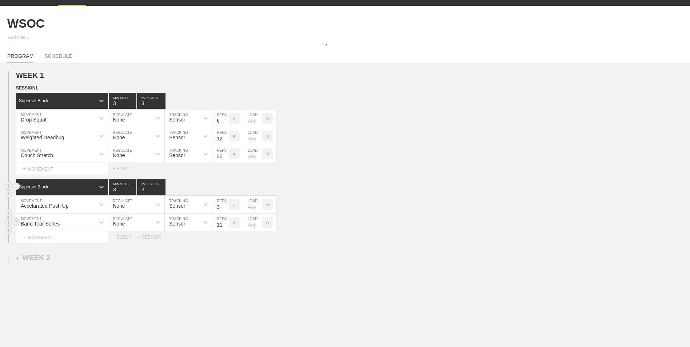
click at [224, 227] on input "11" at bounding box center [220, 221] width 16 height 17
click at [224, 227] on input "10" at bounding box center [220, 221] width 16 height 17
click at [224, 227] on input "9" at bounding box center [220, 221] width 16 height 17
click at [224, 227] on input "8" at bounding box center [220, 221] width 16 height 17
click at [224, 227] on input "7" at bounding box center [220, 221] width 16 height 17
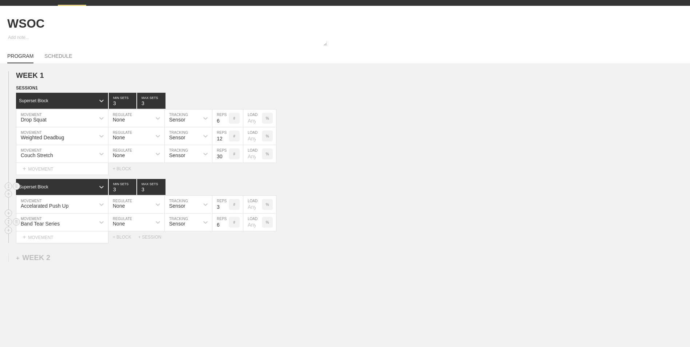
type input "6"
click at [224, 227] on input "6" at bounding box center [220, 221] width 16 height 17
click at [69, 238] on div "+ MOVEMENT" at bounding box center [62, 237] width 92 height 12
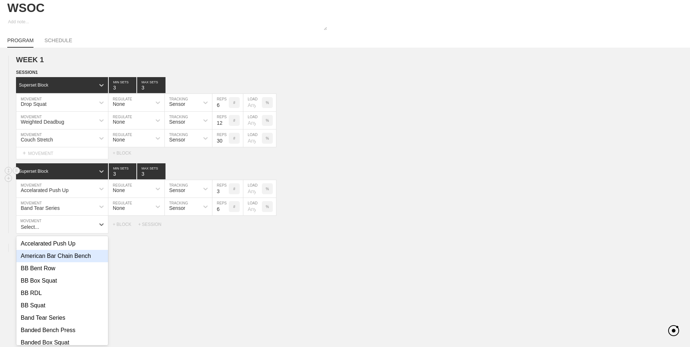
scroll to position [33, 0]
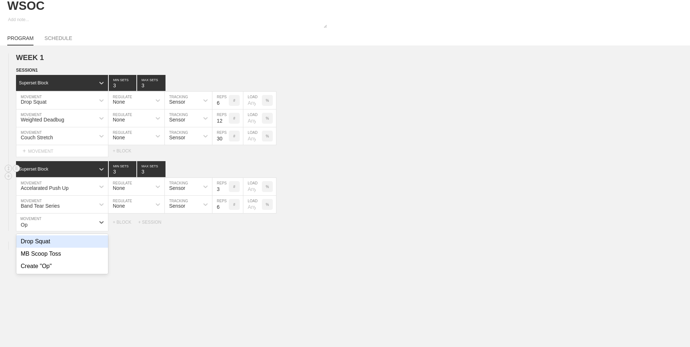
type input "O"
click at [90, 244] on div "Create "Pretzel Stretch"" at bounding box center [62, 241] width 92 height 12
type input "Pretzel Stretch"
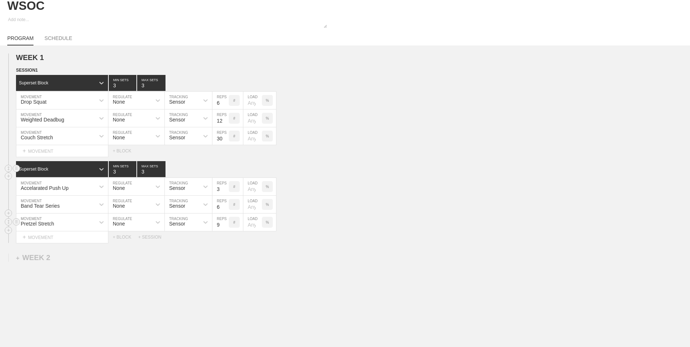
click at [225, 224] on input "9" at bounding box center [220, 221] width 16 height 17
click at [225, 224] on input "10" at bounding box center [220, 221] width 16 height 17
click at [225, 224] on input "11" at bounding box center [220, 221] width 16 height 17
click at [225, 224] on input "12" at bounding box center [220, 221] width 16 height 17
click at [225, 224] on input "13" at bounding box center [220, 221] width 16 height 17
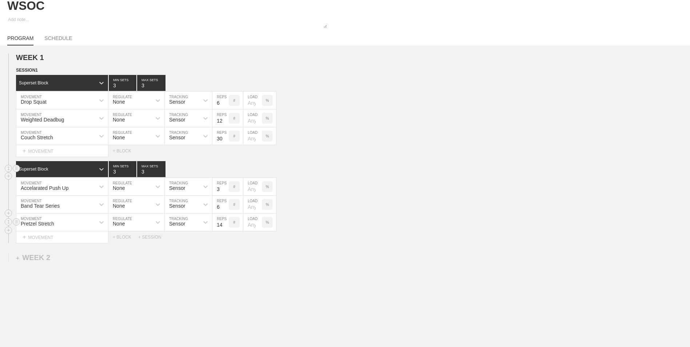
click at [225, 224] on input "14" at bounding box center [220, 221] width 16 height 17
click at [225, 224] on input "15" at bounding box center [220, 221] width 16 height 17
click at [225, 224] on input "16" at bounding box center [220, 221] width 16 height 17
click at [225, 224] on input "17" at bounding box center [220, 221] width 16 height 17
click at [225, 224] on input "18" at bounding box center [220, 221] width 16 height 17
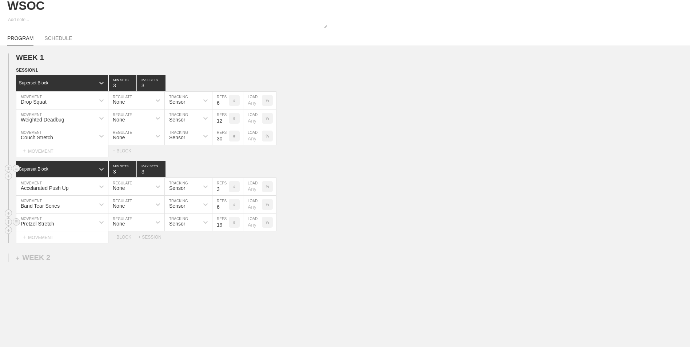
click at [225, 224] on input "19" at bounding box center [220, 221] width 16 height 17
click at [225, 224] on input "20" at bounding box center [220, 221] width 16 height 17
click at [225, 224] on input "21" at bounding box center [220, 221] width 16 height 17
click at [225, 224] on input "22" at bounding box center [220, 221] width 16 height 17
click at [225, 224] on input "23" at bounding box center [220, 221] width 16 height 17
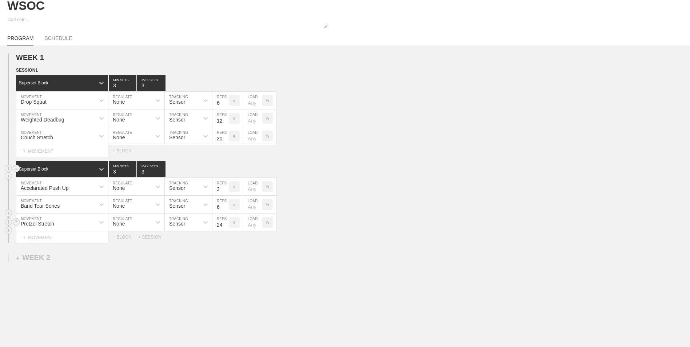
click at [225, 224] on input "24" at bounding box center [220, 221] width 16 height 17
click at [225, 224] on input "25" at bounding box center [220, 221] width 16 height 17
click at [225, 224] on input "26" at bounding box center [220, 221] width 16 height 17
click at [225, 224] on input "27" at bounding box center [220, 221] width 16 height 17
click at [225, 224] on input "28" at bounding box center [220, 221] width 16 height 17
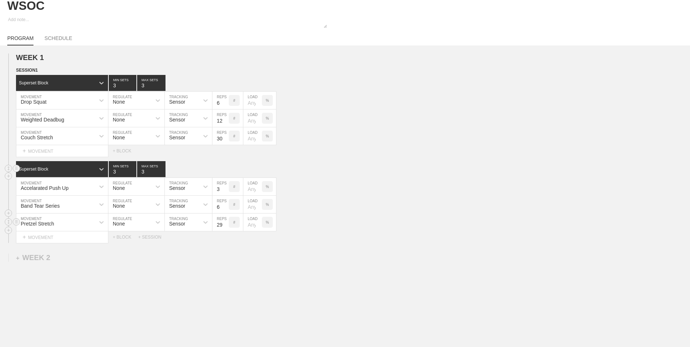
click at [225, 224] on input "29" at bounding box center [220, 221] width 16 height 17
type input "30"
click at [225, 224] on input "30" at bounding box center [220, 221] width 16 height 17
click at [168, 273] on div "WEEK 1 DUPLICATE DELETE SESSION 1 Superset Block 3 MIN SETS 3 MAX SETS DUPLICAT…" at bounding box center [345, 207] width 690 height 325
click at [267, 223] on p "%" at bounding box center [267, 222] width 3 height 4
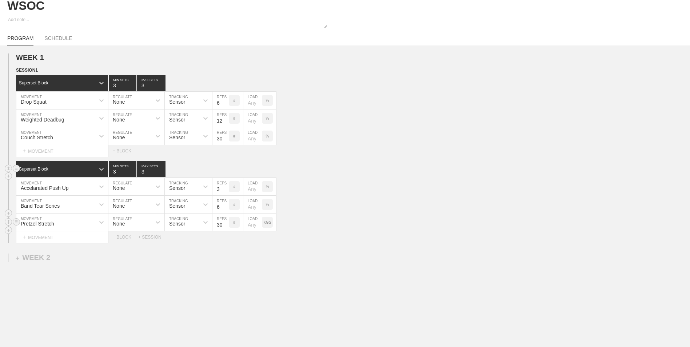
click at [267, 224] on p "KGS" at bounding box center [267, 222] width 8 height 4
click at [267, 224] on p "LBS" at bounding box center [267, 222] width 7 height 4
click at [269, 223] on div "%" at bounding box center [267, 222] width 11 height 11
click at [269, 223] on p "KGS" at bounding box center [267, 222] width 8 height 4
click at [269, 223] on p "LBS" at bounding box center [267, 222] width 7 height 4
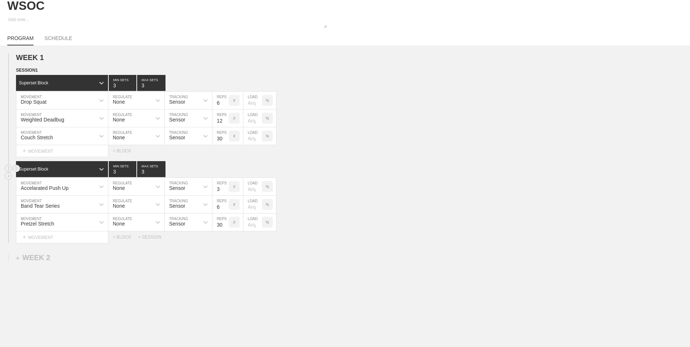
drag, startPoint x: 269, startPoint y: 223, endPoint x: 263, endPoint y: 237, distance: 15.6
click at [266, 241] on div "Select... MOVEMENT + MOVEMENT + BLOCK + SESSION" at bounding box center [345, 237] width 690 height 12
click at [251, 220] on input "number" at bounding box center [252, 221] width 19 height 17
click at [276, 266] on div "WEEK 1 DUPLICATE DELETE SESSION 1 Superset Block 3 MIN SETS 3 MAX SETS DUPLICAT…" at bounding box center [345, 207] width 690 height 325
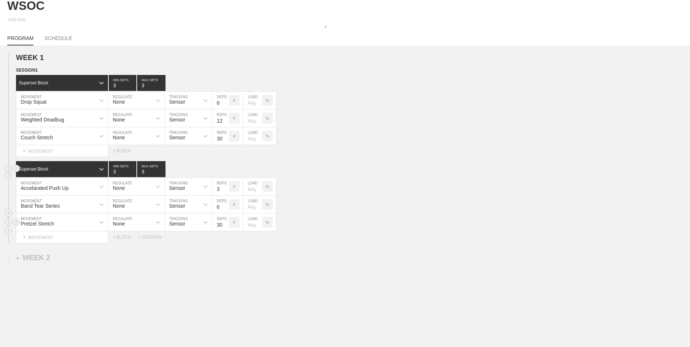
click at [195, 222] on div "Sensor" at bounding box center [182, 222] width 34 height 12
drag, startPoint x: 196, startPoint y: 222, endPoint x: 198, endPoint y: 225, distance: 3.7
click at [197, 222] on div "Sensor" at bounding box center [182, 222] width 34 height 12
click at [153, 226] on div at bounding box center [157, 222] width 13 height 13
click at [153, 228] on div at bounding box center [157, 222] width 13 height 13
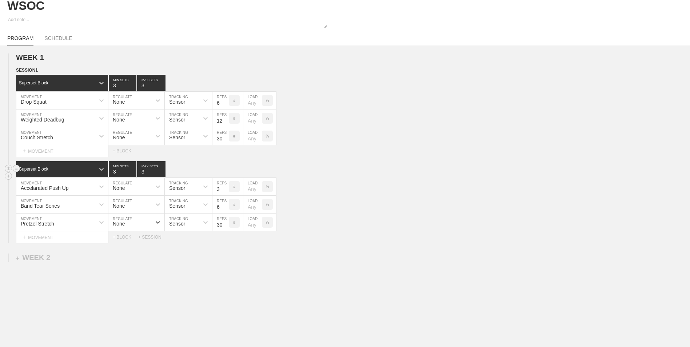
click at [213, 288] on div "WEEK 1 DUPLICATE DELETE SESSION 1 Superset Block 3 MIN SETS 3 MAX SETS DUPLICAT…" at bounding box center [345, 207] width 690 height 325
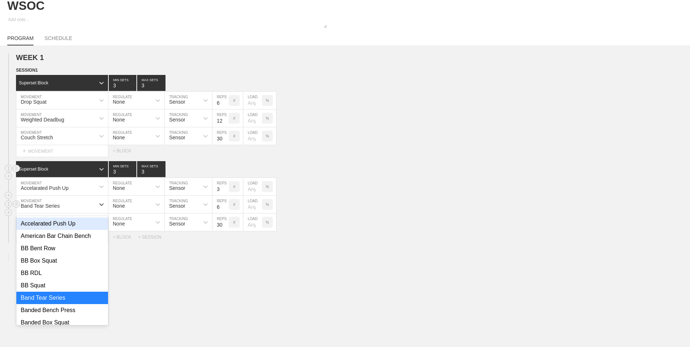
click at [62, 206] on div "Band Tear Series" at bounding box center [55, 204] width 79 height 12
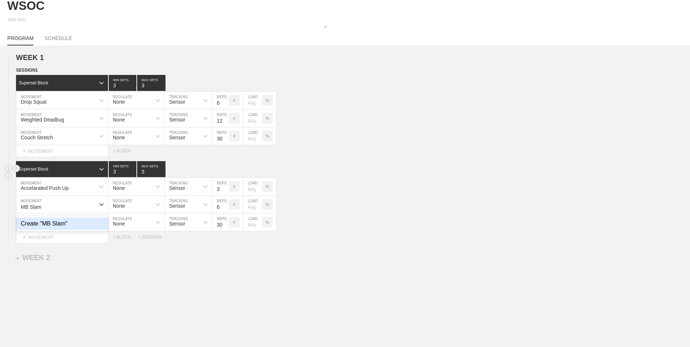
type input "MB Slam"
click at [81, 294] on div "WEEK 1 DUPLICATE DELETE SESSION 1 Superset Block 3 MIN SETS 3 MAX SETS DUPLICAT…" at bounding box center [345, 207] width 690 height 325
click at [54, 209] on div "Band Tear Series" at bounding box center [40, 206] width 39 height 6
type input "MB Slam"
click at [80, 230] on div "Create "MB Slam"" at bounding box center [62, 223] width 92 height 12
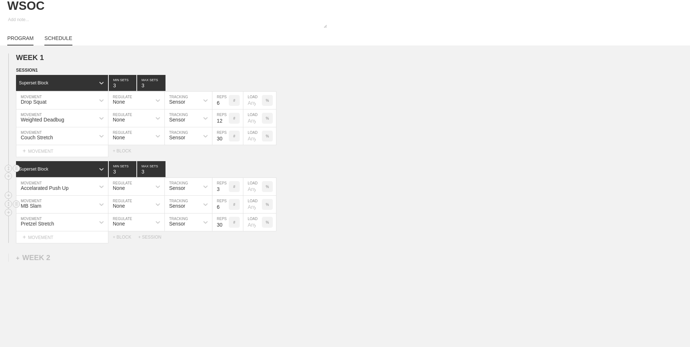
click at [56, 38] on link "SCHEDULE" at bounding box center [58, 40] width 28 height 10
type textarea "x"
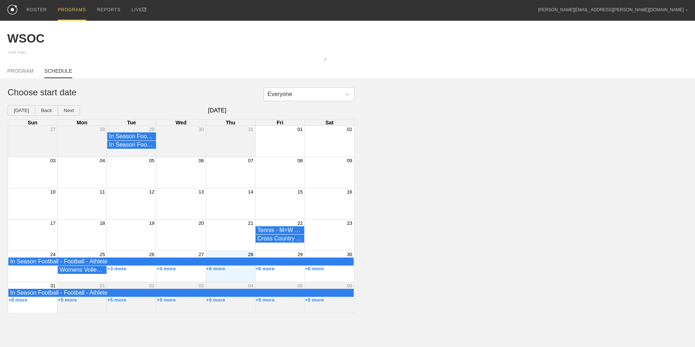
click at [235, 274] on div "+6 more" at bounding box center [230, 270] width 49 height 8
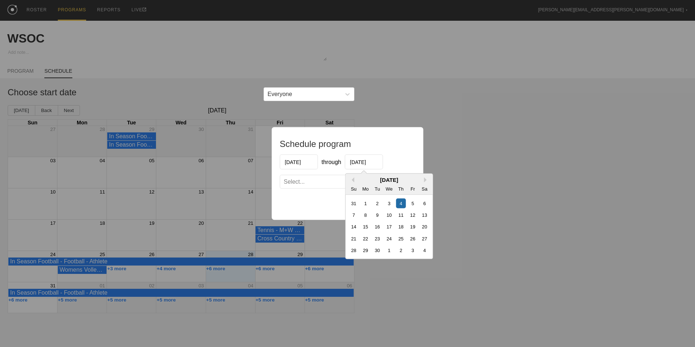
click at [363, 165] on input "[DATE]" at bounding box center [364, 162] width 38 height 15
click at [425, 180] on button "Next Month" at bounding box center [426, 179] width 5 height 5
click at [401, 236] on div "25" at bounding box center [401, 238] width 10 height 10
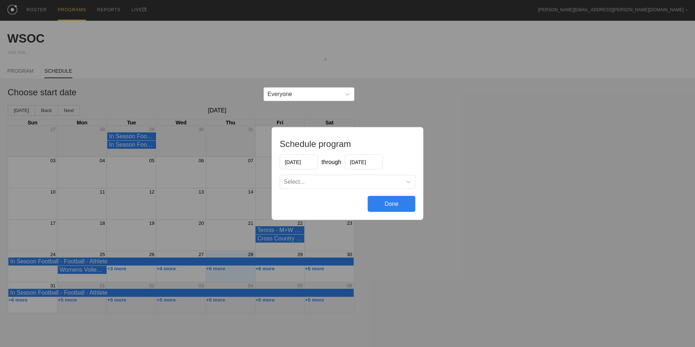
type input "[DATE]"
click at [376, 183] on div "Select..." at bounding box center [341, 181] width 122 height 7
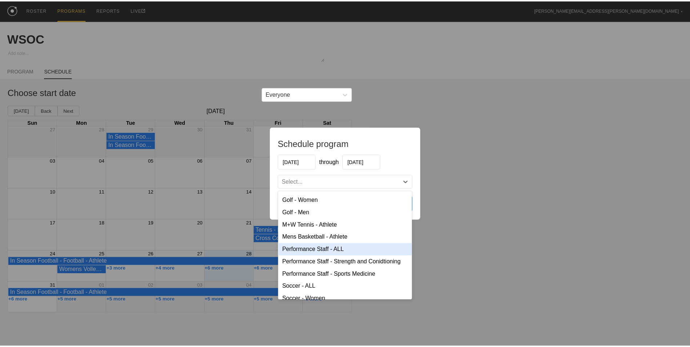
scroll to position [136, 0]
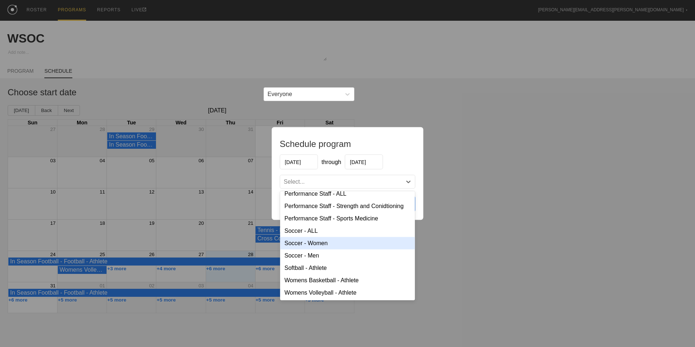
click at [332, 244] on div "Soccer - Women" at bounding box center [347, 243] width 135 height 12
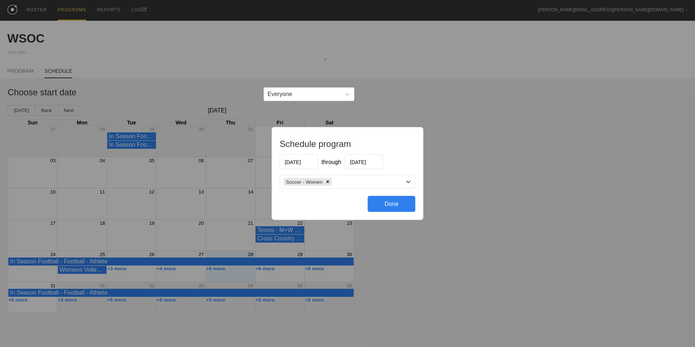
click at [389, 207] on div "Done" at bounding box center [392, 204] width 48 height 16
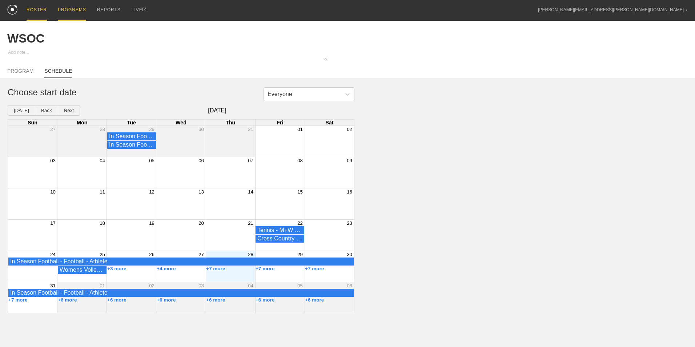
click at [32, 13] on div "ROSTER" at bounding box center [37, 10] width 20 height 21
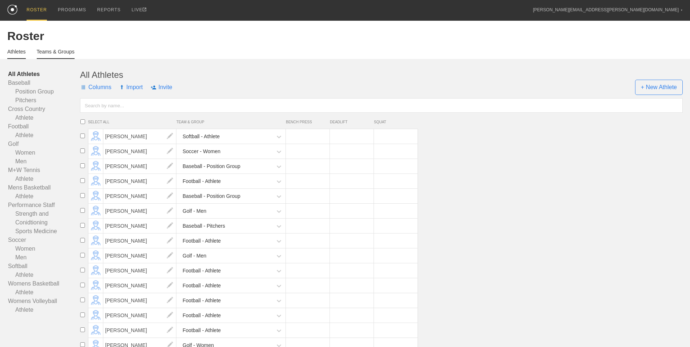
click at [48, 54] on link "Teams & Groups" at bounding box center [56, 54] width 38 height 10
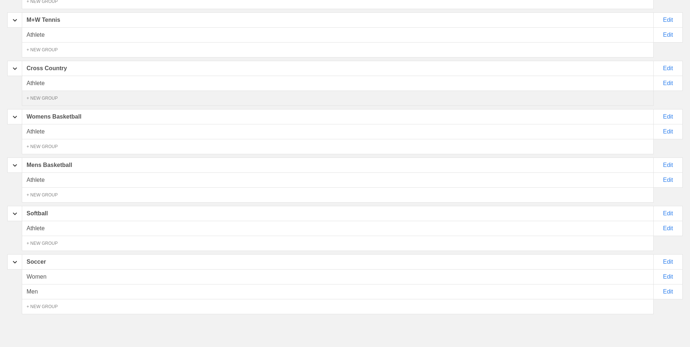
scroll to position [372, 0]
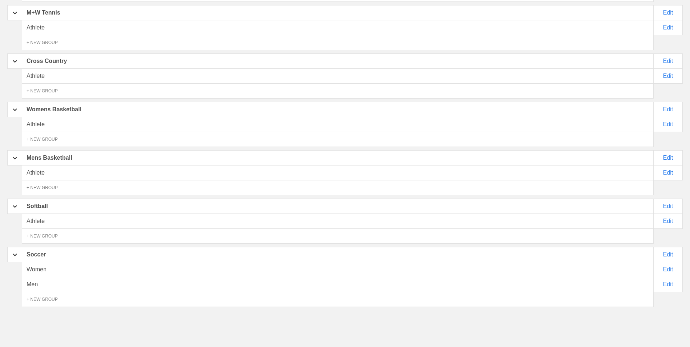
click at [56, 175] on div "Athlete" at bounding box center [338, 172] width 632 height 15
click at [664, 106] on div "Edit" at bounding box center [667, 109] width 29 height 15
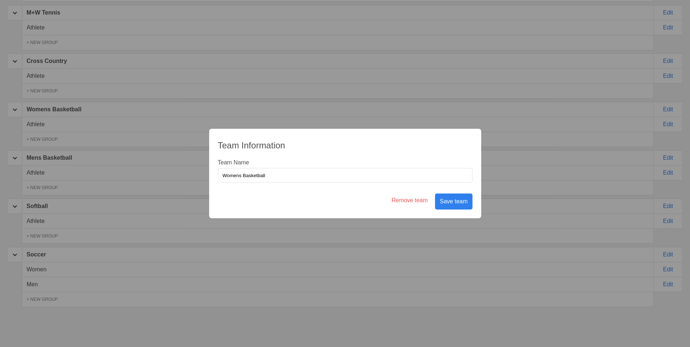
click at [456, 201] on div "Save team" at bounding box center [453, 201] width 37 height 16
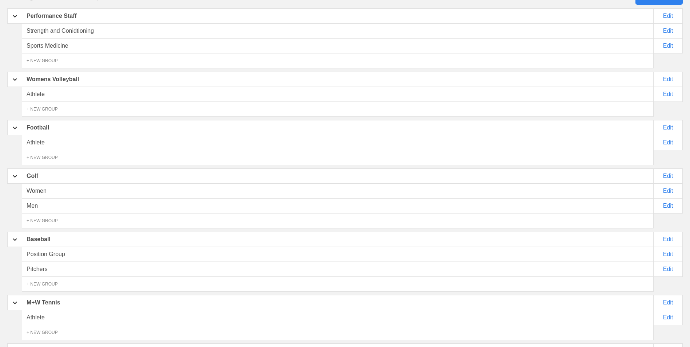
scroll to position [0, 0]
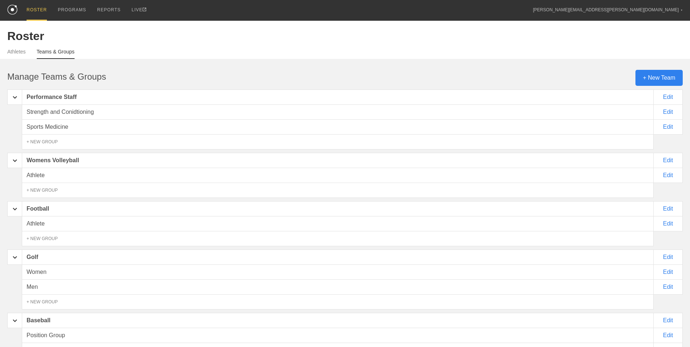
click at [19, 49] on div "Athletes Teams & Groups" at bounding box center [344, 51] width 675 height 16
click at [19, 49] on link "Athletes" at bounding box center [16, 54] width 19 height 10
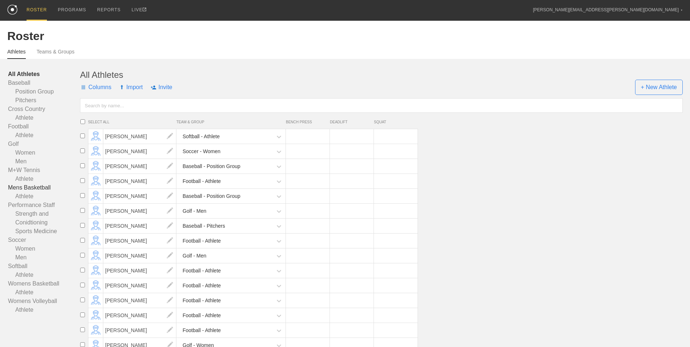
click at [36, 188] on link "Mens Basketball" at bounding box center [44, 187] width 72 height 9
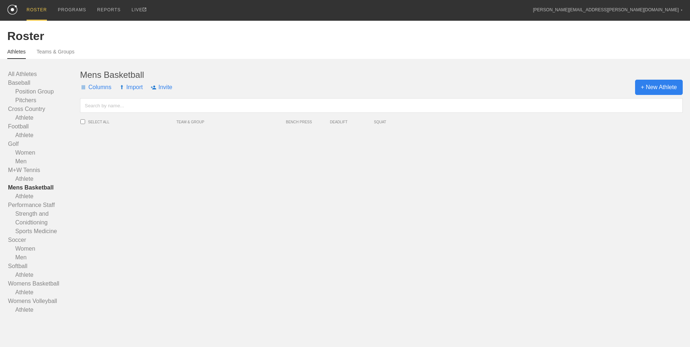
click at [651, 89] on span "+ New Athlete" at bounding box center [659, 87] width 48 height 15
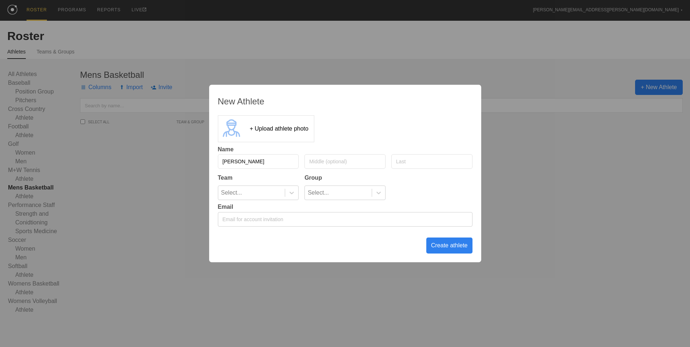
type input "[PERSON_NAME]"
type input "Abuzaid"
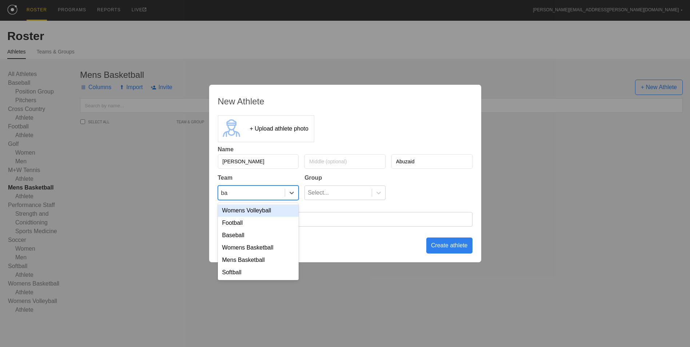
type input "bas"
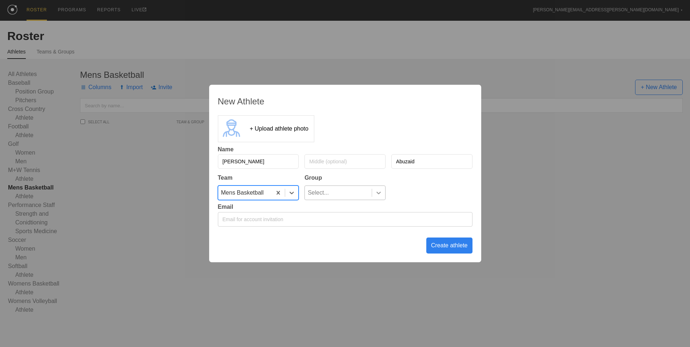
click at [375, 190] on div at bounding box center [378, 192] width 13 height 7
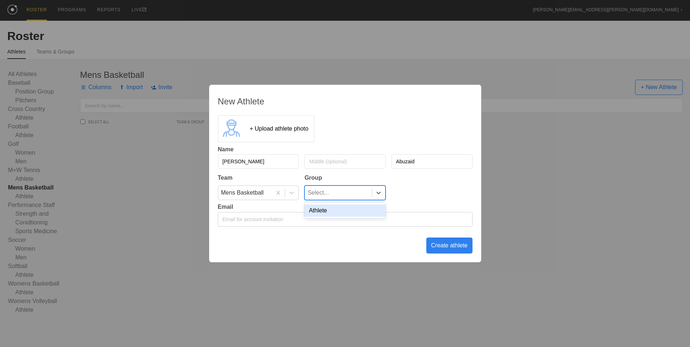
click at [365, 211] on div "Athlete" at bounding box center [344, 210] width 81 height 12
click at [445, 247] on div "Create athlete" at bounding box center [449, 245] width 46 height 16
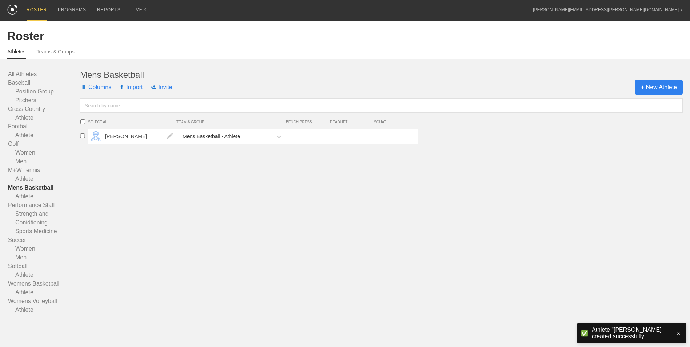
click at [648, 92] on span "+ New Athlete" at bounding box center [659, 87] width 48 height 15
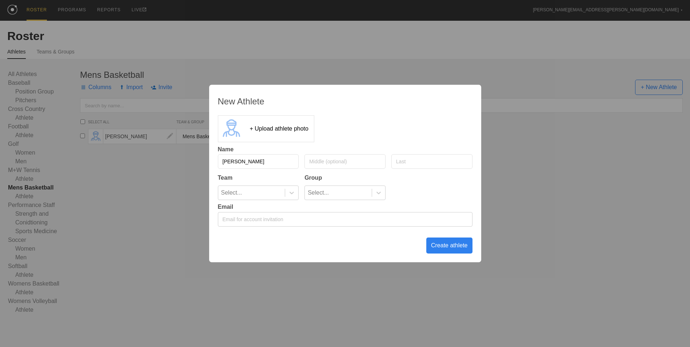
type input "[PERSON_NAME]"
click at [277, 196] on div "Select..." at bounding box center [251, 193] width 67 height 14
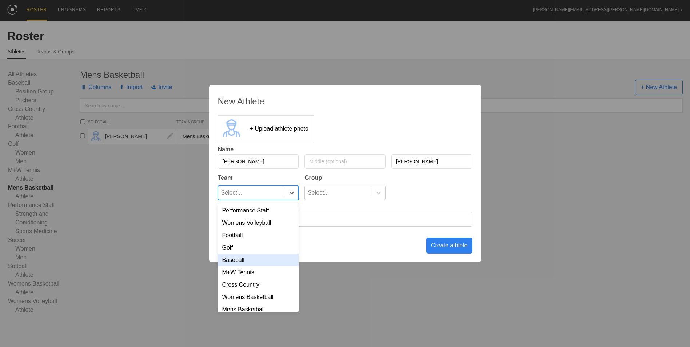
scroll to position [34, 0]
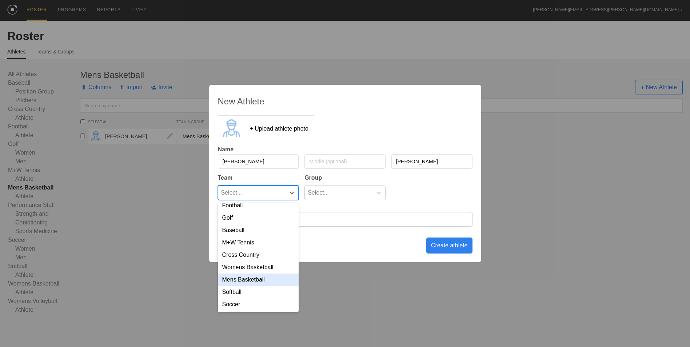
click at [259, 276] on div "Mens Basketball" at bounding box center [258, 279] width 81 height 12
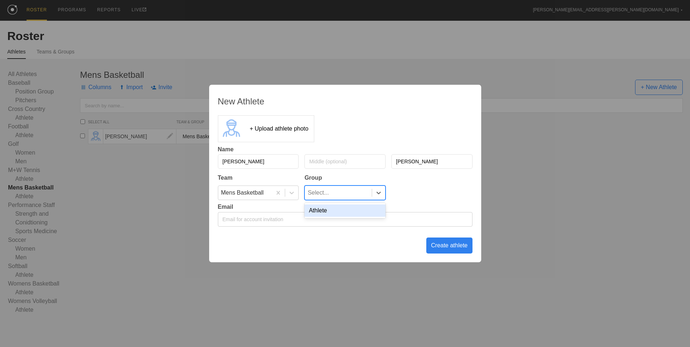
click at [345, 189] on div "Select..." at bounding box center [338, 193] width 67 height 14
drag, startPoint x: 347, startPoint y: 209, endPoint x: 375, endPoint y: 219, distance: 30.0
click at [347, 209] on div "Athlete" at bounding box center [344, 210] width 81 height 12
click at [439, 245] on div "Create athlete" at bounding box center [449, 245] width 46 height 16
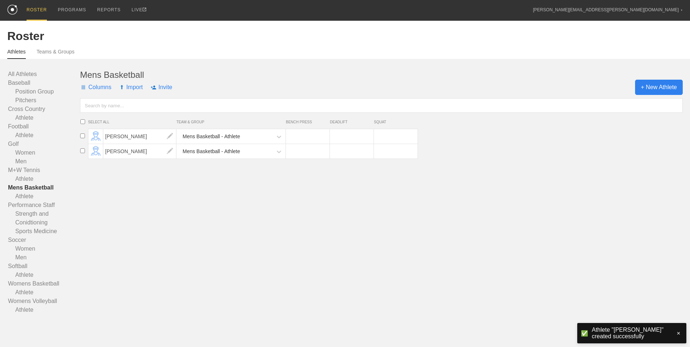
click at [653, 85] on span "+ New Athlete" at bounding box center [659, 87] width 48 height 15
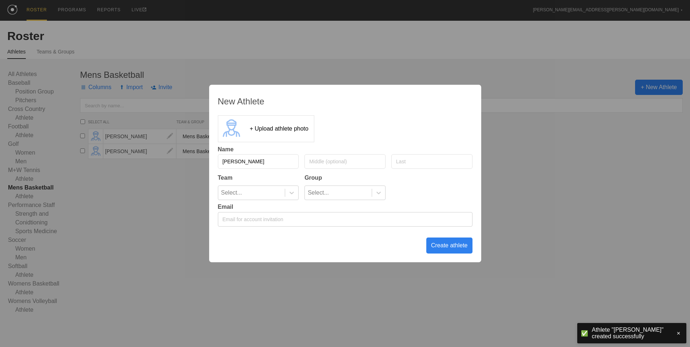
type input "[PERSON_NAME]"
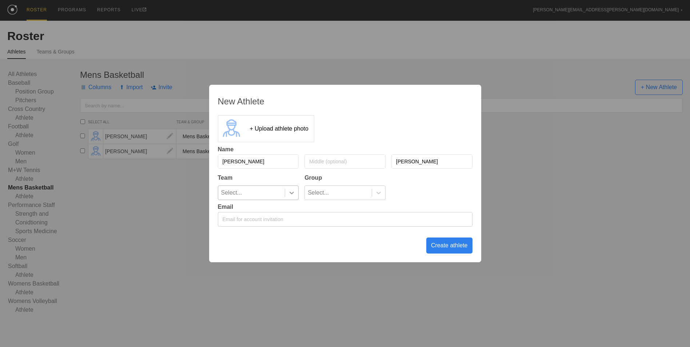
type input "[PERSON_NAME]"
click at [291, 194] on icon at bounding box center [291, 192] width 7 height 7
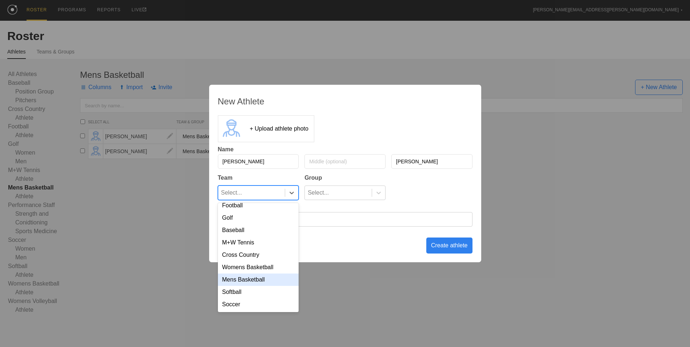
click at [263, 276] on div "Mens Basketball" at bounding box center [258, 279] width 81 height 12
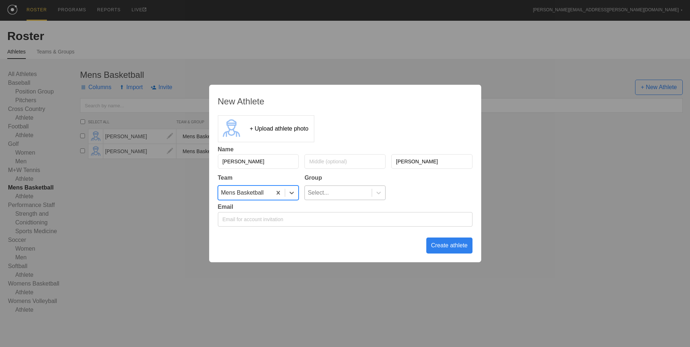
click at [371, 197] on div "Select..." at bounding box center [338, 193] width 67 height 14
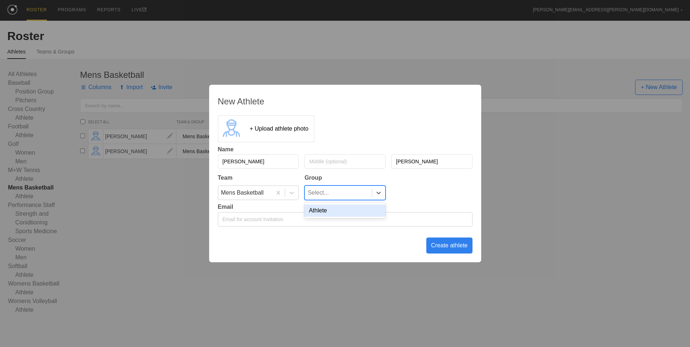
click at [352, 212] on div "Athlete" at bounding box center [344, 210] width 81 height 12
click at [440, 242] on div "Create athlete" at bounding box center [449, 245] width 46 height 16
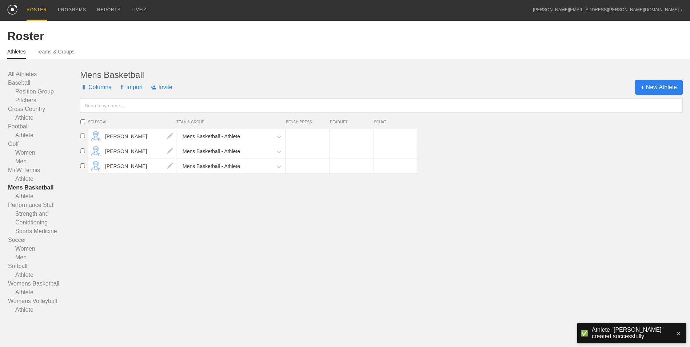
click at [655, 92] on span "+ New Athlete" at bounding box center [659, 87] width 48 height 15
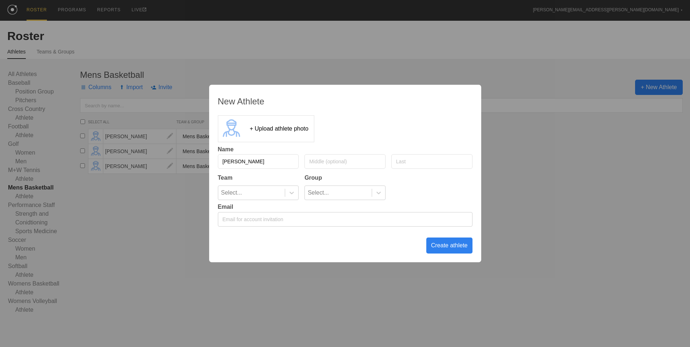
type input "[PERSON_NAME]"
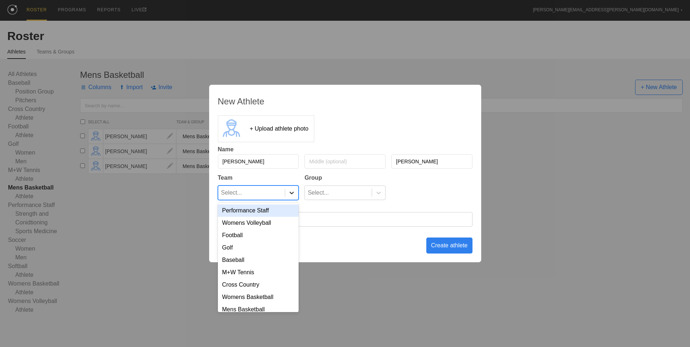
click at [288, 192] on div at bounding box center [291, 192] width 13 height 7
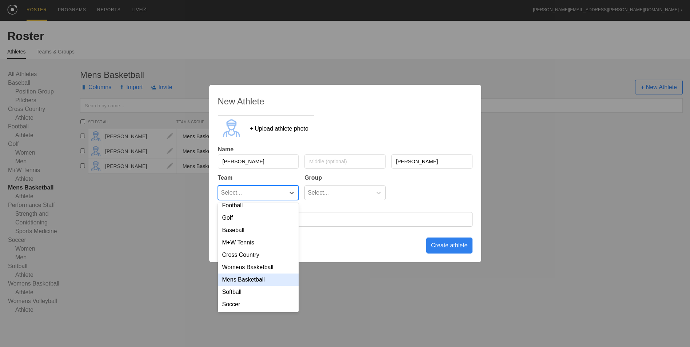
click at [255, 277] on div "Mens Basketball" at bounding box center [258, 279] width 81 height 12
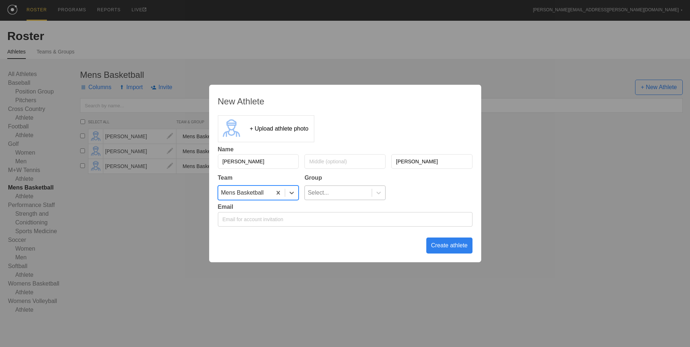
click at [352, 196] on div "Select..." at bounding box center [338, 193] width 67 height 14
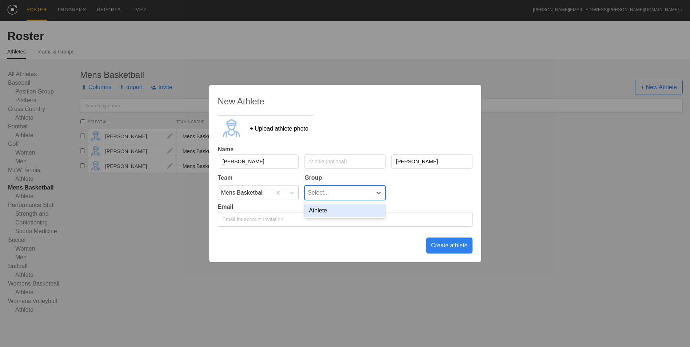
click at [349, 212] on div "Athlete" at bounding box center [344, 210] width 81 height 12
click at [456, 247] on div "Create athlete" at bounding box center [449, 245] width 46 height 16
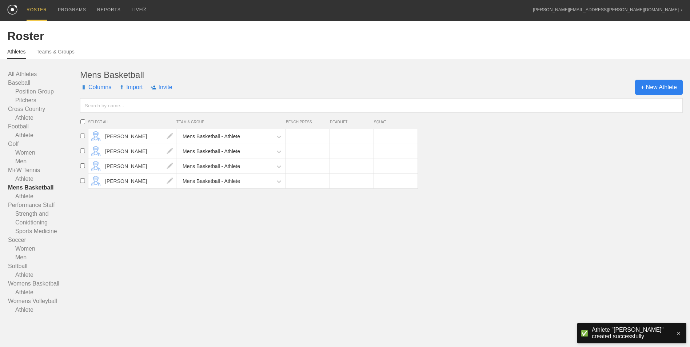
click at [651, 88] on span "+ New Athlete" at bounding box center [659, 87] width 48 height 15
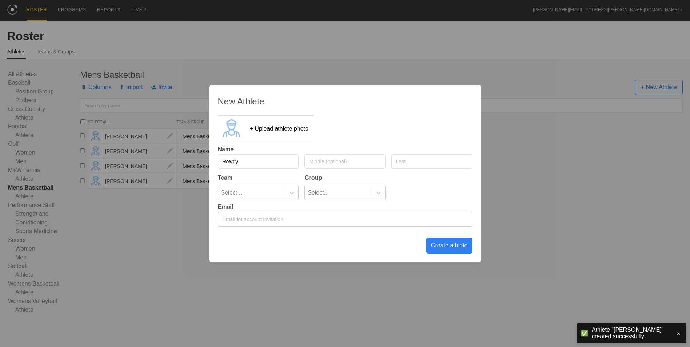
type input "Rowdy"
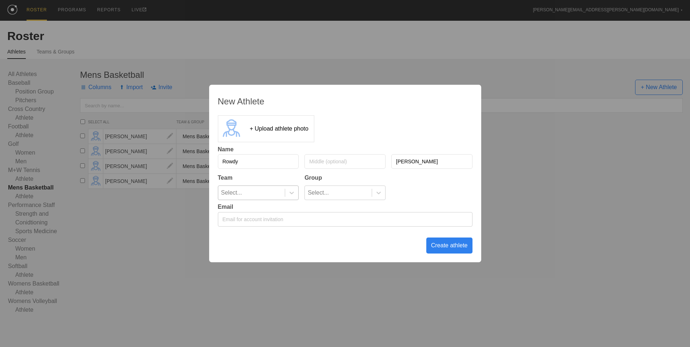
type input "[PERSON_NAME]"
click at [290, 197] on div at bounding box center [291, 193] width 13 height 14
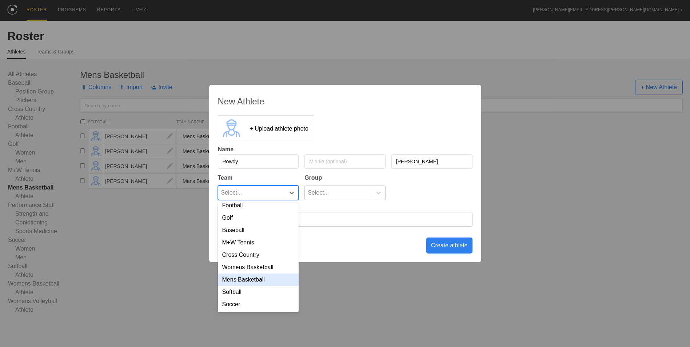
click at [256, 275] on div "Mens Basketball" at bounding box center [258, 279] width 81 height 12
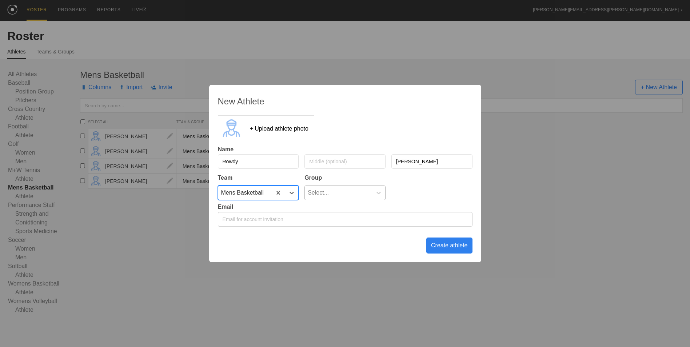
click at [328, 197] on div "Select..." at bounding box center [318, 193] width 21 height 14
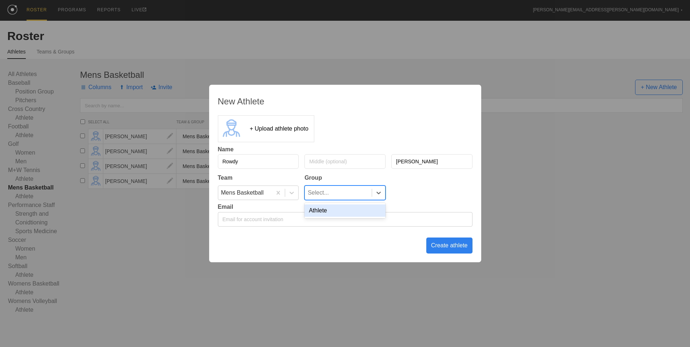
click at [330, 212] on div "Athlete" at bounding box center [344, 210] width 81 height 12
click at [445, 247] on div "Create athlete" at bounding box center [449, 245] width 46 height 16
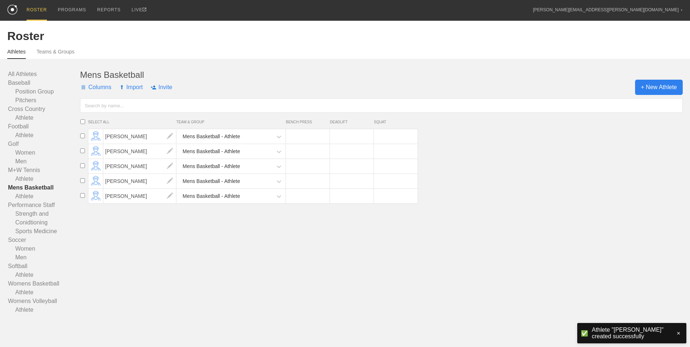
click at [670, 88] on span "+ New Athlete" at bounding box center [659, 87] width 48 height 15
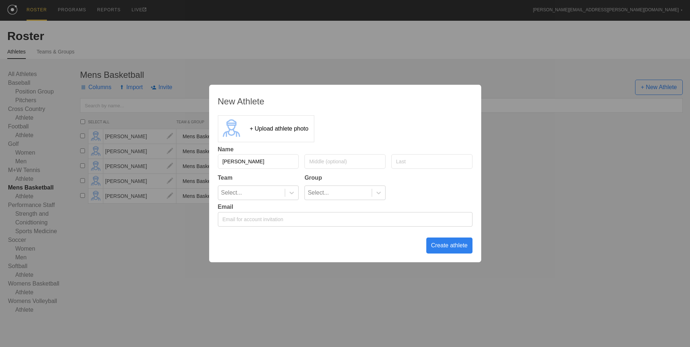
type input "[PERSON_NAME]"
click at [291, 193] on icon at bounding box center [291, 192] width 7 height 7
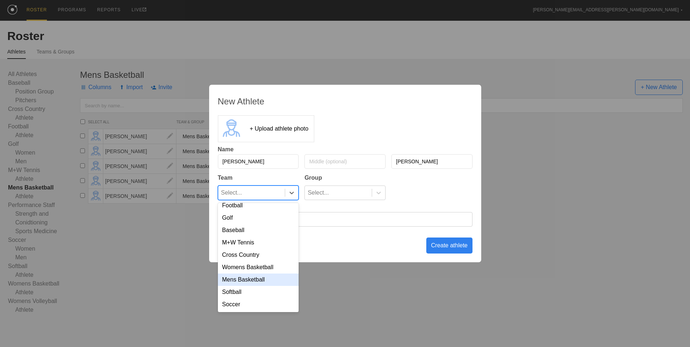
click at [259, 280] on div "Mens Basketball" at bounding box center [258, 279] width 81 height 12
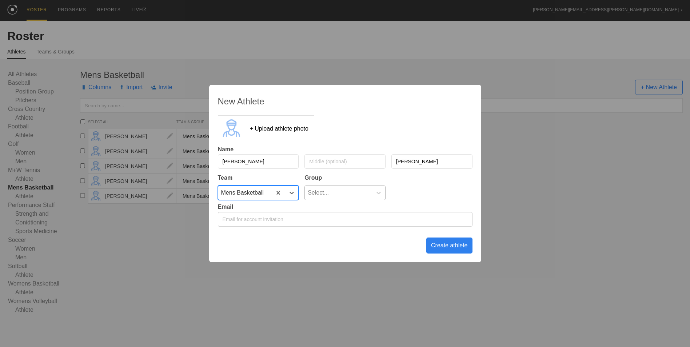
click at [364, 193] on div "Select..." at bounding box center [338, 193] width 67 height 14
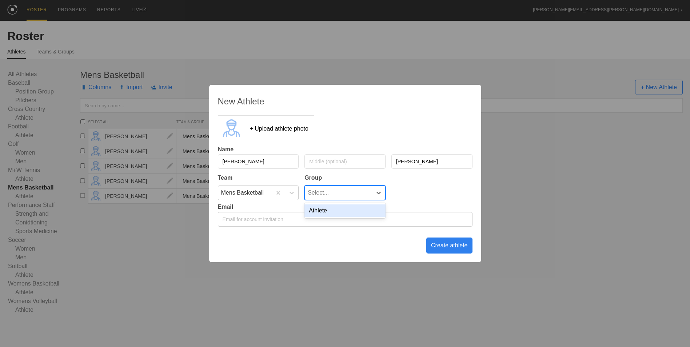
click at [360, 207] on div "Athlete" at bounding box center [344, 210] width 81 height 12
click at [449, 246] on div "Create athlete" at bounding box center [449, 245] width 46 height 16
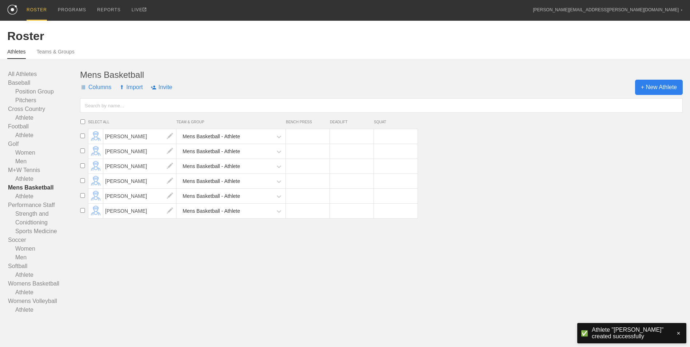
click at [664, 84] on span "+ New Athlete" at bounding box center [659, 87] width 48 height 15
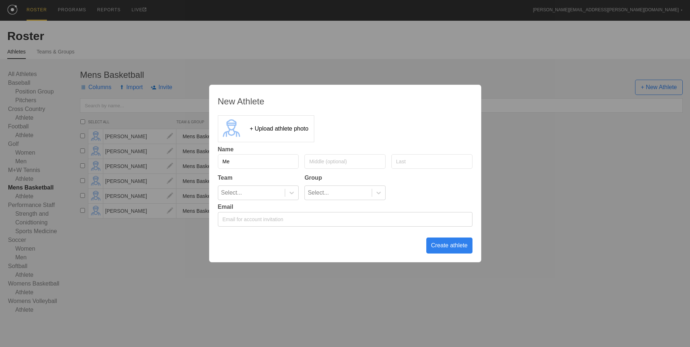
type input "M"
type input "Nehemiah"
type input "[PERSON_NAME]"
click at [294, 190] on icon at bounding box center [291, 192] width 7 height 7
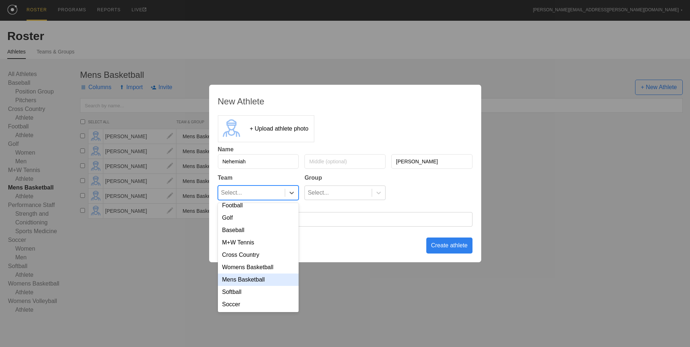
click at [263, 277] on div "Mens Basketball" at bounding box center [258, 279] width 81 height 12
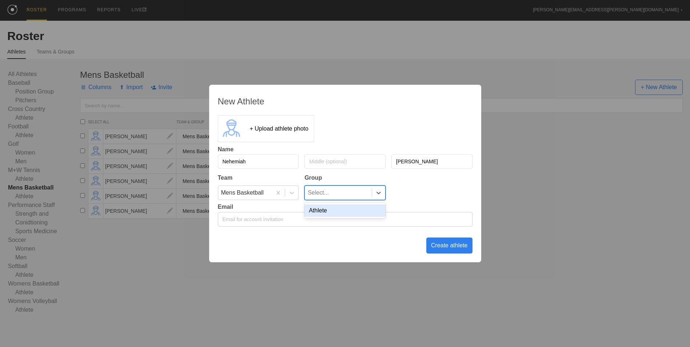
click at [329, 193] on div "Select..." at bounding box center [338, 193] width 67 height 14
click at [327, 209] on div "Athlete" at bounding box center [344, 210] width 81 height 12
click at [447, 249] on div "Create athlete" at bounding box center [449, 245] width 46 height 16
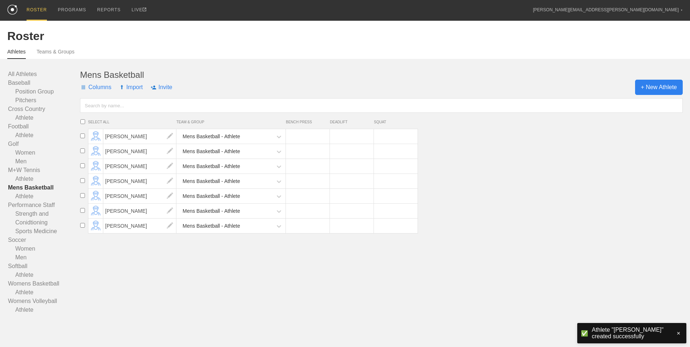
click at [646, 88] on span "+ New Athlete" at bounding box center [659, 87] width 48 height 15
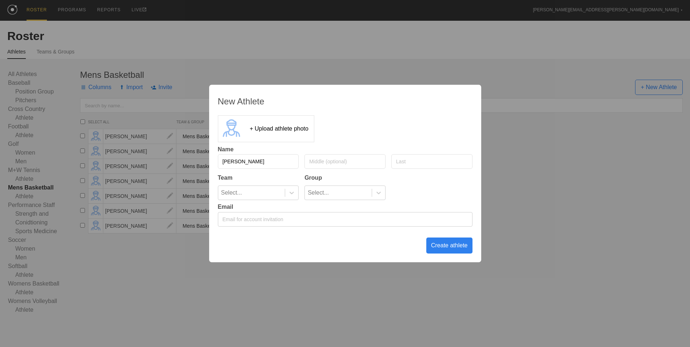
type input "[PERSON_NAME]"
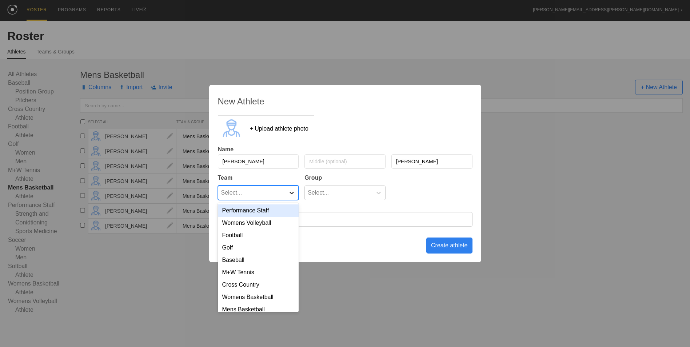
click at [294, 190] on icon at bounding box center [291, 192] width 7 height 7
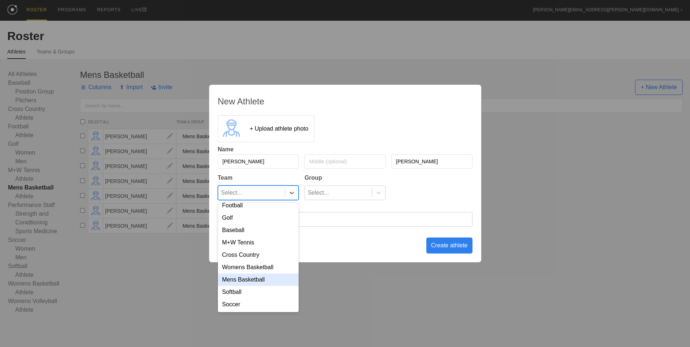
click at [264, 277] on div "Mens Basketball" at bounding box center [258, 279] width 81 height 12
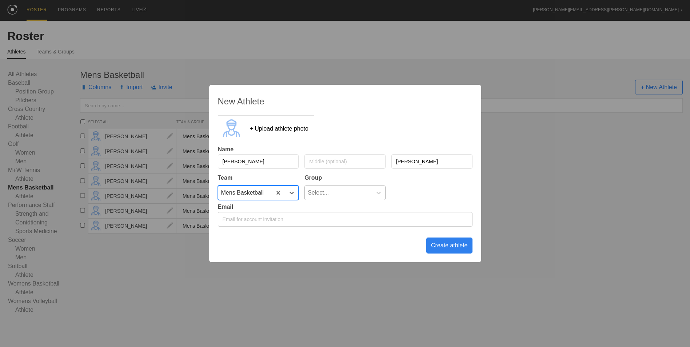
click at [347, 195] on div "Select..." at bounding box center [338, 193] width 67 height 14
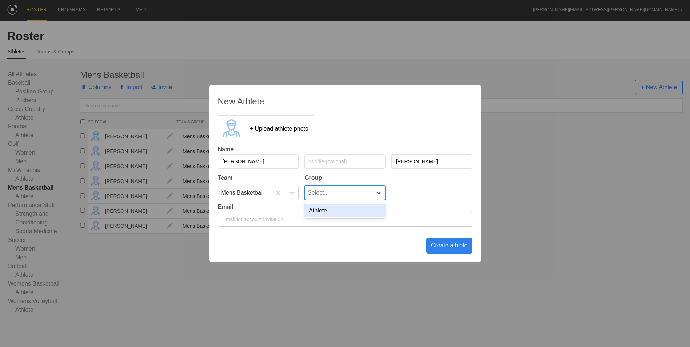
click at [347, 211] on div "Athlete" at bounding box center [344, 210] width 81 height 12
click at [440, 248] on div "Create athlete" at bounding box center [449, 245] width 46 height 16
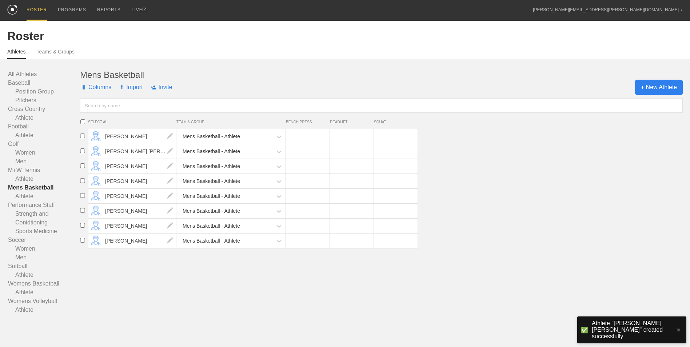
click at [643, 88] on span "+ New Athlete" at bounding box center [659, 87] width 48 height 15
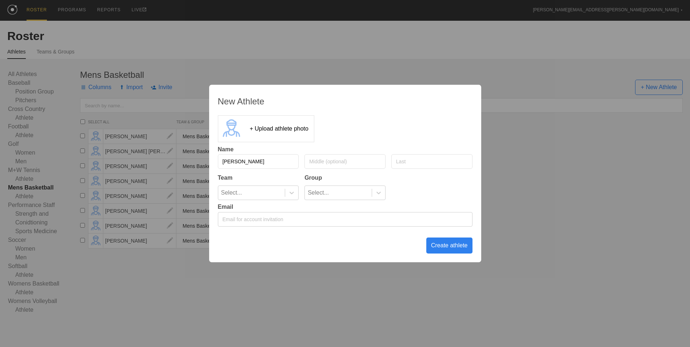
type input "[PERSON_NAME]"
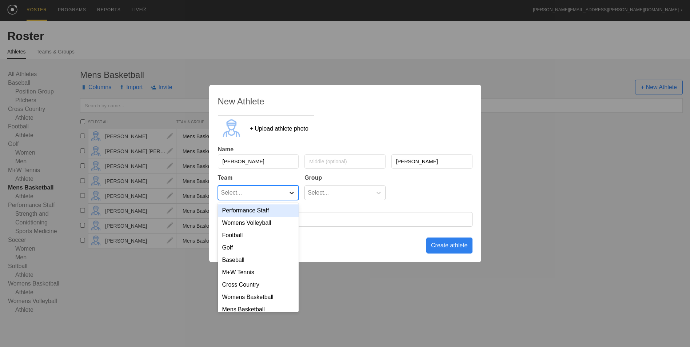
click at [290, 194] on icon at bounding box center [291, 192] width 7 height 7
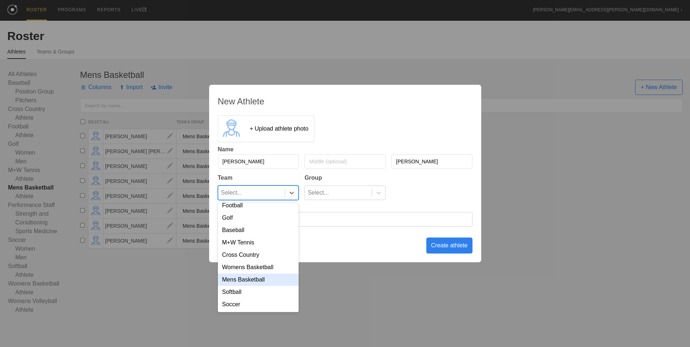
click at [276, 276] on div "Mens Basketball" at bounding box center [258, 279] width 81 height 12
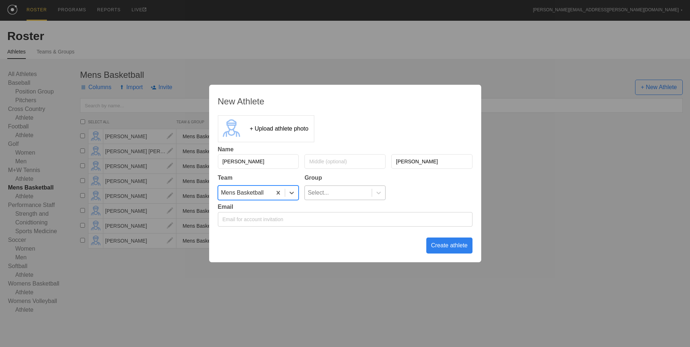
click at [332, 187] on div "Select..." at bounding box center [338, 193] width 67 height 14
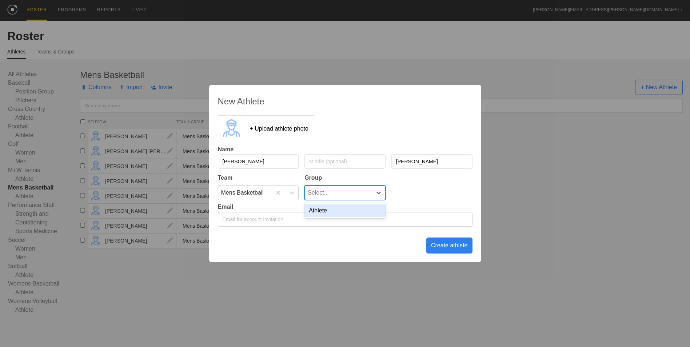
click at [335, 210] on div "Athlete" at bounding box center [344, 210] width 81 height 12
click at [464, 242] on div "Create athlete" at bounding box center [449, 245] width 46 height 16
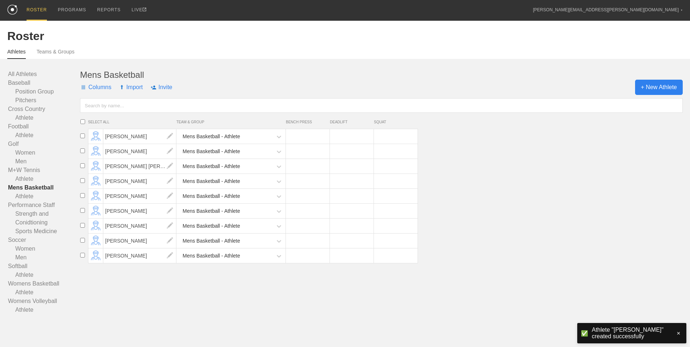
click at [655, 89] on span "+ New Athlete" at bounding box center [659, 87] width 48 height 15
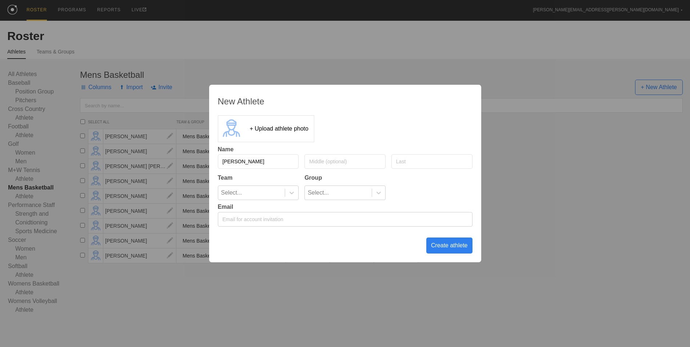
type input "[PERSON_NAME]"
type input "Horn"
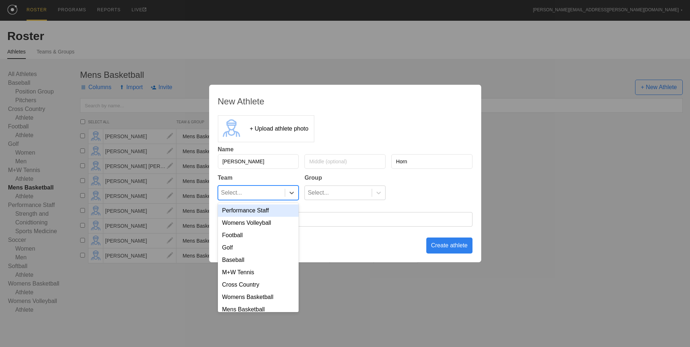
click at [282, 188] on div "Select..." at bounding box center [251, 193] width 67 height 14
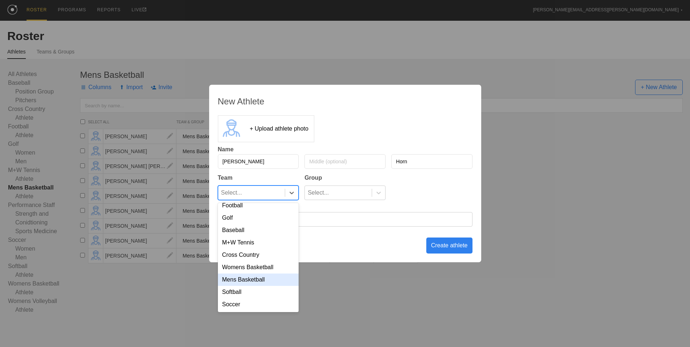
click at [254, 278] on div "Mens Basketball" at bounding box center [258, 279] width 81 height 12
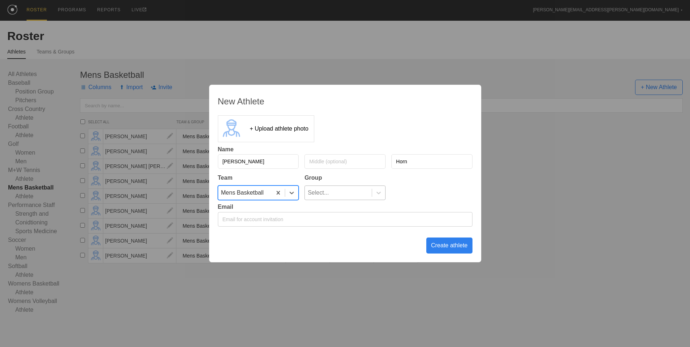
click at [363, 194] on div "Select..." at bounding box center [338, 193] width 67 height 14
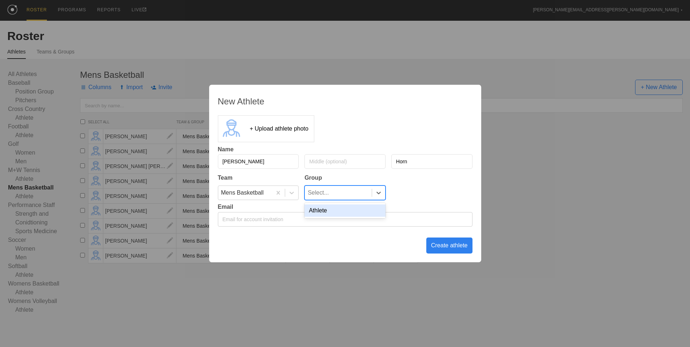
click at [365, 208] on div "Athlete" at bounding box center [344, 210] width 81 height 12
click at [463, 248] on div "Create athlete" at bounding box center [449, 245] width 46 height 16
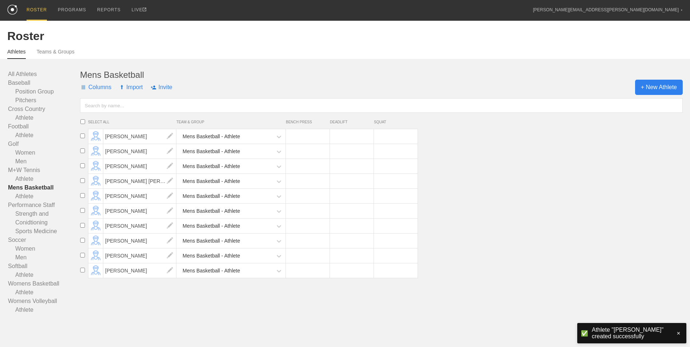
click at [656, 85] on span "+ New Athlete" at bounding box center [659, 87] width 48 height 15
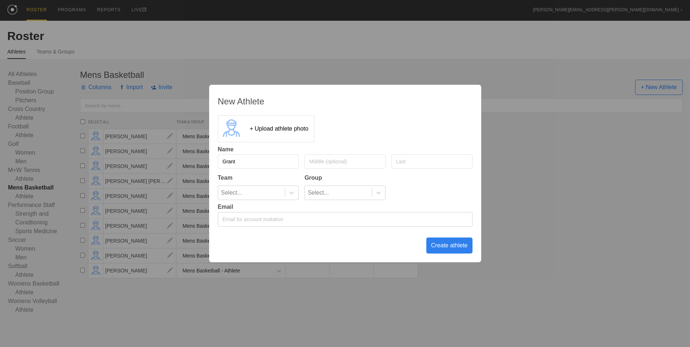
type input "Grant"
type input "[PERSON_NAME]"
click at [287, 196] on div at bounding box center [291, 192] width 13 height 7
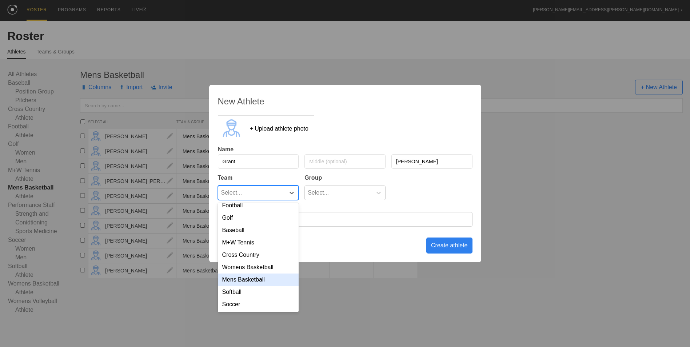
click at [254, 279] on div "Mens Basketball" at bounding box center [258, 279] width 81 height 12
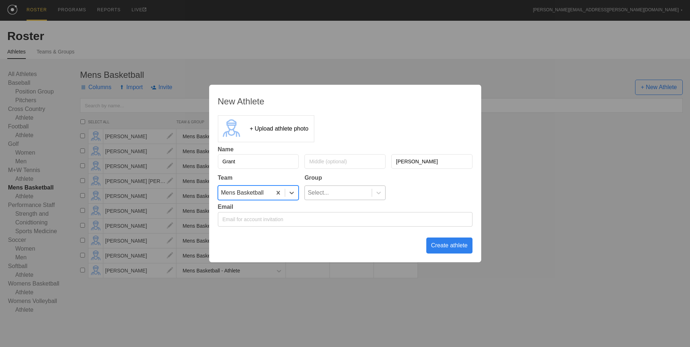
click at [347, 190] on div "Select..." at bounding box center [338, 193] width 67 height 14
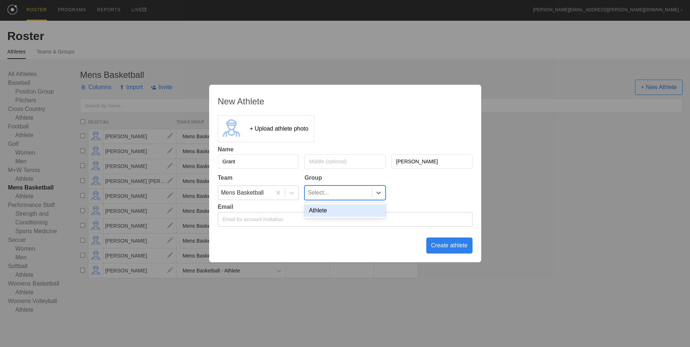
click at [347, 211] on div "Athlete" at bounding box center [344, 210] width 81 height 12
click at [456, 245] on div "Create athlete" at bounding box center [449, 245] width 46 height 16
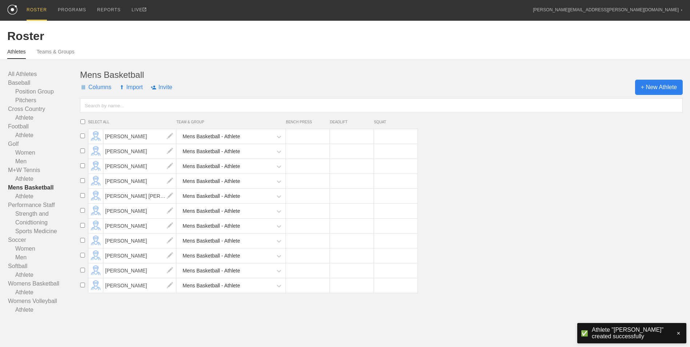
click at [644, 87] on span "+ New Athlete" at bounding box center [659, 87] width 48 height 15
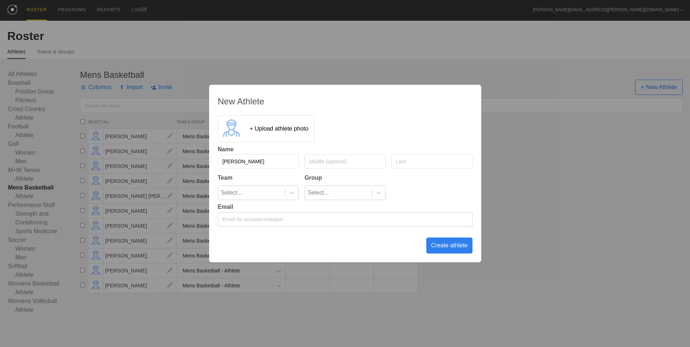
type input "[PERSON_NAME]"
click at [285, 195] on div at bounding box center [291, 192] width 13 height 7
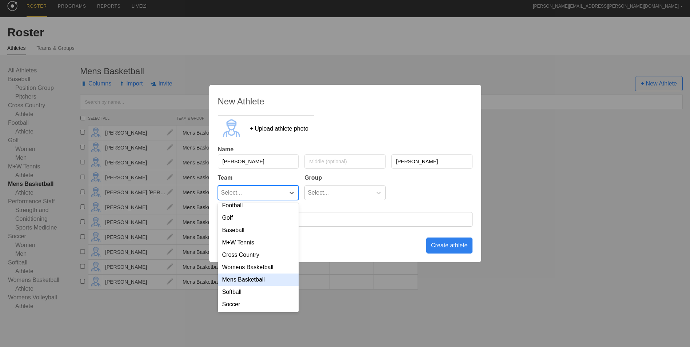
click at [266, 281] on div "Mens Basketball" at bounding box center [258, 279] width 81 height 12
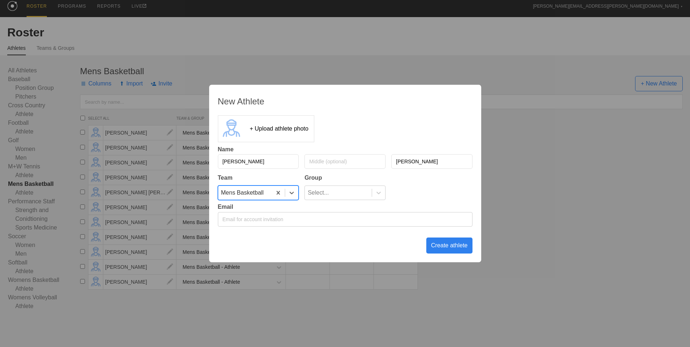
click at [327, 183] on div "Team Group option Mens Basketball, selected. 0 results available. Select is foc…" at bounding box center [345, 186] width 255 height 28
click at [329, 192] on div "Select..." at bounding box center [338, 193] width 67 height 14
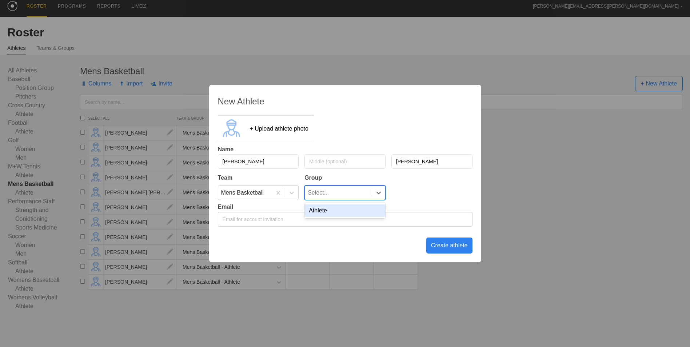
click at [331, 209] on div "Athlete" at bounding box center [344, 210] width 81 height 12
click at [445, 243] on div "Create athlete" at bounding box center [449, 245] width 46 height 16
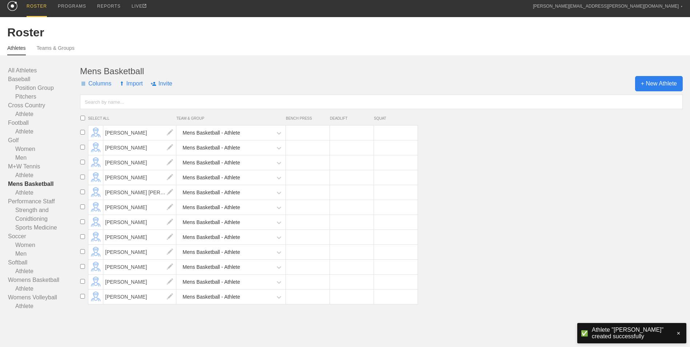
click at [654, 87] on span "+ New Athlete" at bounding box center [659, 83] width 48 height 15
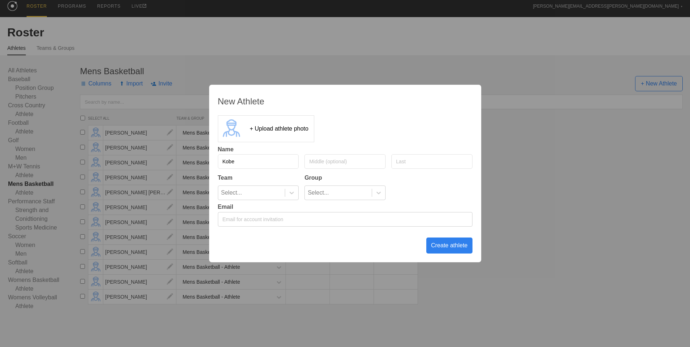
type input "Kobe"
click at [436, 164] on input "text" at bounding box center [431, 161] width 81 height 15
type input "[PERSON_NAME]"
click at [292, 192] on icon at bounding box center [291, 192] width 7 height 7
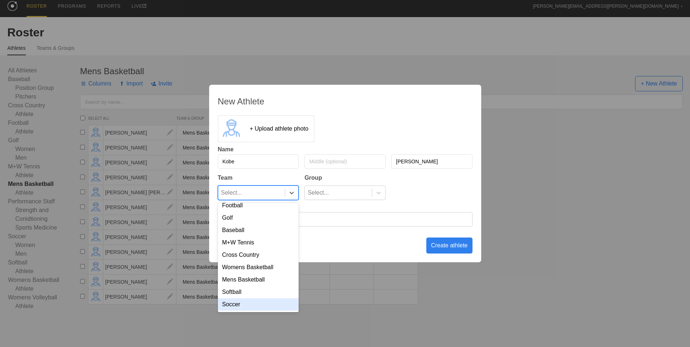
click at [262, 301] on div "Soccer" at bounding box center [258, 304] width 81 height 12
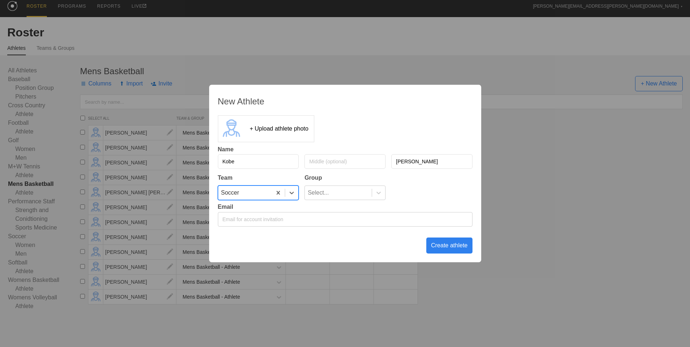
click at [268, 192] on div "Soccer" at bounding box center [245, 193] width 54 height 14
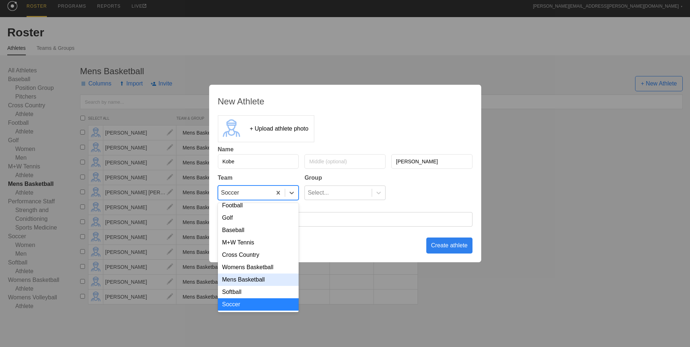
click at [252, 281] on div "Mens Basketball" at bounding box center [258, 279] width 81 height 12
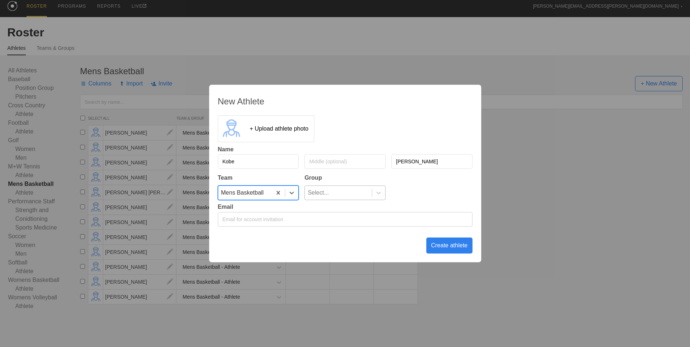
click at [323, 199] on div "Select..." at bounding box center [318, 193] width 21 height 14
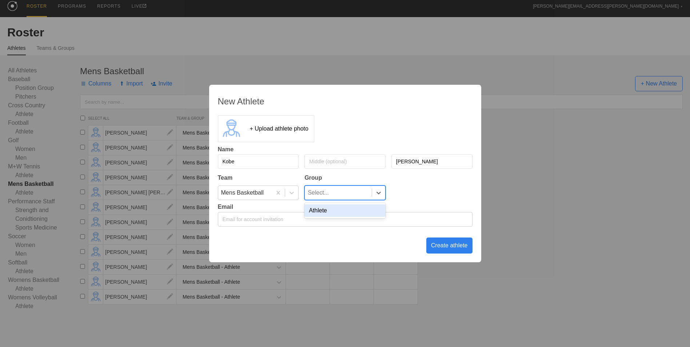
click at [326, 206] on div "Athlete" at bounding box center [344, 210] width 81 height 12
click at [436, 245] on div "Create athlete" at bounding box center [449, 245] width 46 height 16
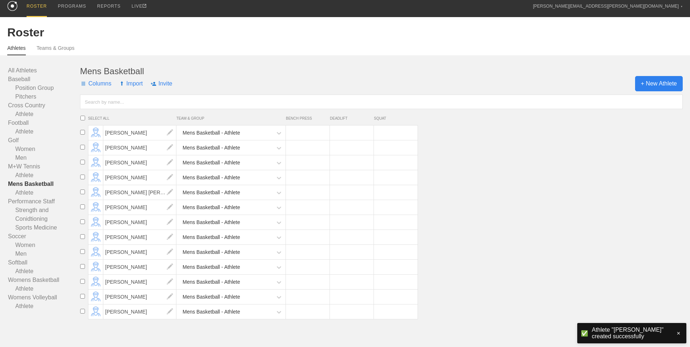
click at [660, 80] on span "+ New Athlete" at bounding box center [659, 83] width 48 height 15
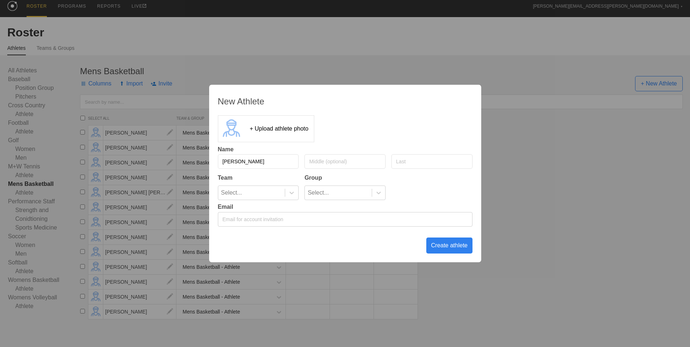
type input "[PERSON_NAME]"
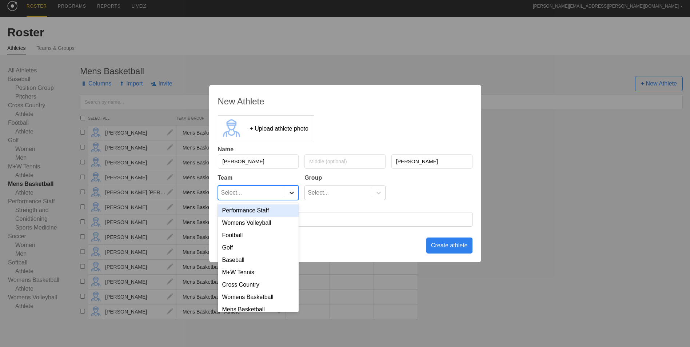
click at [292, 195] on icon at bounding box center [291, 192] width 7 height 7
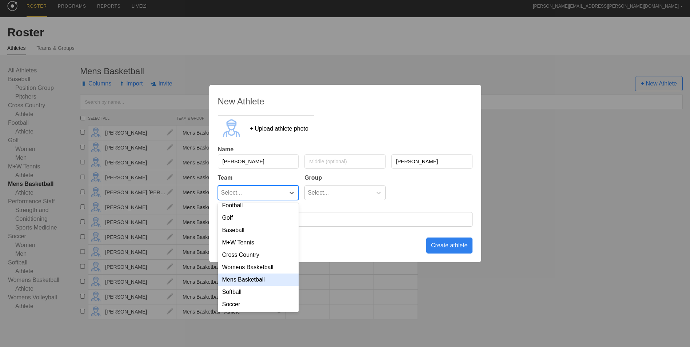
click at [260, 279] on div "Mens Basketball" at bounding box center [258, 279] width 81 height 12
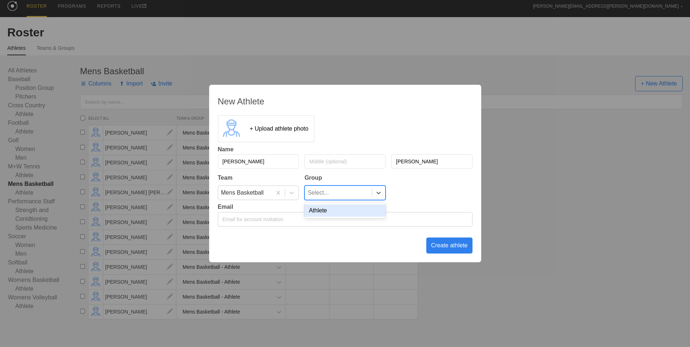
click at [331, 196] on div "Select..." at bounding box center [338, 193] width 67 height 14
click at [335, 211] on div "Athlete" at bounding box center [344, 210] width 81 height 12
click at [444, 245] on div "Create athlete" at bounding box center [449, 245] width 46 height 16
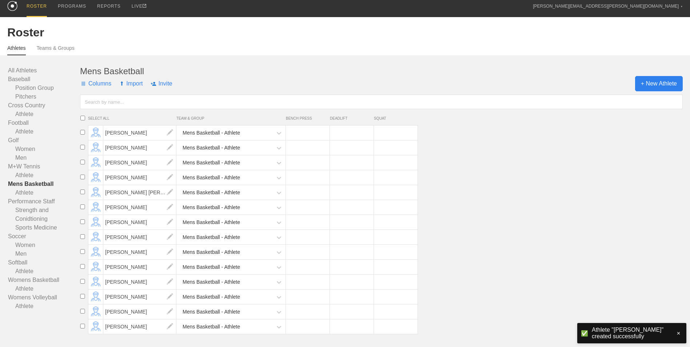
click at [651, 83] on span "+ New Athlete" at bounding box center [659, 83] width 48 height 15
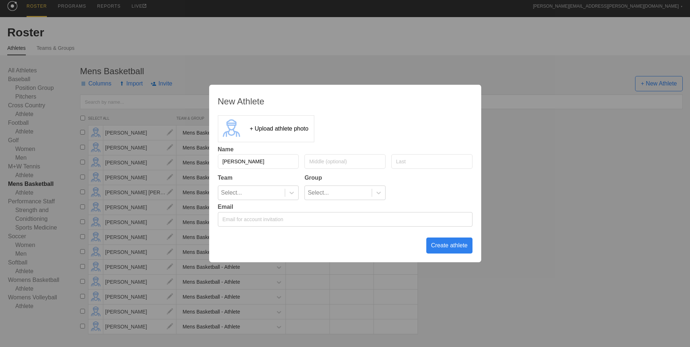
type input "[PERSON_NAME]"
click at [301, 194] on div "0 results available. Select is focused ,type to refine list, press Down to open…" at bounding box center [345, 192] width 255 height 15
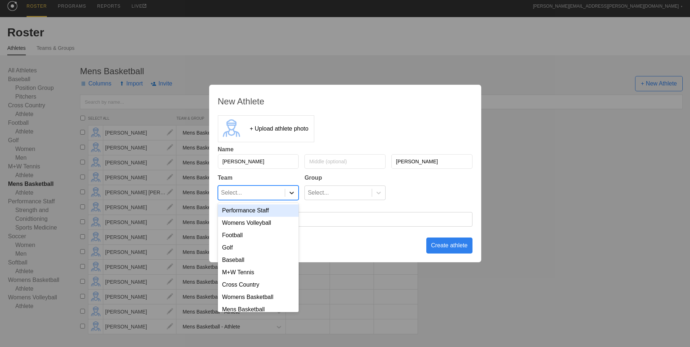
click at [293, 193] on icon at bounding box center [291, 192] width 7 height 7
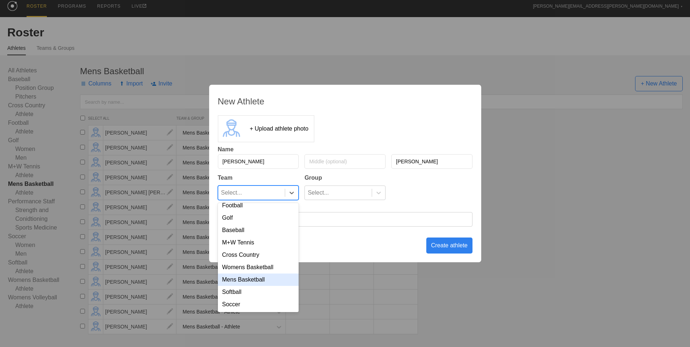
click at [254, 279] on div "Mens Basketball" at bounding box center [258, 279] width 81 height 12
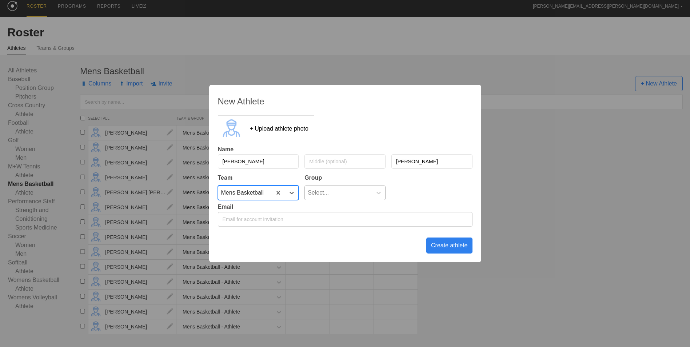
click at [338, 188] on div "Select..." at bounding box center [338, 193] width 67 height 14
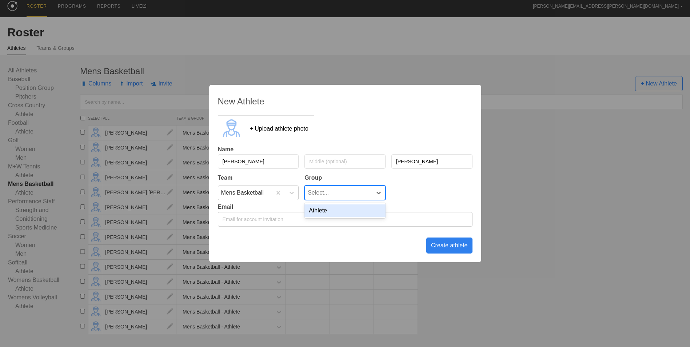
click at [343, 211] on div "Athlete" at bounding box center [344, 210] width 81 height 12
click at [445, 240] on div "Create athlete" at bounding box center [449, 245] width 46 height 16
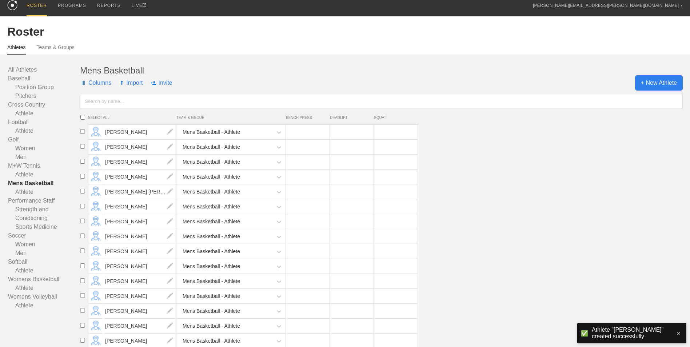
click at [642, 85] on span "+ New Athlete" at bounding box center [659, 82] width 48 height 15
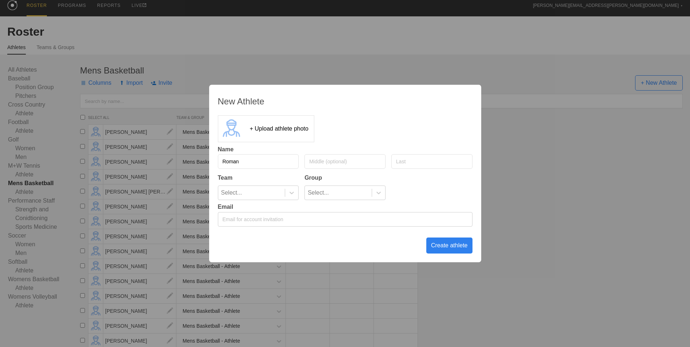
type input "Roman"
type input "[PERSON_NAME]"
click at [290, 195] on icon at bounding box center [291, 192] width 7 height 7
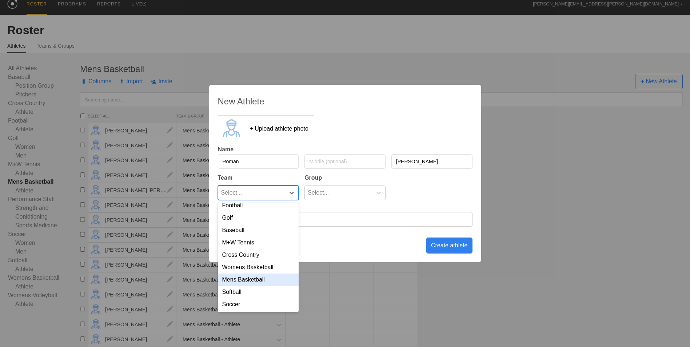
click at [268, 279] on div "Mens Basketball" at bounding box center [258, 279] width 81 height 12
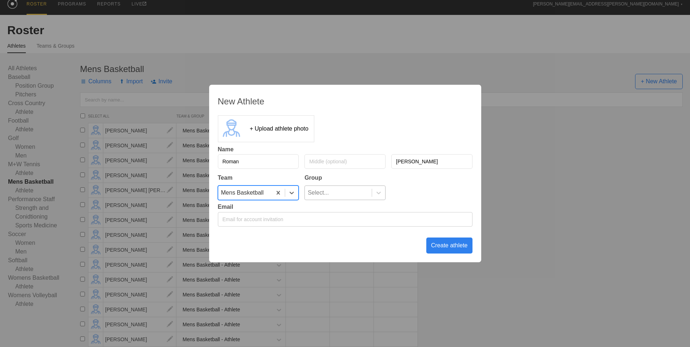
click at [348, 189] on div "Select..." at bounding box center [338, 193] width 67 height 14
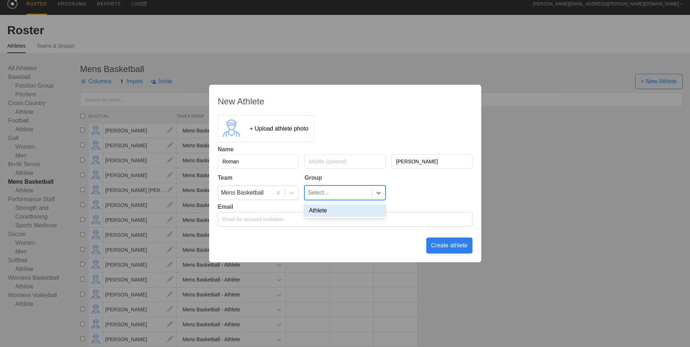
click at [350, 212] on div "Athlete" at bounding box center [344, 210] width 81 height 12
click at [440, 249] on div "Create athlete" at bounding box center [449, 245] width 46 height 16
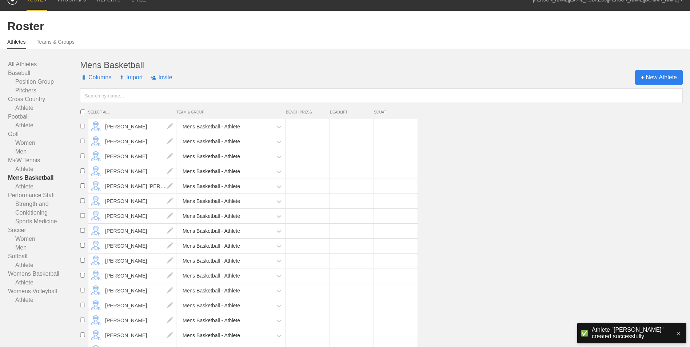
click at [662, 79] on span "+ New Athlete" at bounding box center [659, 77] width 48 height 15
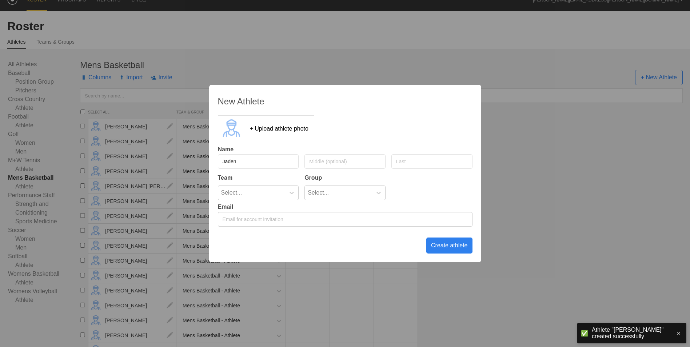
type input "Jaden"
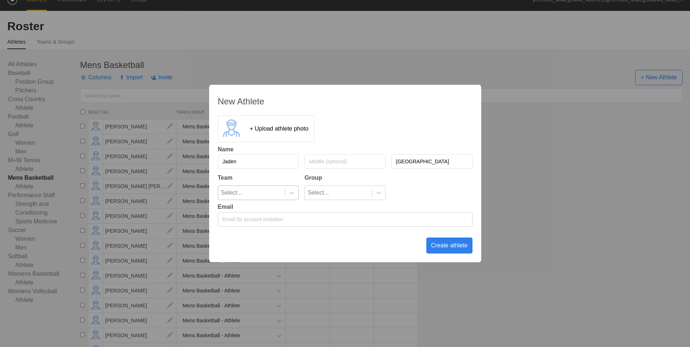
type input "[GEOGRAPHIC_DATA]"
click at [283, 197] on div "Select..." at bounding box center [251, 193] width 67 height 14
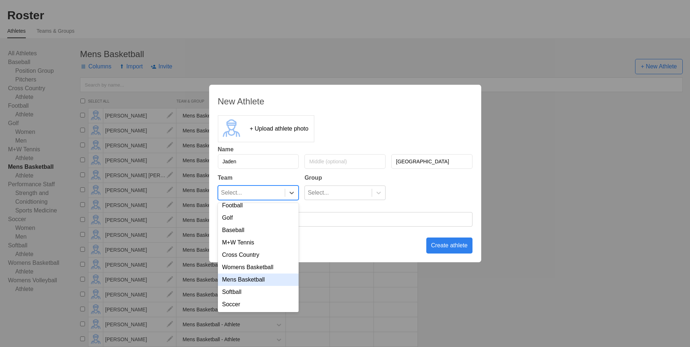
click at [257, 279] on div "Mens Basketball" at bounding box center [258, 279] width 81 height 12
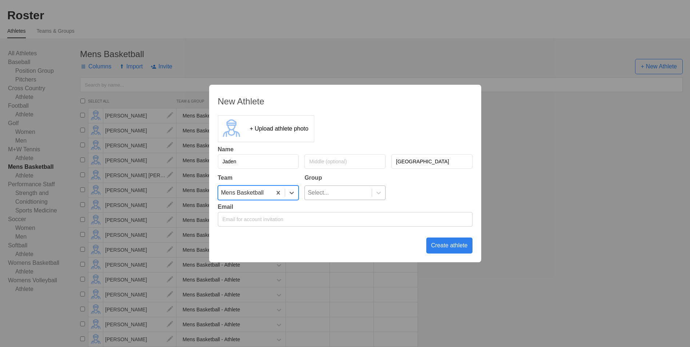
click at [326, 195] on div "Select..." at bounding box center [318, 193] width 21 height 14
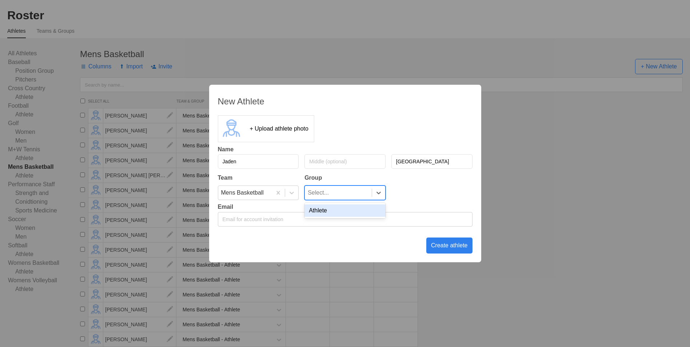
click at [333, 210] on div "Athlete" at bounding box center [344, 210] width 81 height 12
click at [454, 246] on div "Create athlete" at bounding box center [449, 245] width 46 height 16
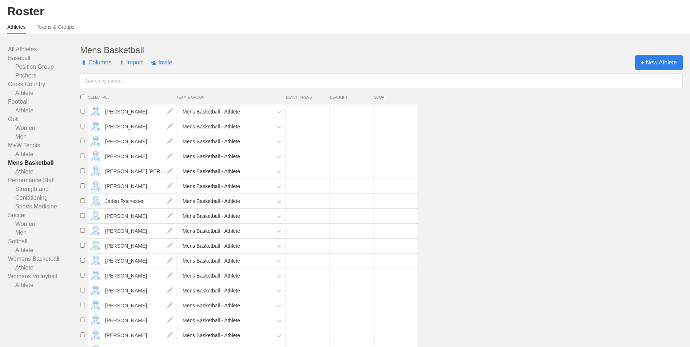
click at [661, 64] on span "+ New Athlete" at bounding box center [659, 62] width 48 height 15
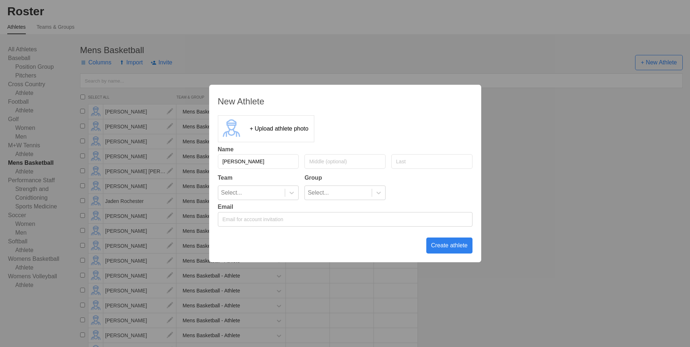
type input "[PERSON_NAME]"
click at [273, 187] on div "Select..." at bounding box center [251, 193] width 67 height 14
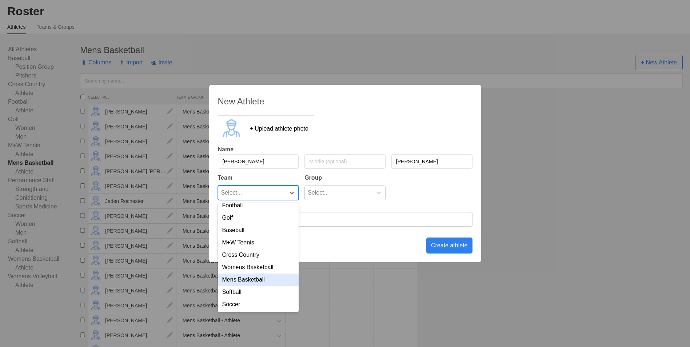
click at [260, 279] on div "Mens Basketball" at bounding box center [258, 279] width 81 height 12
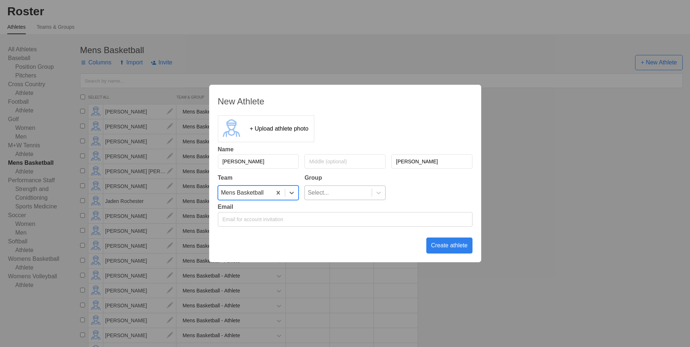
click at [326, 192] on div "Select..." at bounding box center [318, 193] width 21 height 14
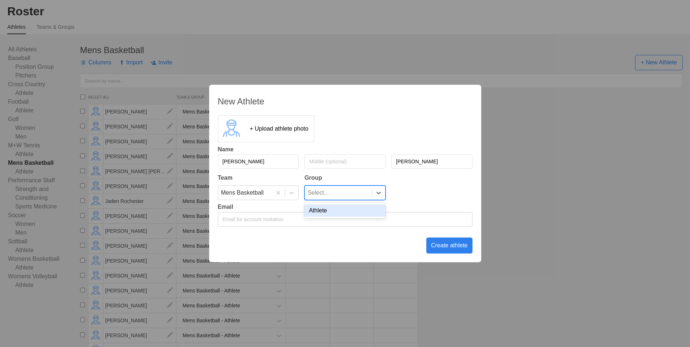
click at [329, 211] on div "Athlete" at bounding box center [344, 210] width 81 height 12
click at [443, 244] on div "Create athlete" at bounding box center [449, 245] width 46 height 16
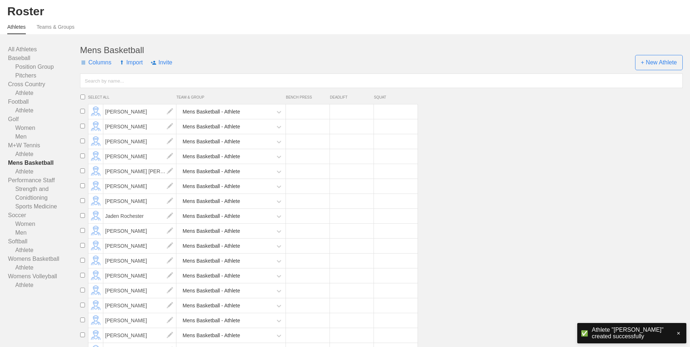
click at [682, 53] on div "Mens Basketball" at bounding box center [381, 50] width 603 height 10
click at [665, 61] on span "+ New Athlete" at bounding box center [659, 62] width 48 height 15
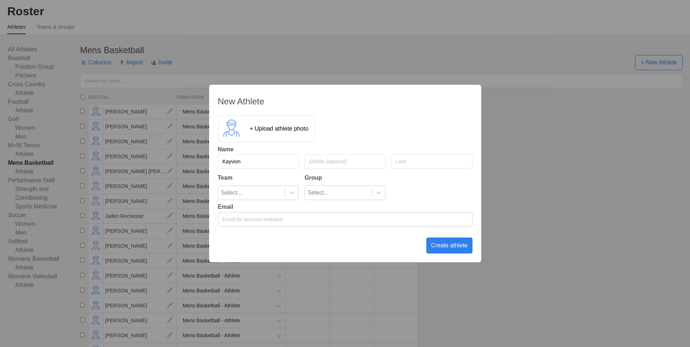
type input "Kayvion"
type input "[PERSON_NAME]"
click at [284, 195] on div "Select..." at bounding box center [251, 193] width 67 height 14
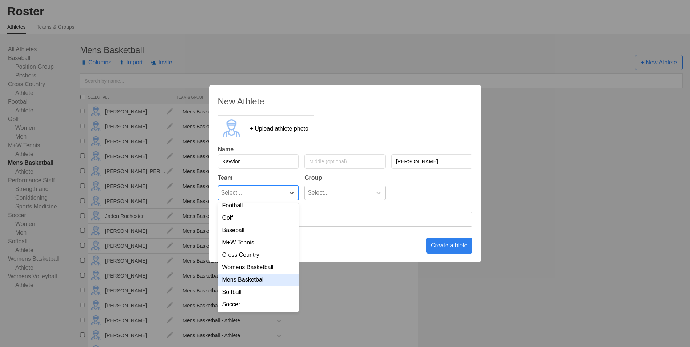
click at [270, 281] on div "Mens Basketball" at bounding box center [258, 279] width 81 height 12
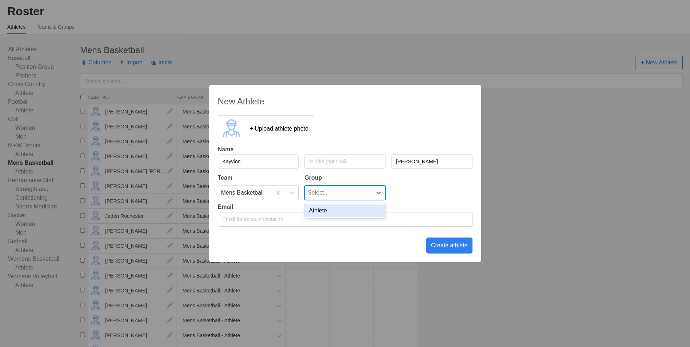
click at [328, 188] on div "Select..." at bounding box center [318, 193] width 21 height 14
click at [333, 211] on div "Athlete" at bounding box center [344, 210] width 81 height 12
click at [440, 248] on div "Create athlete" at bounding box center [449, 245] width 46 height 16
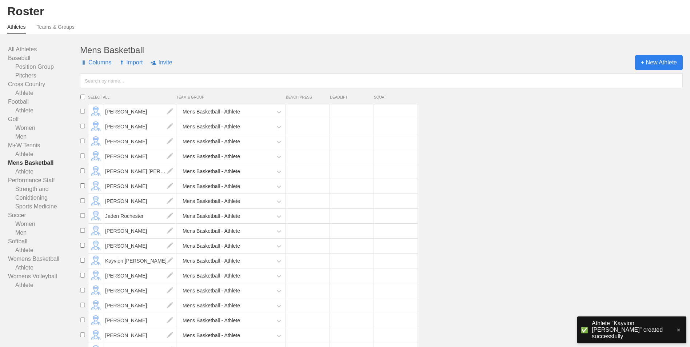
click at [644, 68] on span "+ New Athlete" at bounding box center [659, 62] width 48 height 15
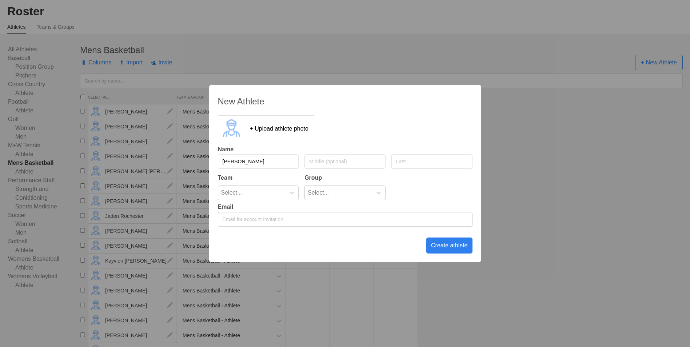
type input "[PERSON_NAME]"
type input "Gold"
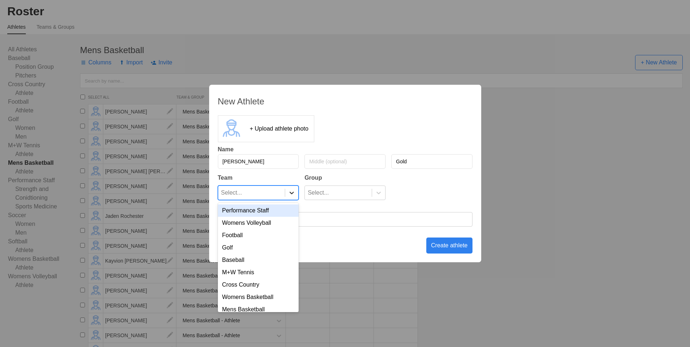
click at [295, 196] on icon at bounding box center [291, 192] width 7 height 7
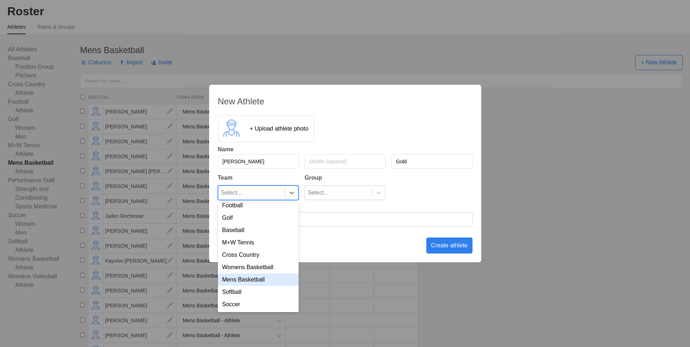
click at [270, 278] on div "Mens Basketball" at bounding box center [258, 279] width 81 height 12
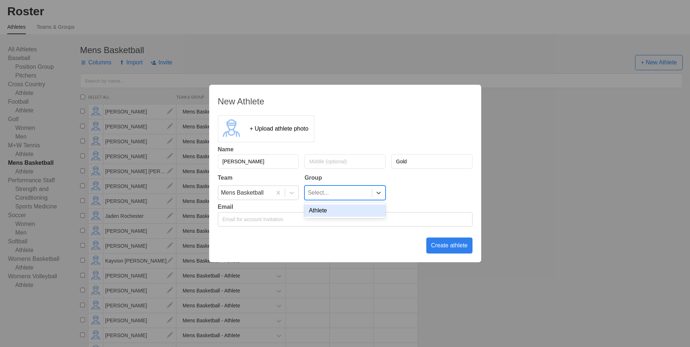
click at [343, 195] on div "Select..." at bounding box center [338, 193] width 67 height 14
click at [344, 215] on div "Athlete" at bounding box center [344, 210] width 81 height 12
click at [451, 247] on div "Create athlete" at bounding box center [449, 245] width 46 height 16
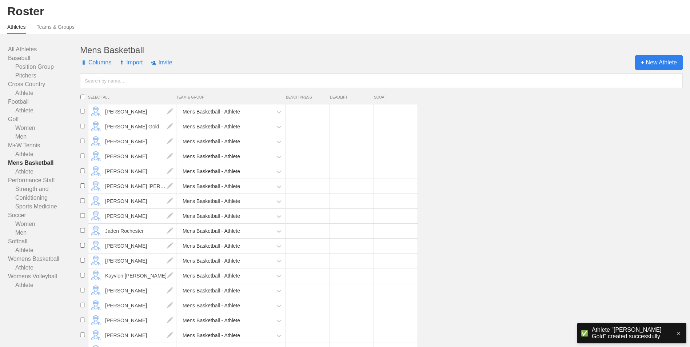
click at [658, 61] on span "+ New Athlete" at bounding box center [659, 62] width 48 height 15
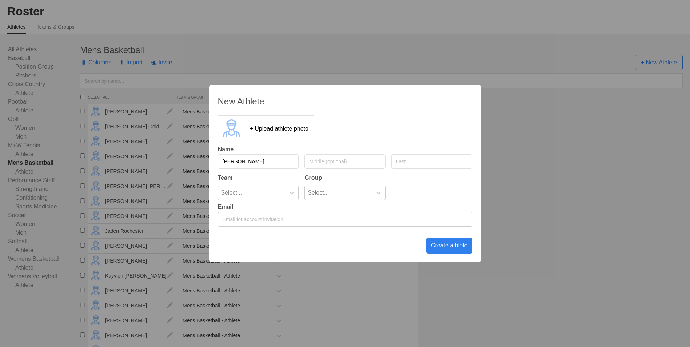
type input "[PERSON_NAME]"
type input "Guinee"
click at [292, 194] on icon at bounding box center [291, 192] width 7 height 7
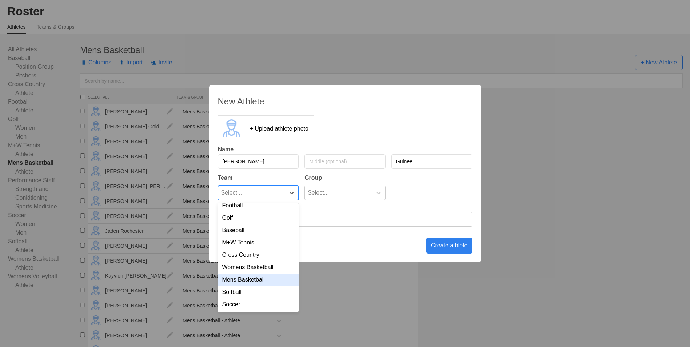
click at [264, 281] on div "Mens Basketball" at bounding box center [258, 279] width 81 height 12
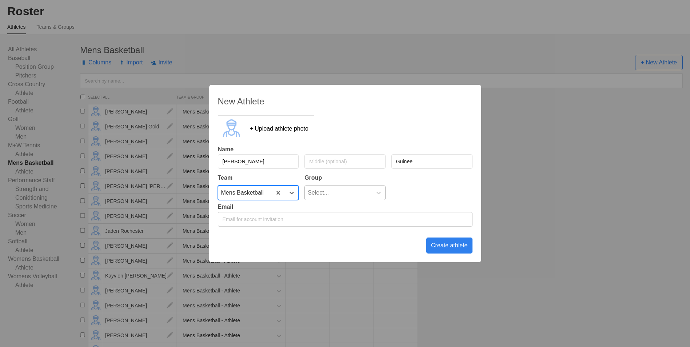
click at [367, 192] on div "Select..." at bounding box center [338, 193] width 67 height 14
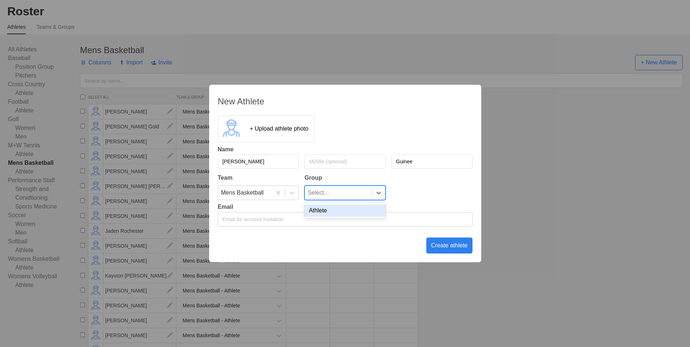
click at [359, 211] on div "Athlete" at bounding box center [344, 210] width 81 height 12
click at [441, 240] on div "Create athlete" at bounding box center [449, 245] width 46 height 16
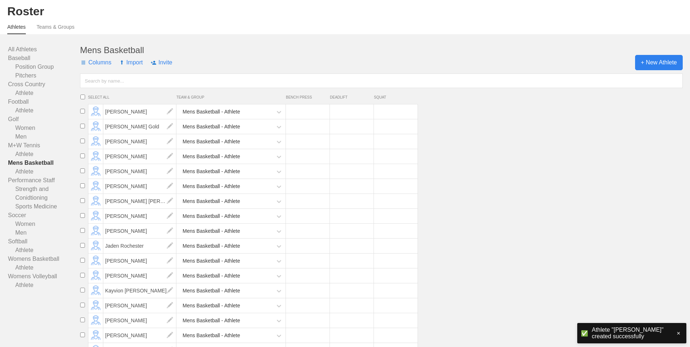
click at [647, 67] on span "+ New Athlete" at bounding box center [659, 62] width 48 height 15
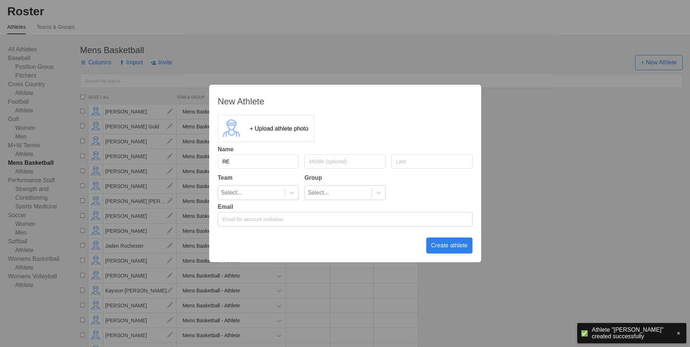
type input "R"
type input "[PERSON_NAME]"
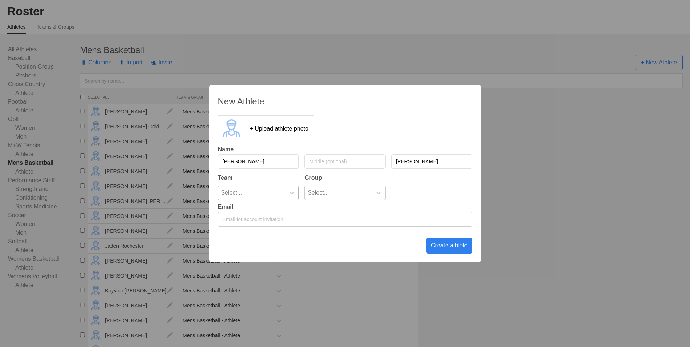
type input "[PERSON_NAME]"
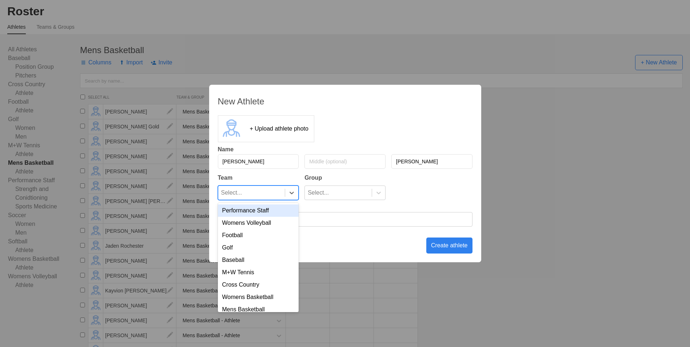
drag, startPoint x: 295, startPoint y: 200, endPoint x: 292, endPoint y: 197, distance: 4.1
click at [294, 199] on div at bounding box center [291, 193] width 13 height 14
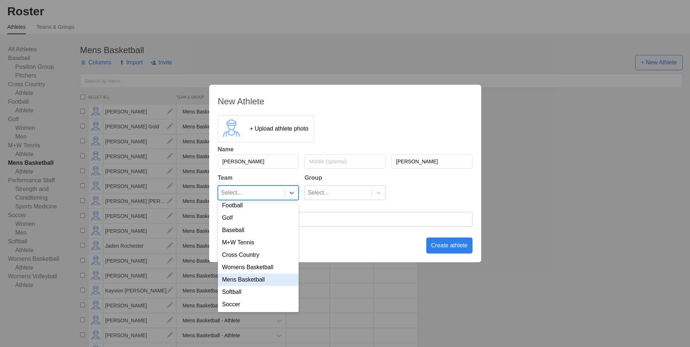
click at [257, 280] on div "Mens Basketball" at bounding box center [258, 279] width 81 height 12
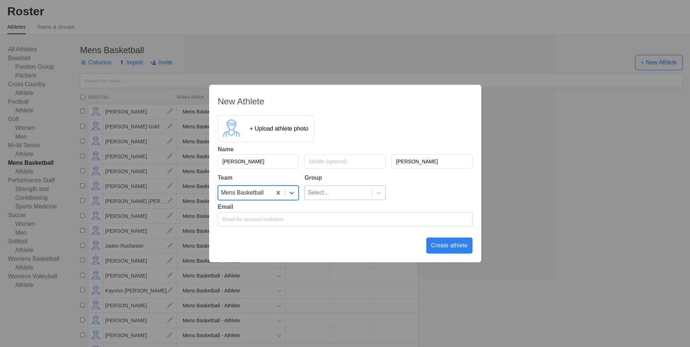
click at [364, 194] on div "Select..." at bounding box center [338, 193] width 67 height 14
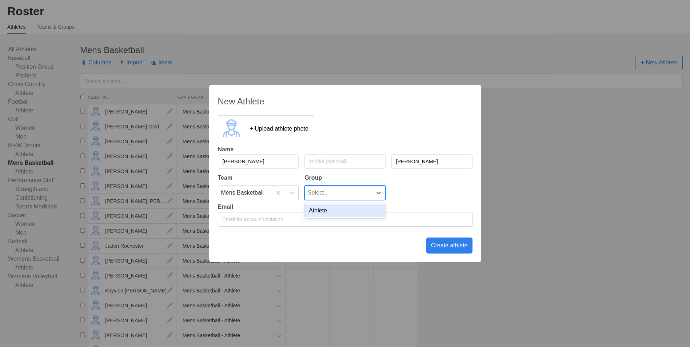
click at [363, 212] on div "Athlete" at bounding box center [344, 210] width 81 height 12
click at [443, 245] on div "Create athlete" at bounding box center [449, 245] width 46 height 16
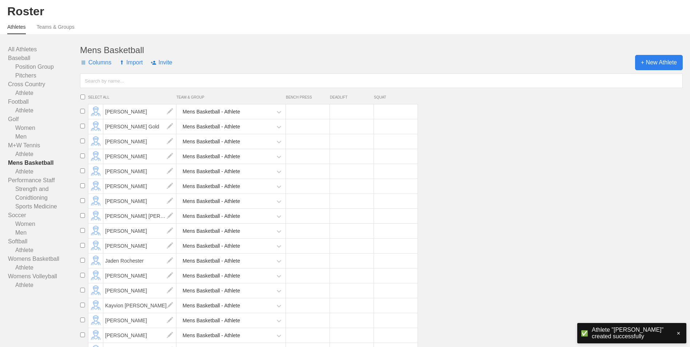
click at [653, 68] on span "+ New Athlete" at bounding box center [659, 62] width 48 height 15
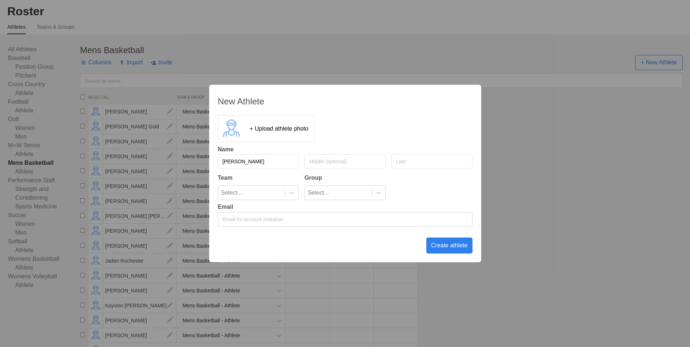
type input "[PERSON_NAME]"
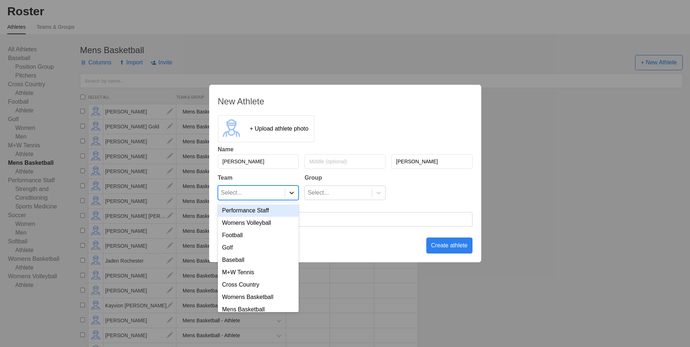
click at [291, 191] on icon at bounding box center [291, 192] width 7 height 7
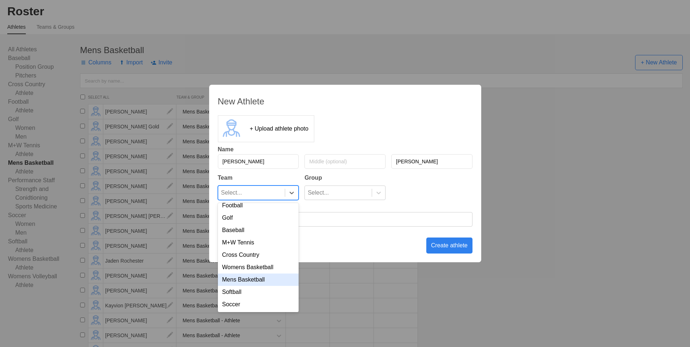
click at [267, 281] on div "Mens Basketball" at bounding box center [258, 279] width 81 height 12
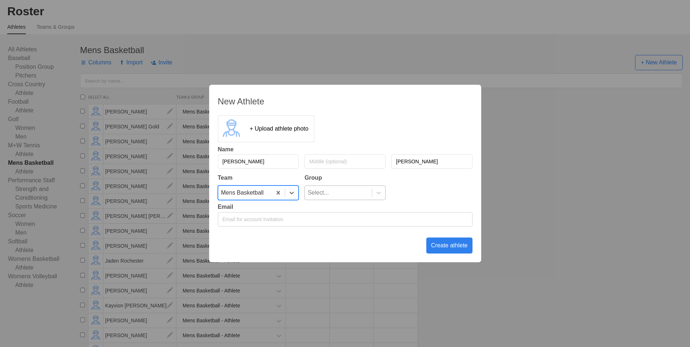
click at [369, 192] on div "Select..." at bounding box center [338, 193] width 67 height 14
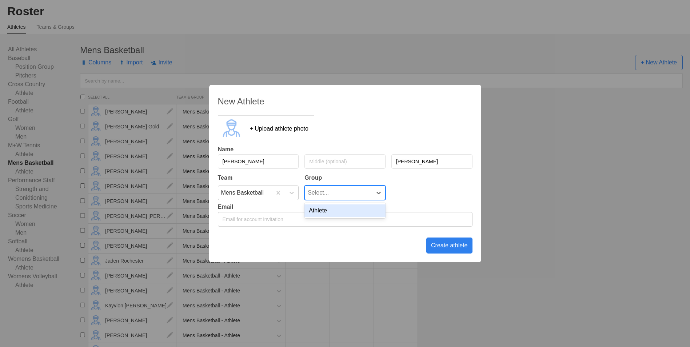
click at [356, 210] on div "Athlete" at bounding box center [344, 210] width 81 height 12
click at [445, 246] on div "Create athlete" at bounding box center [449, 245] width 46 height 16
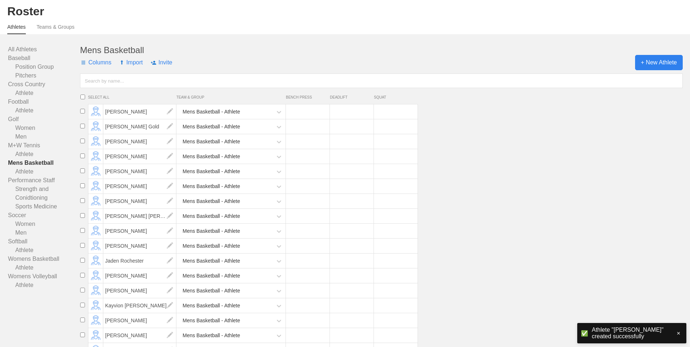
click at [650, 62] on span "+ New Athlete" at bounding box center [659, 62] width 48 height 15
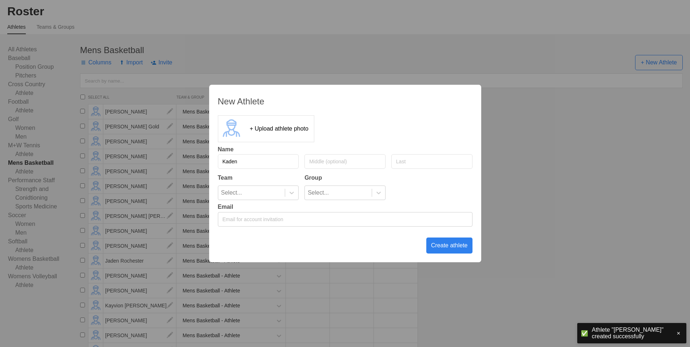
type input "Kaden"
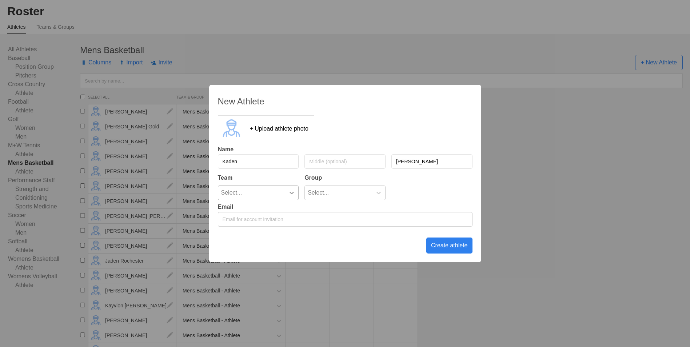
type input "[PERSON_NAME]"
click at [289, 195] on icon at bounding box center [291, 192] width 7 height 7
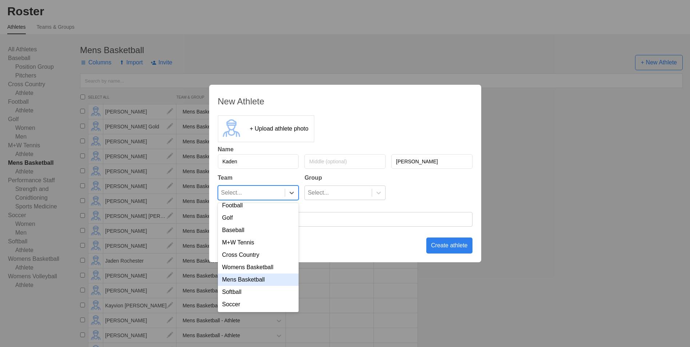
click at [269, 279] on div "Mens Basketball" at bounding box center [258, 279] width 81 height 12
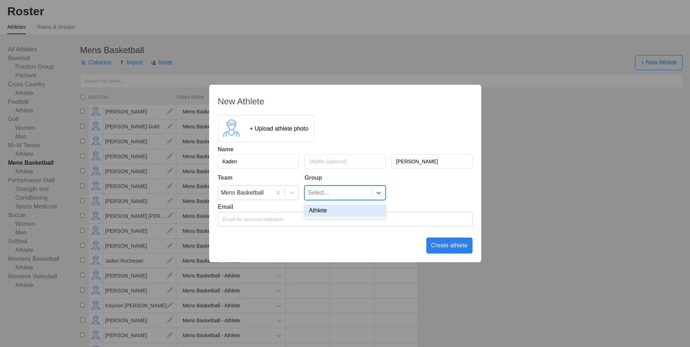
click at [326, 192] on div "Select..." at bounding box center [318, 193] width 21 height 14
click at [330, 205] on div "Athlete" at bounding box center [344, 210] width 81 height 12
click at [451, 246] on div "Create athlete" at bounding box center [449, 245] width 46 height 16
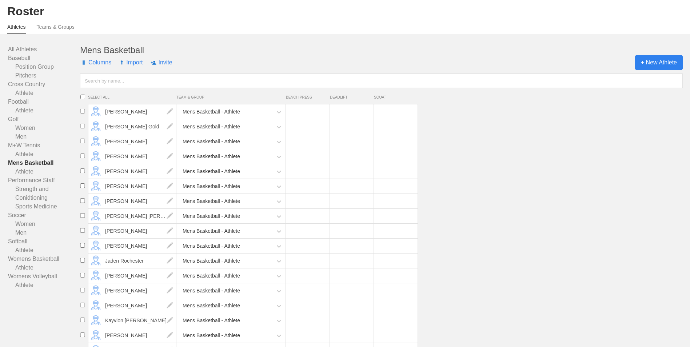
click at [657, 64] on span "+ New Athlete" at bounding box center [659, 62] width 48 height 15
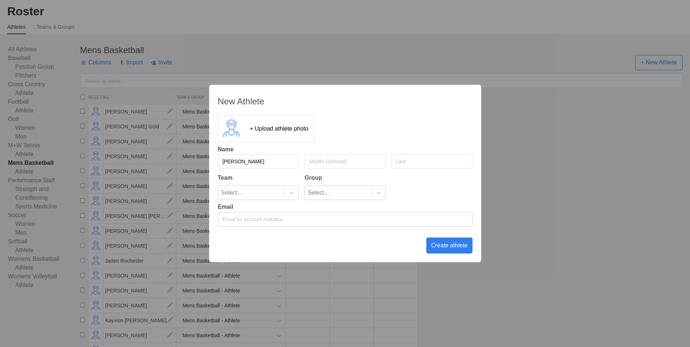
type input "[PERSON_NAME]"
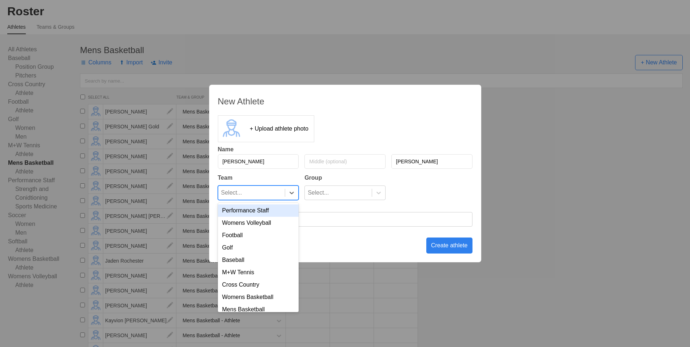
click at [282, 190] on div "Select..." at bounding box center [251, 193] width 67 height 14
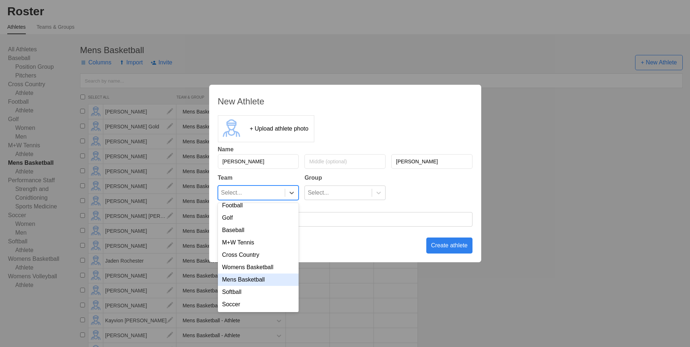
drag, startPoint x: 259, startPoint y: 274, endPoint x: 344, endPoint y: 207, distance: 107.9
click at [260, 274] on div "Mens Basketball" at bounding box center [258, 279] width 81 height 12
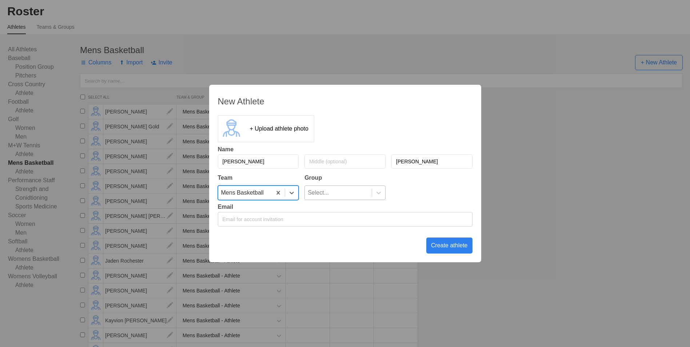
click at [344, 189] on div "Select..." at bounding box center [338, 193] width 67 height 14
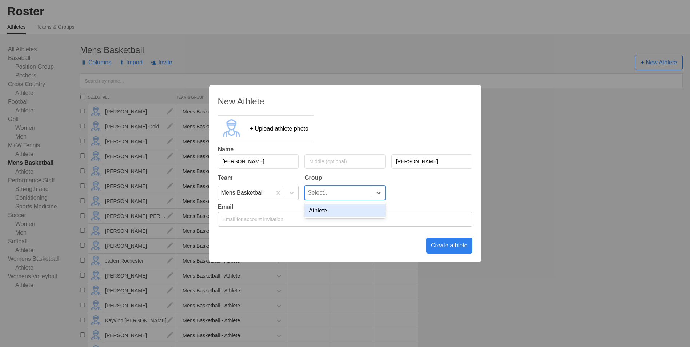
click at [344, 212] on div "Athlete" at bounding box center [344, 210] width 81 height 12
click at [441, 242] on div "Create athlete" at bounding box center [449, 245] width 46 height 16
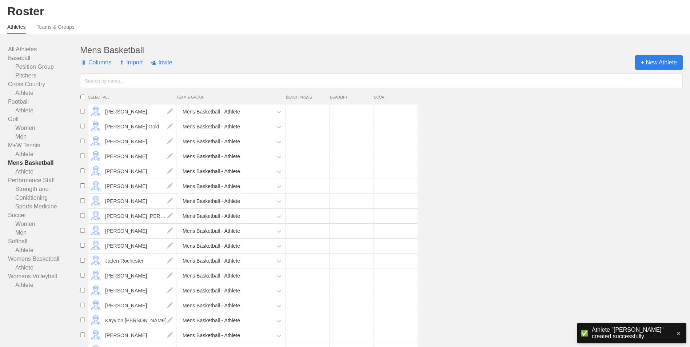
click at [662, 64] on span "+ New Athlete" at bounding box center [659, 62] width 48 height 15
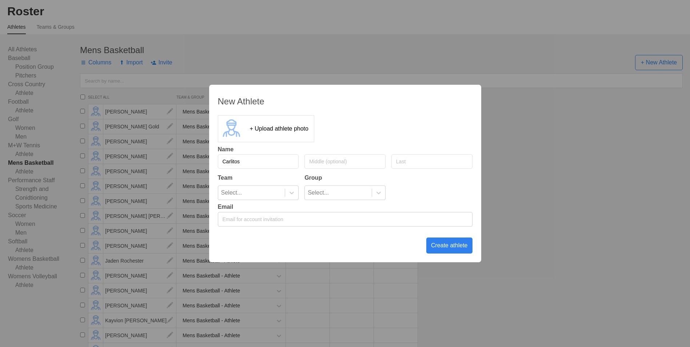
type input "Carlitos"
type input "[PERSON_NAME]"
click at [275, 196] on div "Select..." at bounding box center [251, 193] width 67 height 14
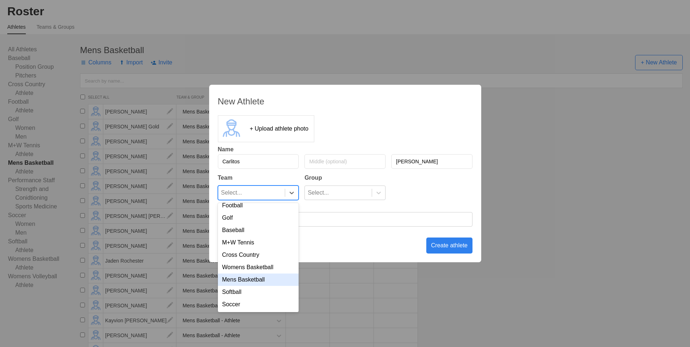
drag, startPoint x: 271, startPoint y: 282, endPoint x: 271, endPoint y: 276, distance: 5.8
click at [271, 281] on div "Mens Basketball" at bounding box center [258, 279] width 81 height 12
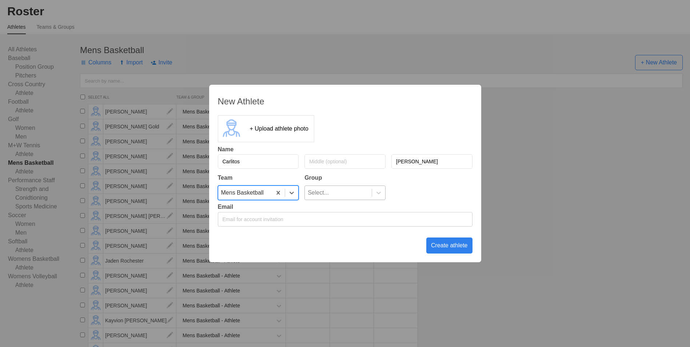
click at [332, 190] on div "Select..." at bounding box center [338, 193] width 67 height 14
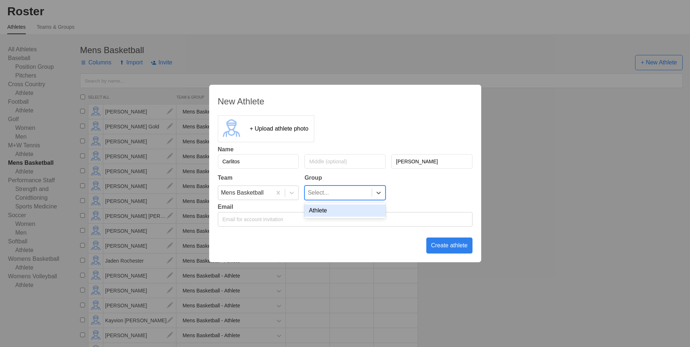
click at [337, 215] on div "Athlete" at bounding box center [344, 210] width 81 height 12
click at [455, 245] on div "Create athlete" at bounding box center [449, 245] width 46 height 16
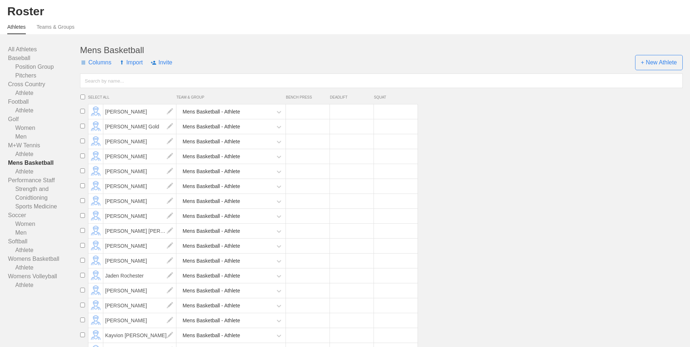
scroll to position [0, 0]
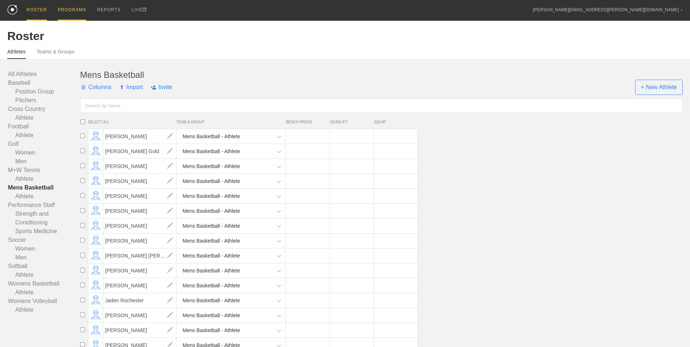
click at [75, 12] on div "PROGRAMS" at bounding box center [72, 10] width 28 height 21
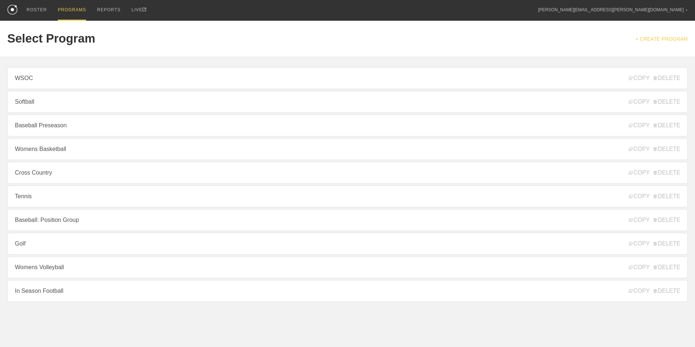
click at [664, 37] on link "+ CREATE PROGRAM" at bounding box center [662, 39] width 52 height 6
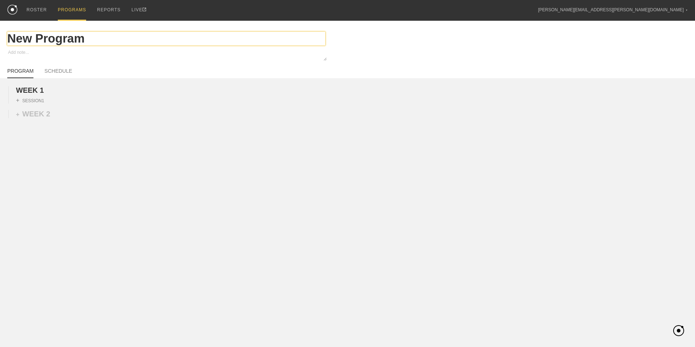
click at [72, 38] on input "New Program" at bounding box center [166, 39] width 318 height 14
click at [73, 38] on input "New Program" at bounding box center [166, 39] width 318 height 14
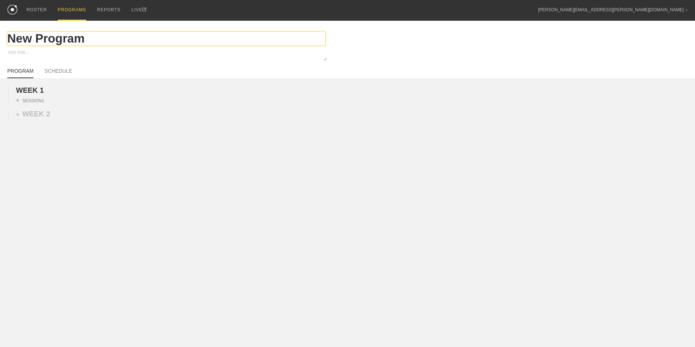
type textarea "x"
type input "Me"
type textarea "x"
type input "Men"
type textarea "x"
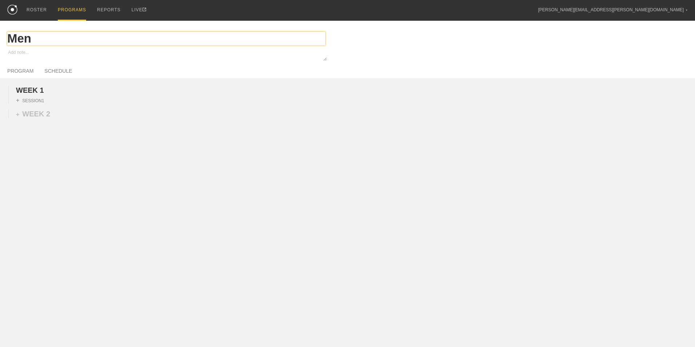
type input "Mens"
type textarea "x"
type input "Mens"
type textarea "x"
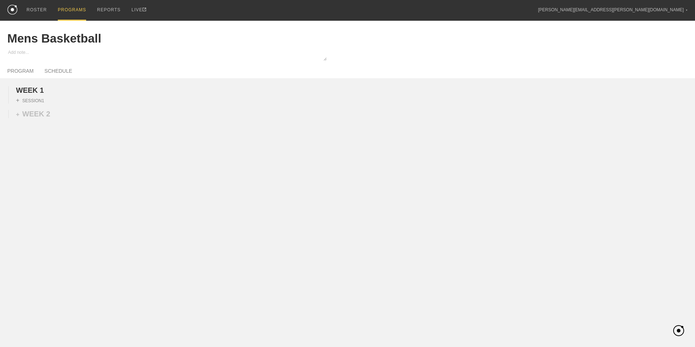
drag, startPoint x: 103, startPoint y: 187, endPoint x: 99, endPoint y: 180, distance: 8.5
click at [104, 185] on div "WEEK 1 DUPLICATE DELETE + SESSION 1 + WEEK 2" at bounding box center [347, 152] width 695 height 149
click at [67, 8] on div "PROGRAMS" at bounding box center [72, 10] width 28 height 21
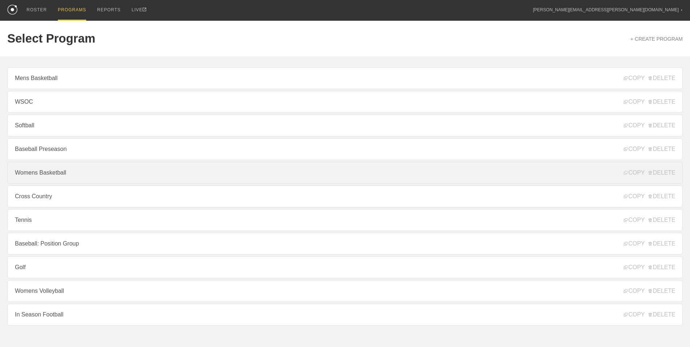
click at [69, 177] on link "Womens Basketball" at bounding box center [344, 173] width 675 height 22
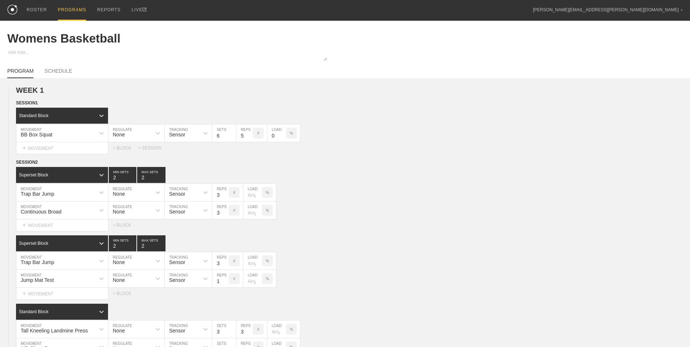
click at [66, 9] on div "PROGRAMS" at bounding box center [72, 10] width 28 height 21
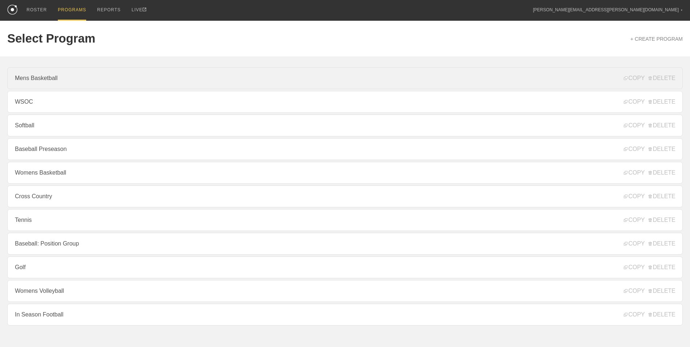
click at [65, 82] on link "Mens Basketball" at bounding box center [344, 78] width 675 height 22
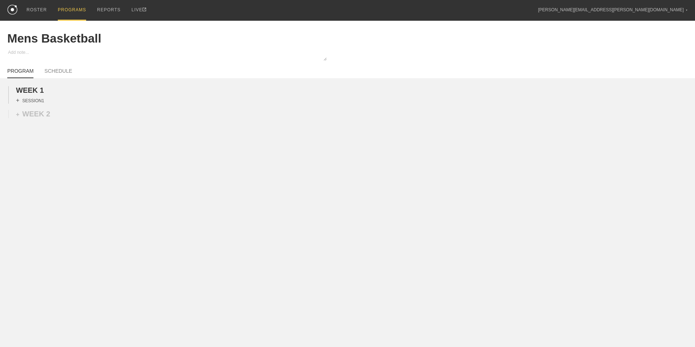
click at [37, 101] on div "+ SESSION 1" at bounding box center [30, 100] width 28 height 7
click at [46, 113] on div "+ BLOCK" at bounding box center [62, 114] width 92 height 12
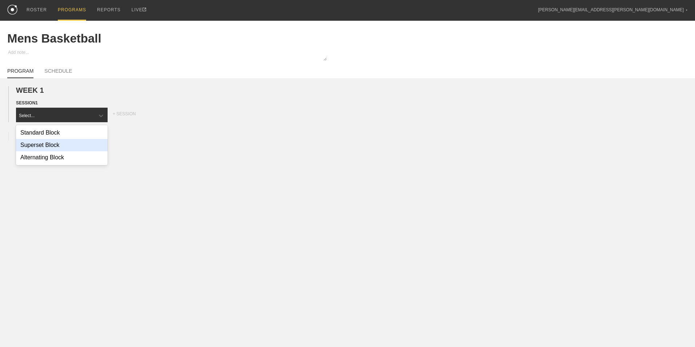
click at [59, 148] on div "Superset Block" at bounding box center [62, 145] width 92 height 12
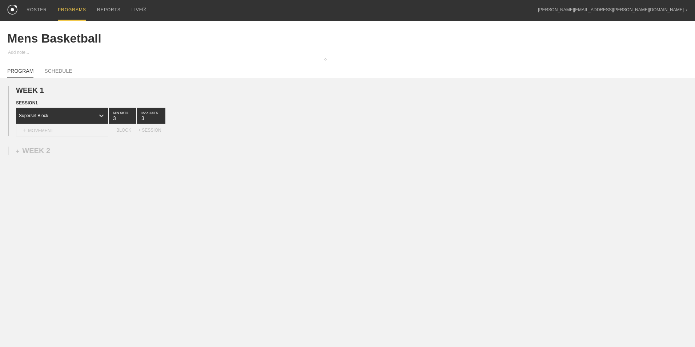
click at [78, 128] on div "+ MOVEMENT" at bounding box center [62, 130] width 92 height 12
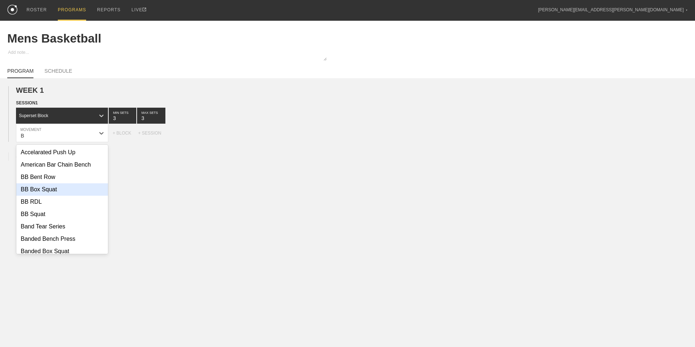
click at [46, 196] on div "BB Box Squat" at bounding box center [62, 189] width 92 height 12
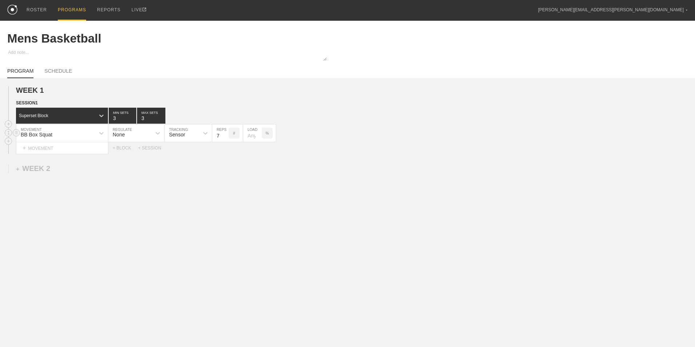
click at [224, 138] on input "7" at bounding box center [220, 132] width 16 height 17
click at [224, 138] on input "6" at bounding box center [220, 132] width 16 height 17
click at [224, 138] on input "5" at bounding box center [220, 132] width 16 height 17
click at [82, 149] on div "+ MOVEMENT" at bounding box center [62, 148] width 92 height 12
click at [100, 172] on div "Create "Double Hop Skater"" at bounding box center [62, 170] width 92 height 12
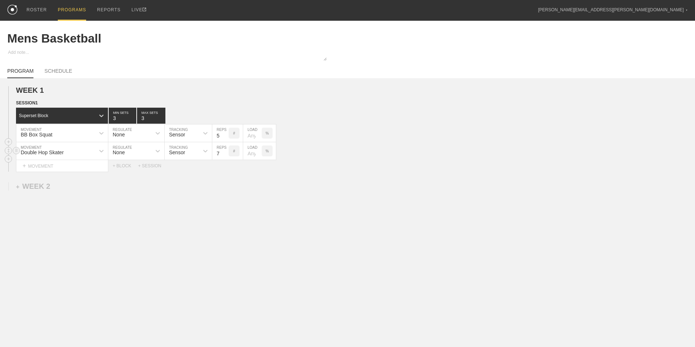
click at [227, 156] on input "7" at bounding box center [220, 150] width 16 height 17
click at [225, 153] on input "8" at bounding box center [220, 150] width 16 height 17
click at [225, 153] on input "9" at bounding box center [220, 150] width 16 height 17
click at [225, 153] on input "10" at bounding box center [220, 150] width 16 height 17
click at [123, 168] on div "+ BLOCK" at bounding box center [125, 165] width 25 height 5
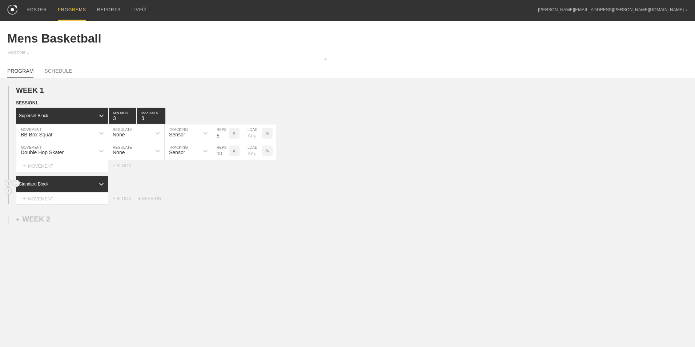
click at [61, 185] on div "Standard Block" at bounding box center [55, 184] width 79 height 7
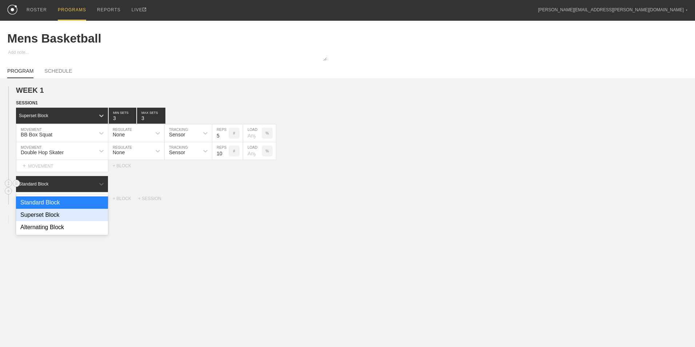
click at [67, 214] on div "Superset Block" at bounding box center [62, 215] width 92 height 12
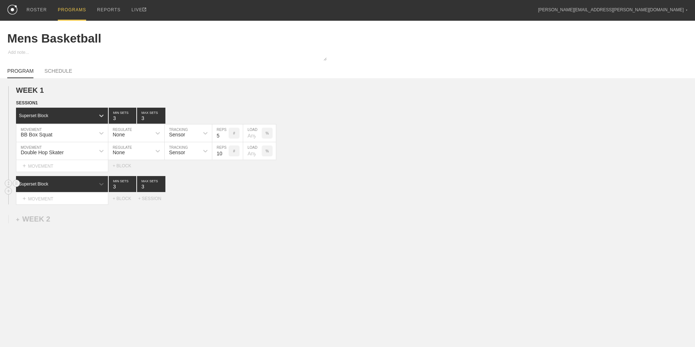
click at [76, 193] on div "option Superset Block, selected. 0 results available. Select is focused ,type t…" at bounding box center [347, 190] width 695 height 28
click at [75, 199] on div "+ MOVEMENT" at bounding box center [62, 199] width 92 height 12
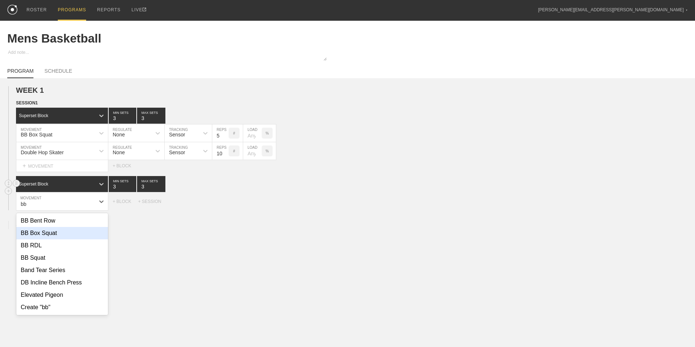
click at [60, 239] on div "BB Box Squat" at bounding box center [62, 233] width 92 height 12
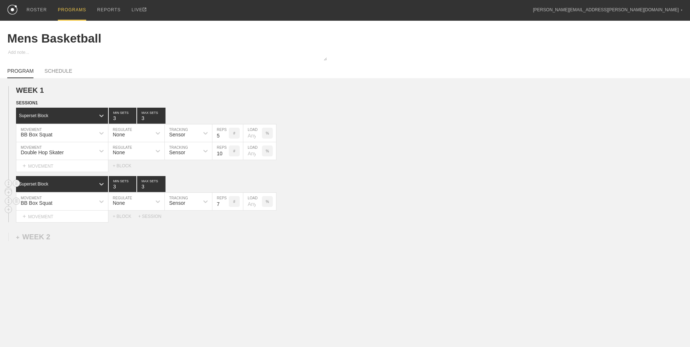
click at [226, 206] on input "7" at bounding box center [220, 201] width 16 height 17
click at [226, 206] on input "6" at bounding box center [220, 201] width 16 height 17
click at [226, 206] on input "5" at bounding box center [220, 201] width 16 height 17
click at [87, 217] on div "+ MOVEMENT" at bounding box center [62, 217] width 92 height 12
click at [74, 242] on div "Create "Double Hop Broad"" at bounding box center [62, 238] width 92 height 12
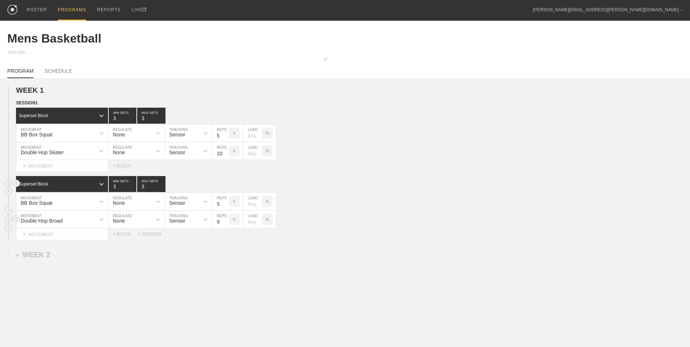
click at [224, 221] on input "9" at bounding box center [220, 219] width 16 height 17
click at [224, 221] on input "10" at bounding box center [220, 219] width 16 height 17
click at [224, 221] on input "11" at bounding box center [220, 219] width 16 height 17
click at [224, 223] on input "10" at bounding box center [220, 219] width 16 height 17
click at [95, 235] on div "+ MOVEMENT" at bounding box center [62, 234] width 92 height 12
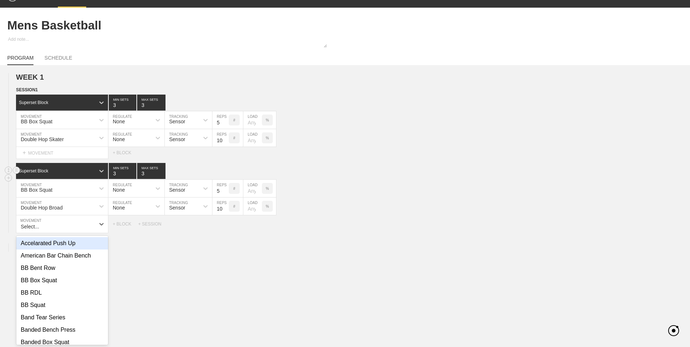
scroll to position [15, 0]
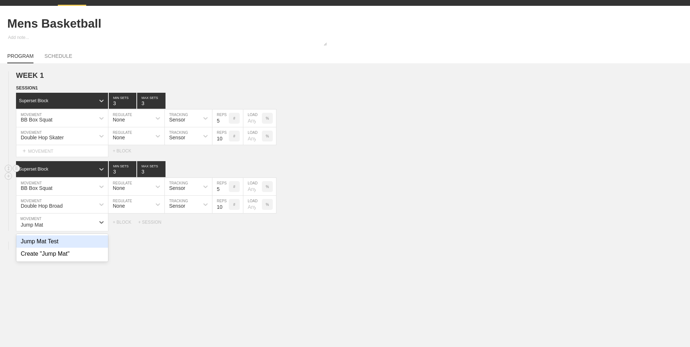
click at [61, 244] on div "Jump Mat Test" at bounding box center [62, 241] width 92 height 12
click at [225, 226] on input "7" at bounding box center [220, 221] width 16 height 17
click at [225, 226] on input "6" at bounding box center [220, 221] width 16 height 17
click at [225, 226] on input "5" at bounding box center [220, 221] width 16 height 17
click at [225, 226] on input "4" at bounding box center [220, 221] width 16 height 17
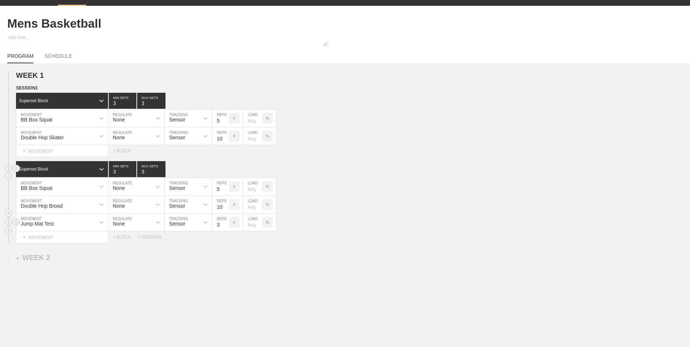
click at [225, 226] on input "3" at bounding box center [220, 221] width 16 height 17
click at [225, 226] on input "2" at bounding box center [220, 221] width 16 height 17
click at [225, 226] on input "1" at bounding box center [220, 221] width 16 height 17
drag, startPoint x: 62, startPoint y: 56, endPoint x: 399, endPoint y: 40, distance: 337.5
click at [62, 56] on link "SCHEDULE" at bounding box center [58, 57] width 28 height 9
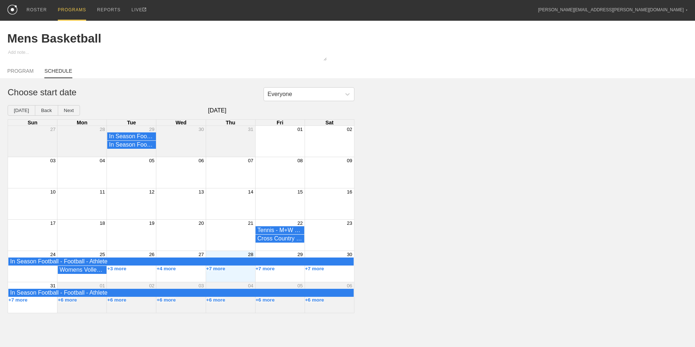
click at [239, 274] on div "+7 more" at bounding box center [230, 270] width 49 height 8
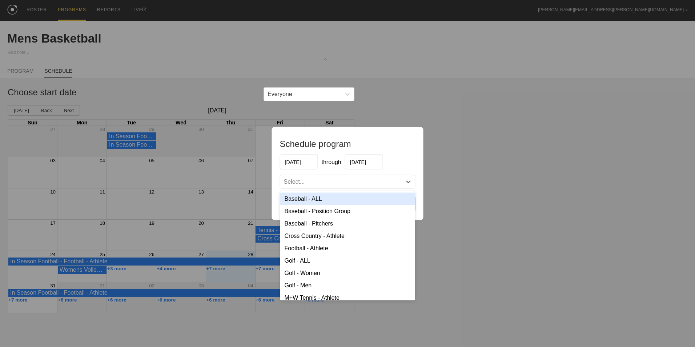
click at [334, 180] on div "Select..." at bounding box center [341, 181] width 122 height 7
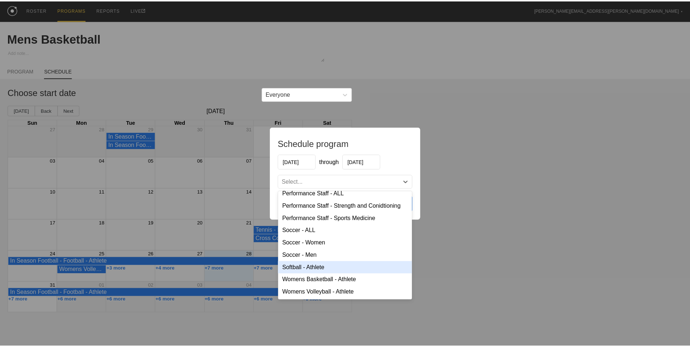
scroll to position [99, 0]
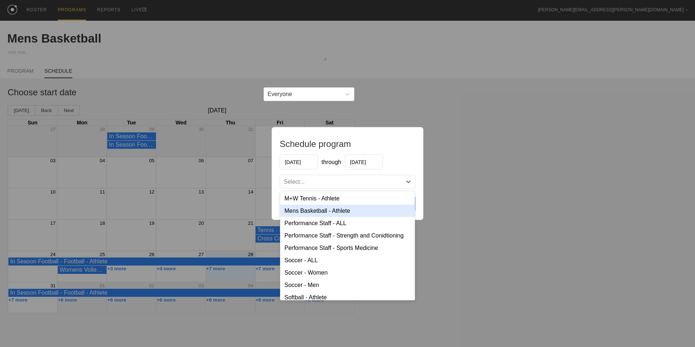
click at [316, 215] on div "Mens Basketball - Athlete" at bounding box center [347, 211] width 135 height 12
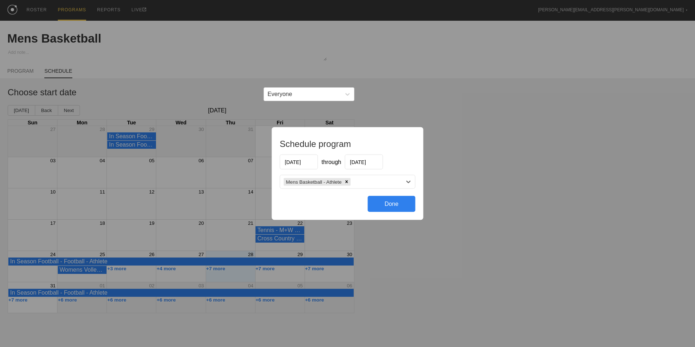
click at [368, 162] on input "[DATE]" at bounding box center [364, 162] width 38 height 15
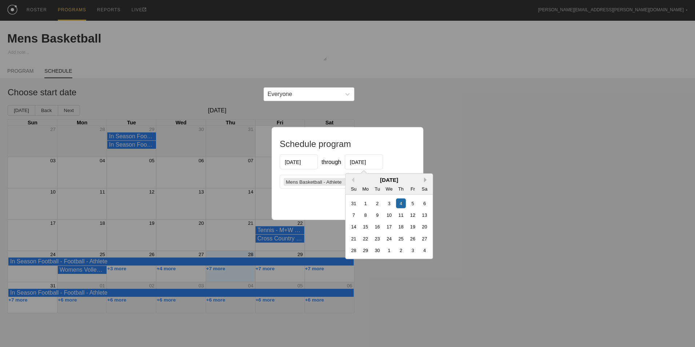
click at [425, 180] on button "Next Month" at bounding box center [426, 179] width 5 height 5
click at [409, 229] on div "19" at bounding box center [413, 227] width 10 height 10
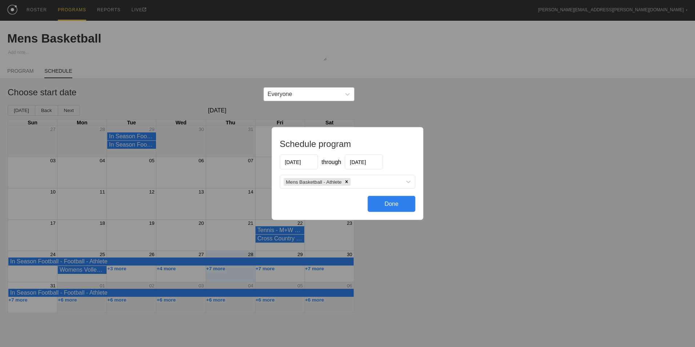
click at [390, 204] on div "Done" at bounding box center [392, 204] width 48 height 16
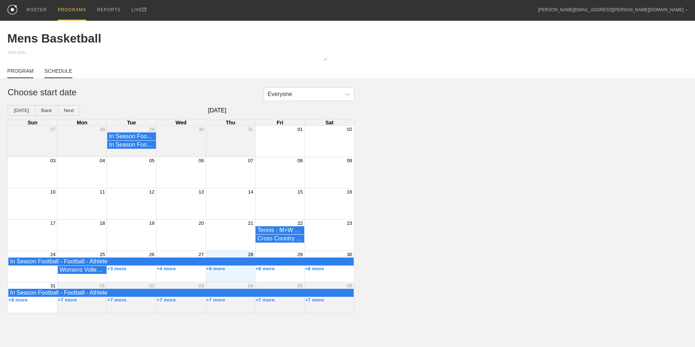
click at [24, 73] on link "PROGRAM" at bounding box center [20, 73] width 26 height 10
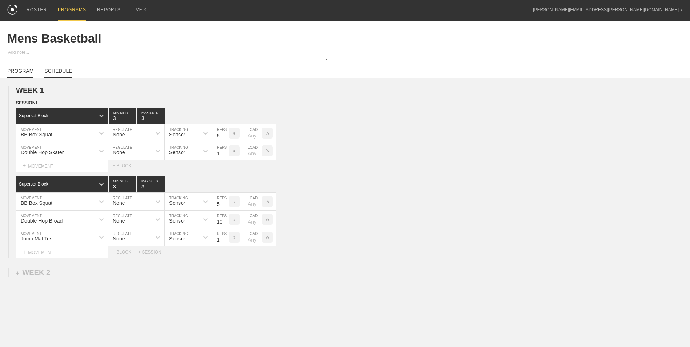
click at [53, 70] on link "SCHEDULE" at bounding box center [58, 73] width 28 height 10
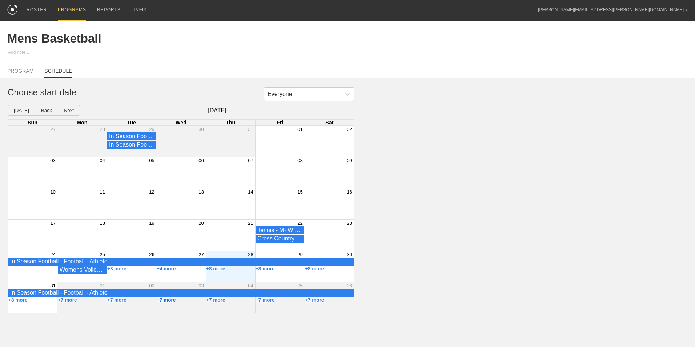
click at [172, 302] on button "+7 more" at bounding box center [166, 299] width 19 height 5
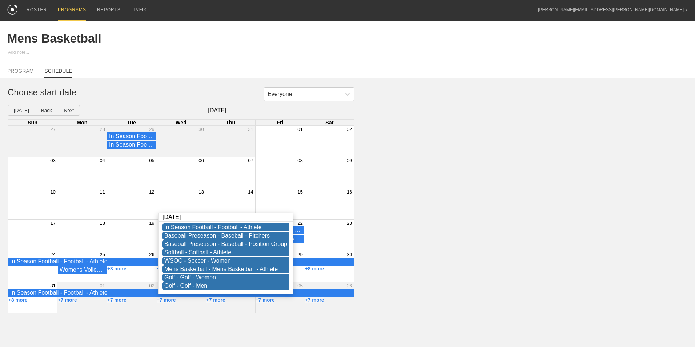
click at [408, 272] on div "Everyone Choose start date [DATE] Back Next [DATE] Sun Mon Tue Wed Thu Fri Sat …" at bounding box center [347, 200] width 695 height 226
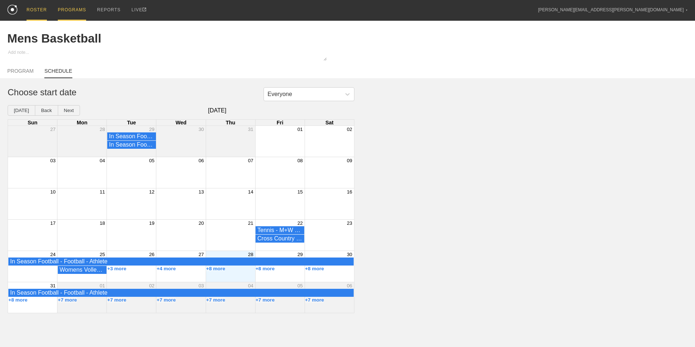
click at [39, 12] on div "ROSTER" at bounding box center [37, 10] width 20 height 21
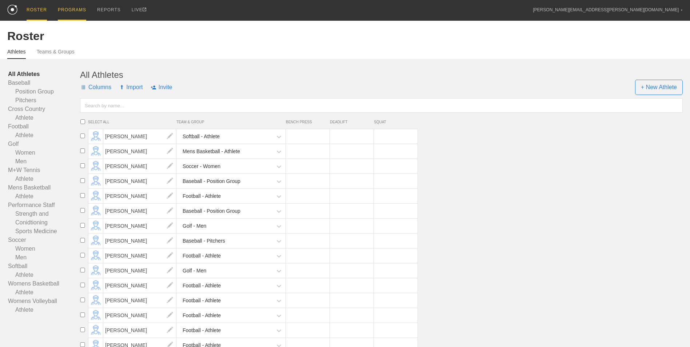
click at [64, 16] on div "PROGRAMS" at bounding box center [72, 10] width 28 height 21
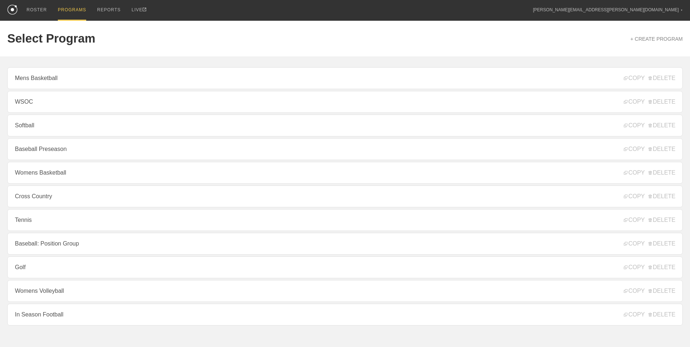
scroll to position [19, 0]
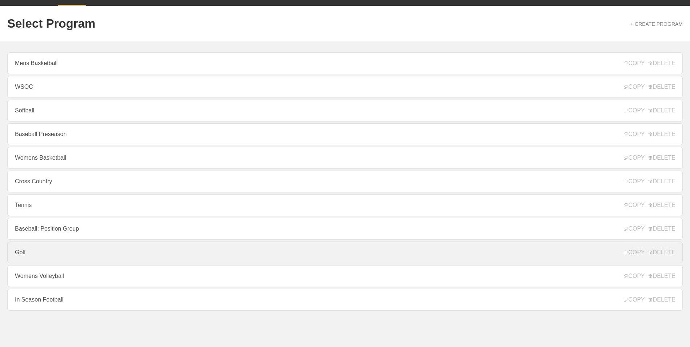
click at [80, 258] on link "Golf" at bounding box center [344, 252] width 675 height 22
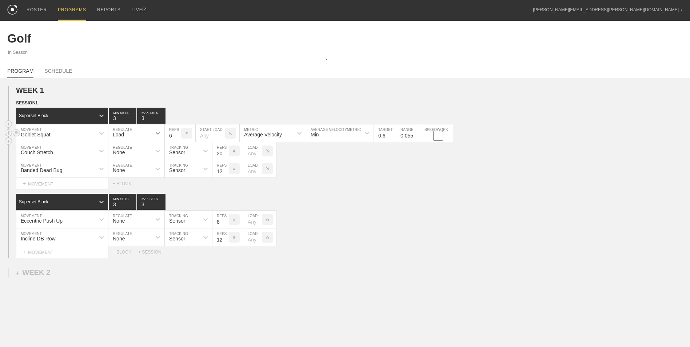
click at [159, 134] on icon at bounding box center [158, 133] width 4 height 3
click at [144, 158] on div "None" at bounding box center [136, 152] width 56 height 12
click at [170, 300] on div "WEEK 1 DUPLICATE DELETE SESSION 1 Superset Block 3 MIN SETS 3 MAX SETS DUPLICAT…" at bounding box center [345, 232] width 690 height 308
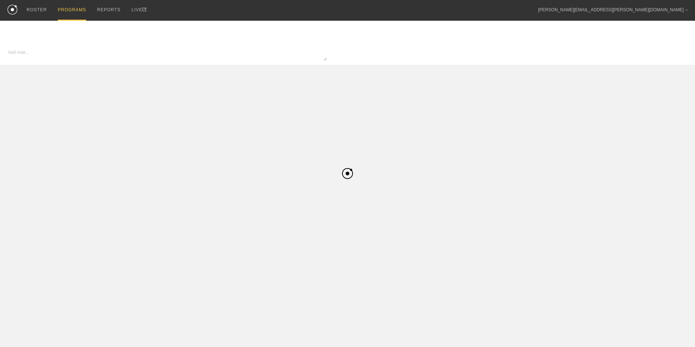
type textarea "x"
type input "Golf"
type textarea "In Season"
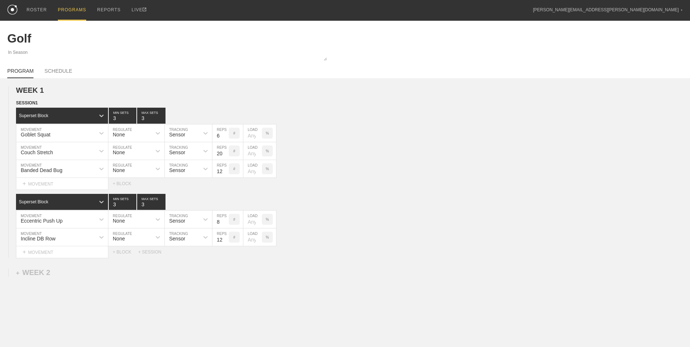
click at [80, 8] on div "PROGRAMS" at bounding box center [72, 10] width 28 height 21
